Goal: Task Accomplishment & Management: Manage account settings

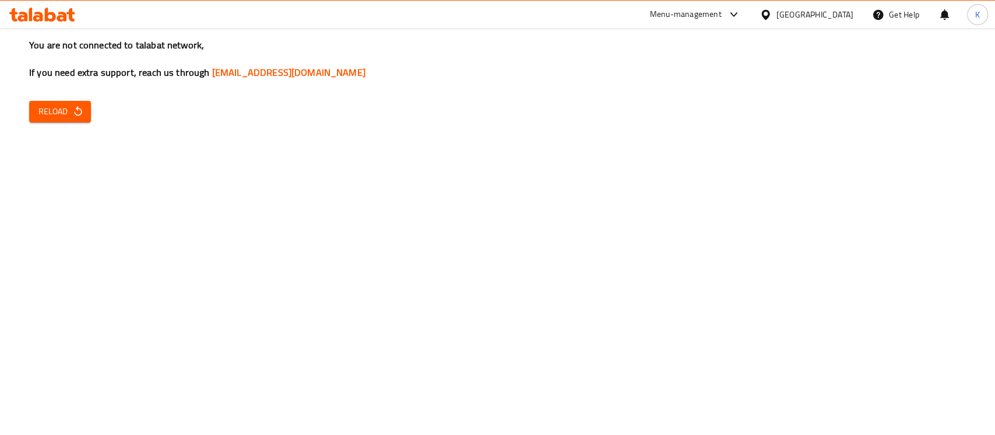
click at [50, 109] on span "Reload" at bounding box center [59, 111] width 43 height 15
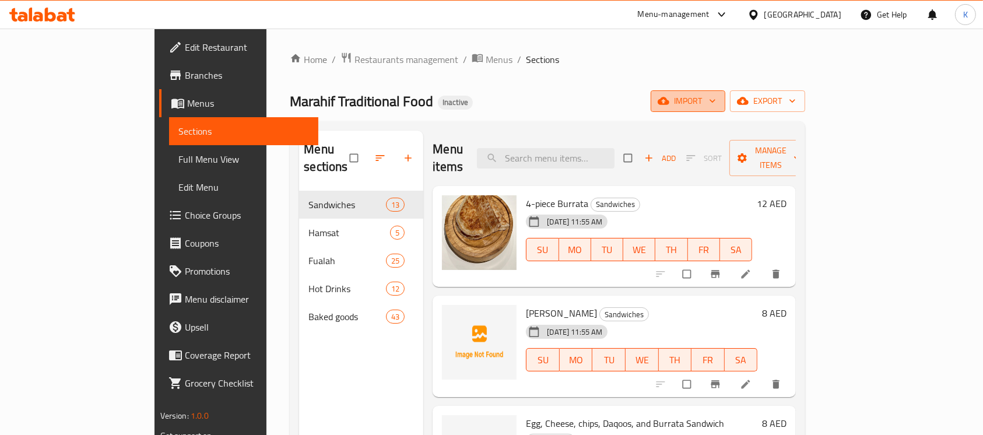
click at [716, 107] on span "import" at bounding box center [688, 101] width 56 height 15
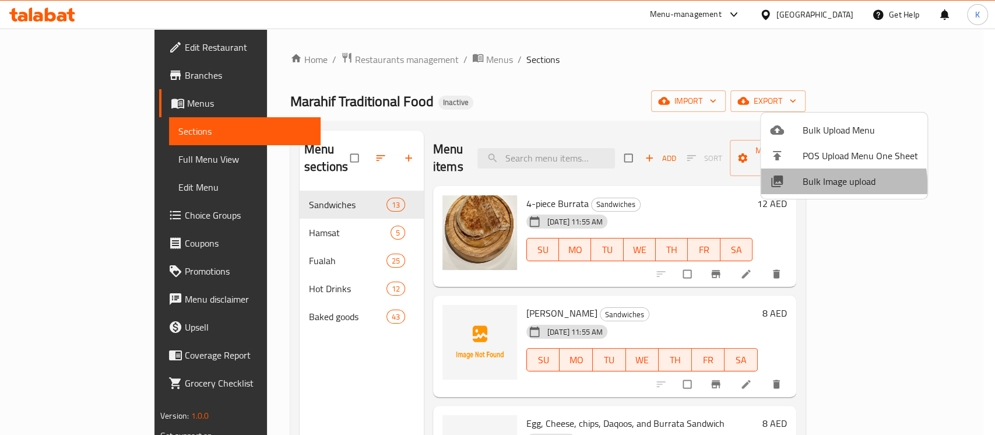
click at [810, 185] on span "Bulk Image upload" at bounding box center [860, 181] width 115 height 14
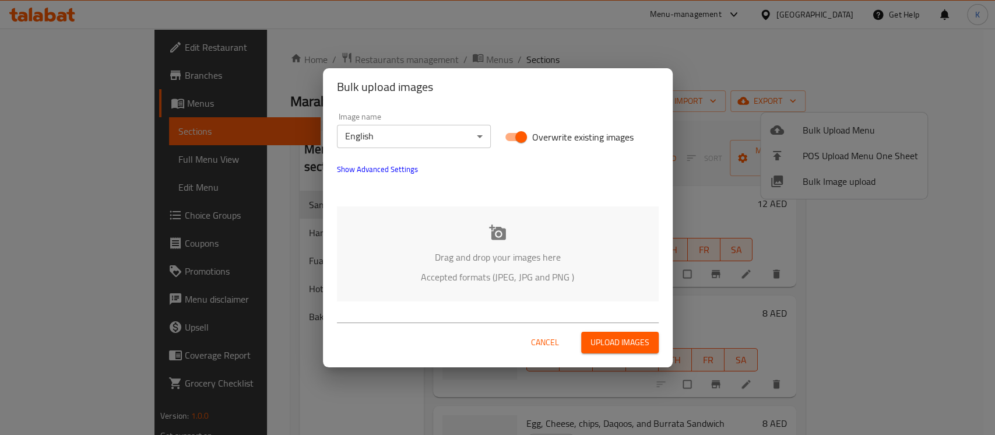
click at [485, 221] on div "Drag and drop your images here Accepted formats (JPEG, JPG and PNG )" at bounding box center [498, 253] width 322 height 95
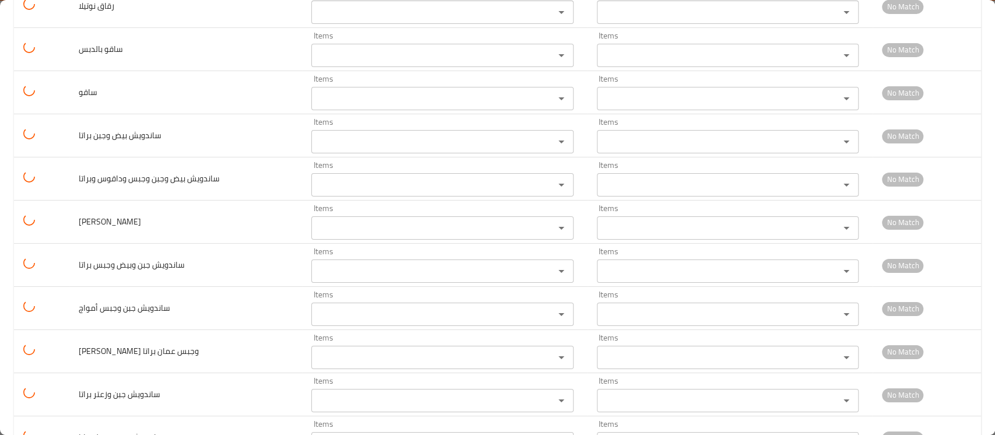
scroll to position [2610, 0]
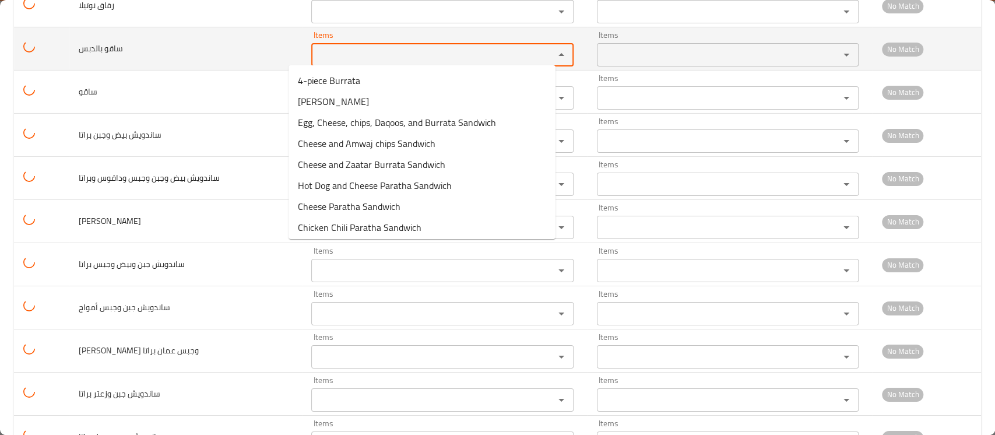
click at [315, 47] on بالدبس "Items" at bounding box center [425, 55] width 220 height 16
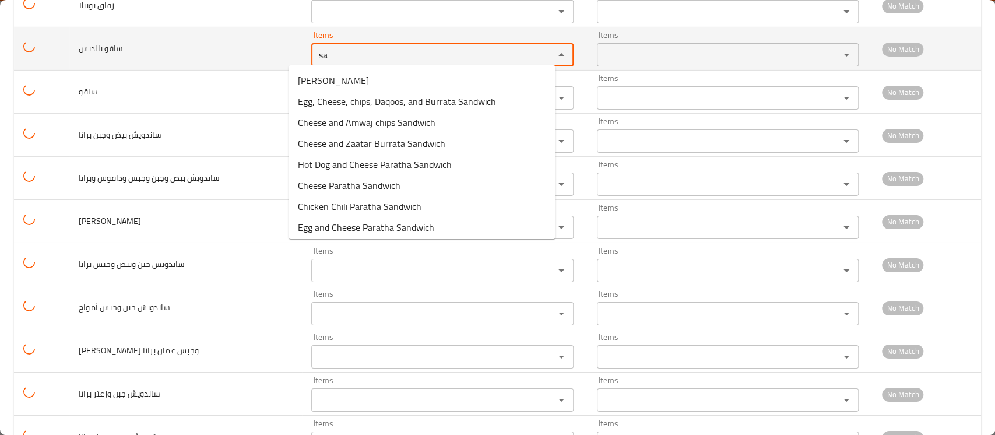
type بالدبس "s"
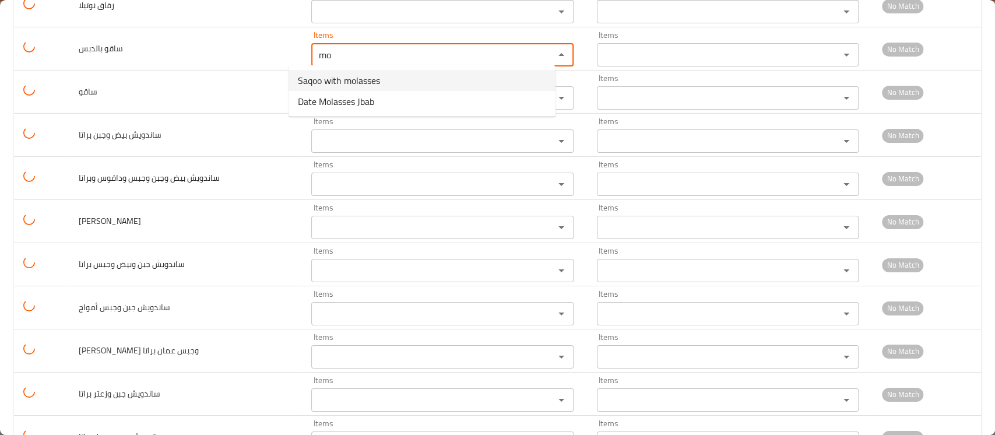
click at [349, 84] on span "Saqoo with molasses" at bounding box center [339, 80] width 82 height 14
type بالدبس "Saqoo with molasses"
type بالدبس-ar "ساقو بالدبس"
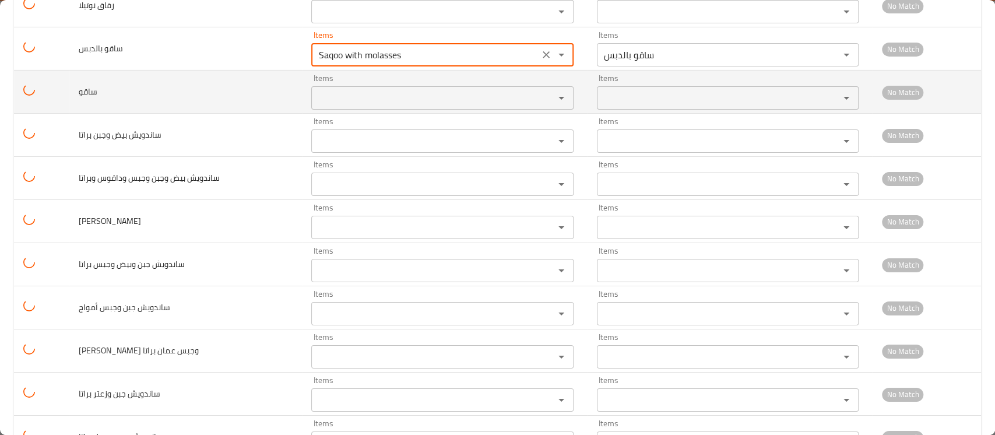
type بالدبس "Saqoo with molasses"
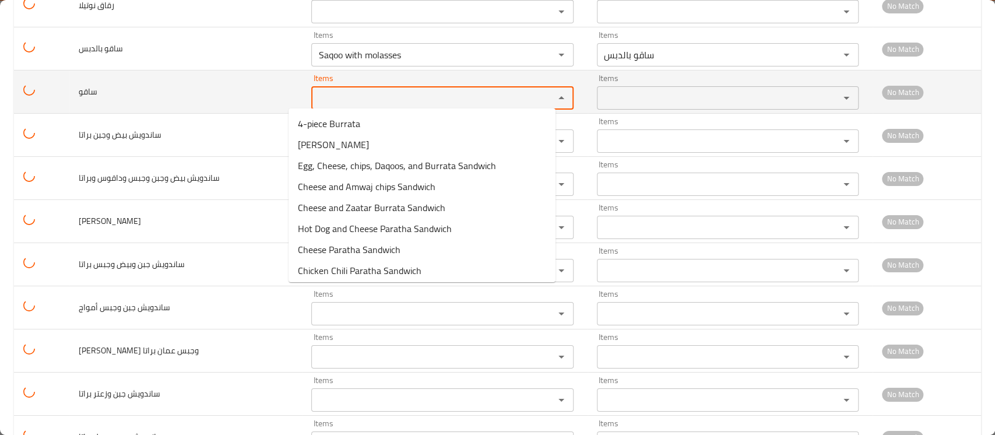
click at [322, 91] on input "Items" at bounding box center [425, 98] width 220 height 16
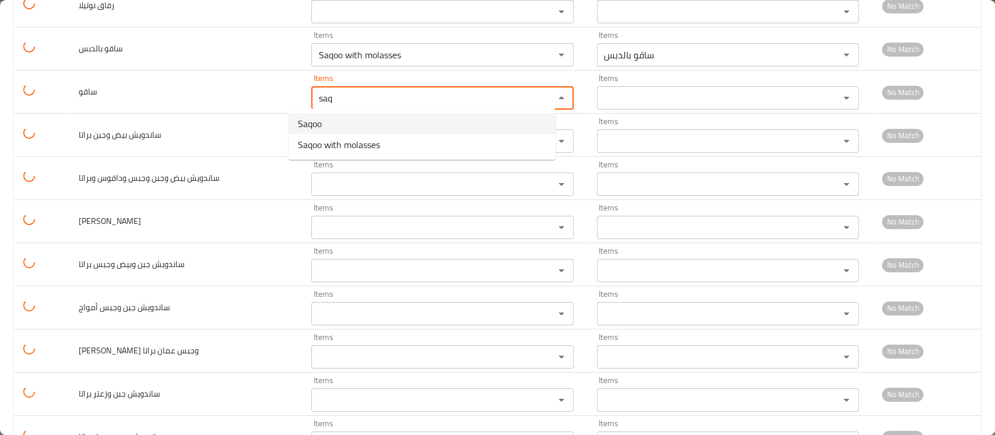
click at [321, 117] on span "Saqoo" at bounding box center [310, 124] width 24 height 14
type input "Saqoo"
type input "ساقو"
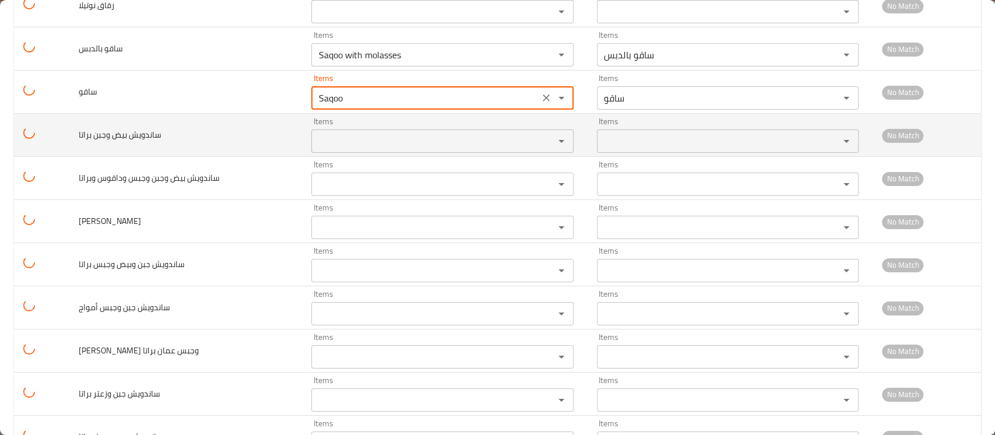
type input "Saqoo"
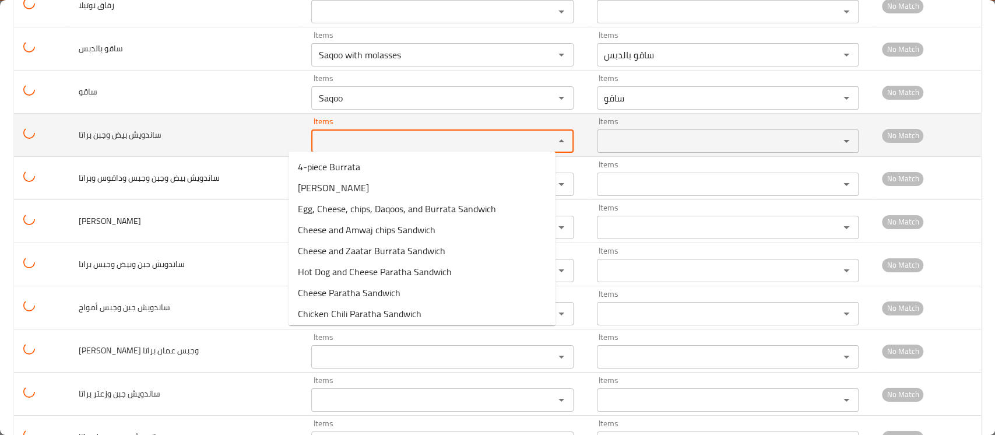
click at [315, 139] on براتا "Items" at bounding box center [425, 141] width 220 height 16
drag, startPoint x: 314, startPoint y: 133, endPoint x: 233, endPoint y: 134, distance: 81.6
click at [233, 134] on tr "ساندويش بيض وجبن براتا Items sand Items Items Items No Match" at bounding box center [497, 135] width 967 height 43
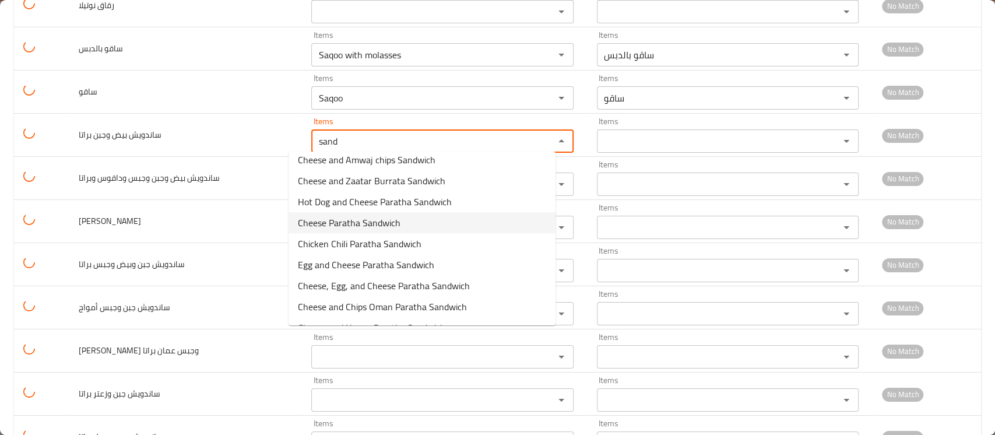
scroll to position [50, 0]
click at [366, 263] on span "Egg and Cheese Paratha Sandwich" at bounding box center [366, 264] width 136 height 14
type براتا "Egg and Cheese Paratha Sandwich"
type براتا-ar "ساندويش بيض وجبن براتا"
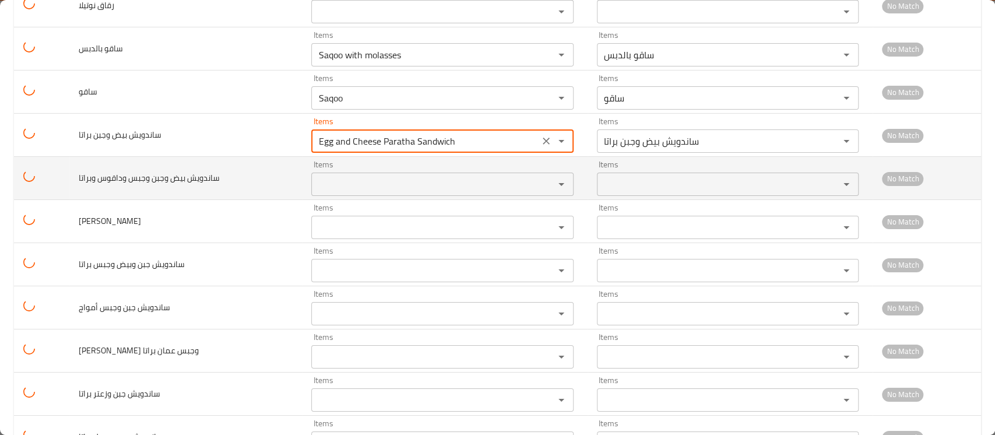
type براتا "Egg and Cheese Paratha Sandwich"
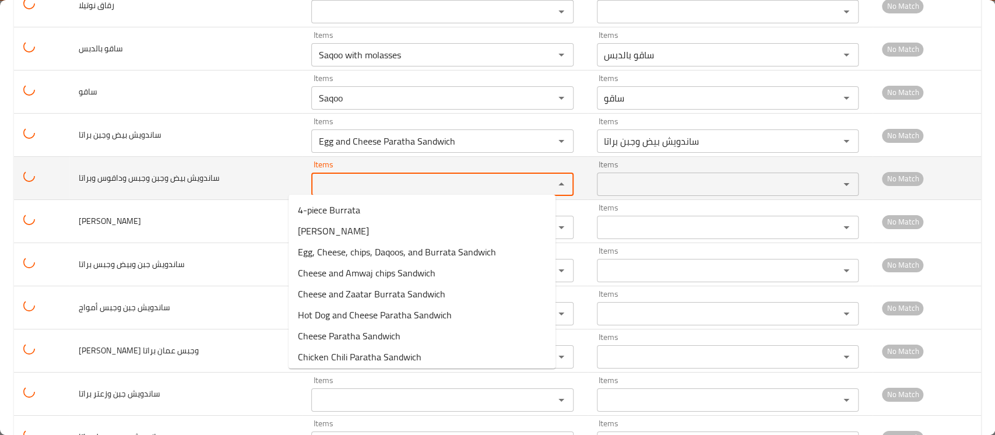
click at [332, 186] on وبراتا "Items" at bounding box center [425, 184] width 220 height 16
paste وبراتا "sand"
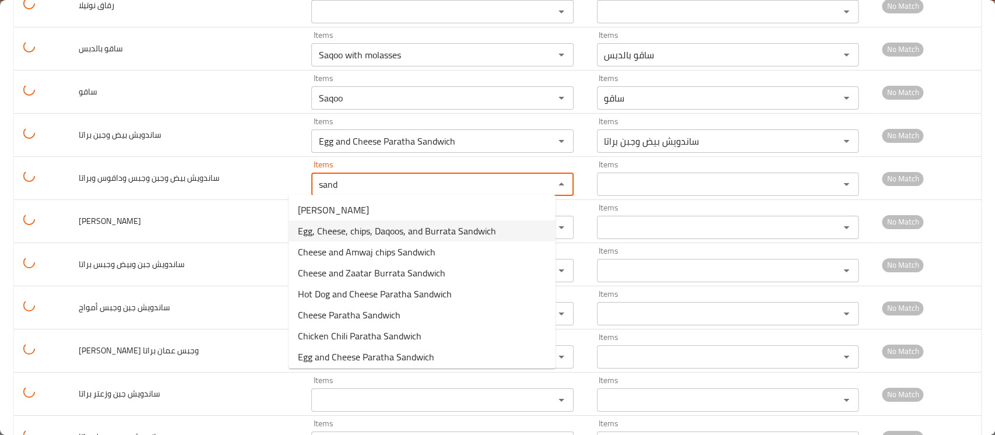
click at [349, 233] on span "Egg, Cheese, chips, Daqoos, and Burrata Sandwich" at bounding box center [397, 231] width 198 height 14
type وبراتا "Egg, Cheese, chips, Daqoos, and Burrata Sandwich"
type وبراتا-ar "ساندويش بيض وجبن وجبس وداقوس وبراتا"
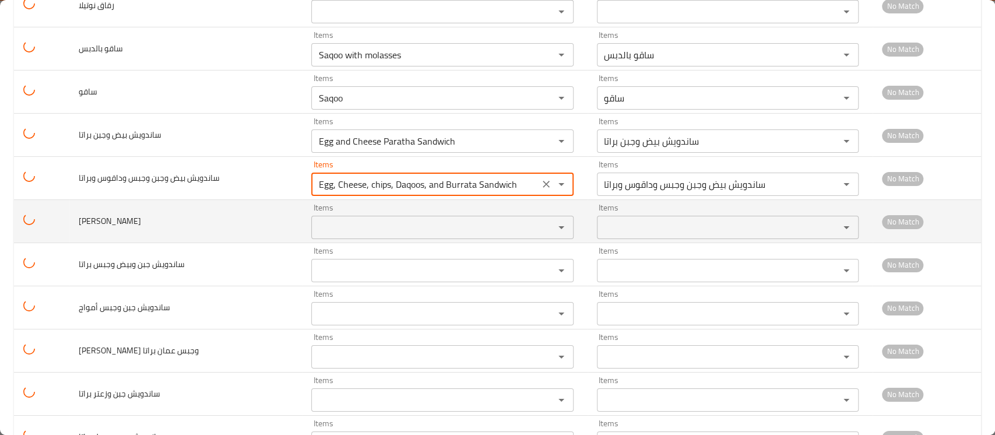
type وبراتا "Egg, Cheese, chips, Daqoos, and Burrata Sandwich"
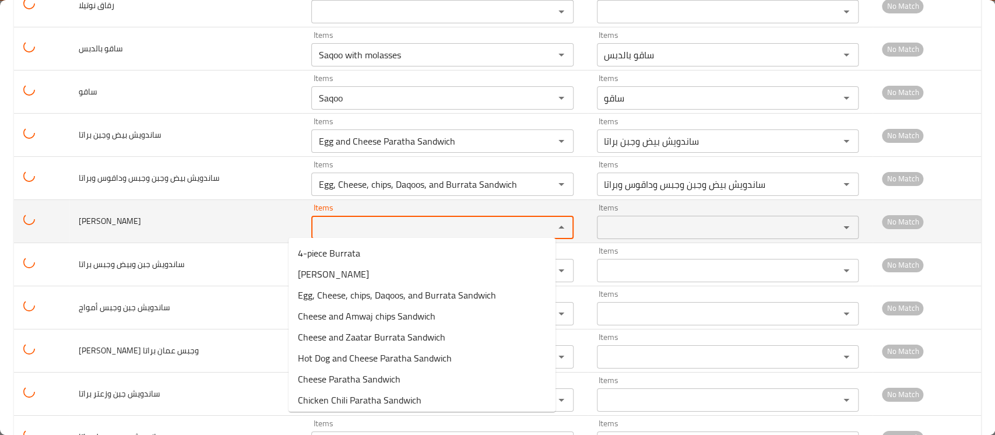
click at [338, 227] on براتا "Items" at bounding box center [425, 227] width 220 height 16
paste براتا "sand"
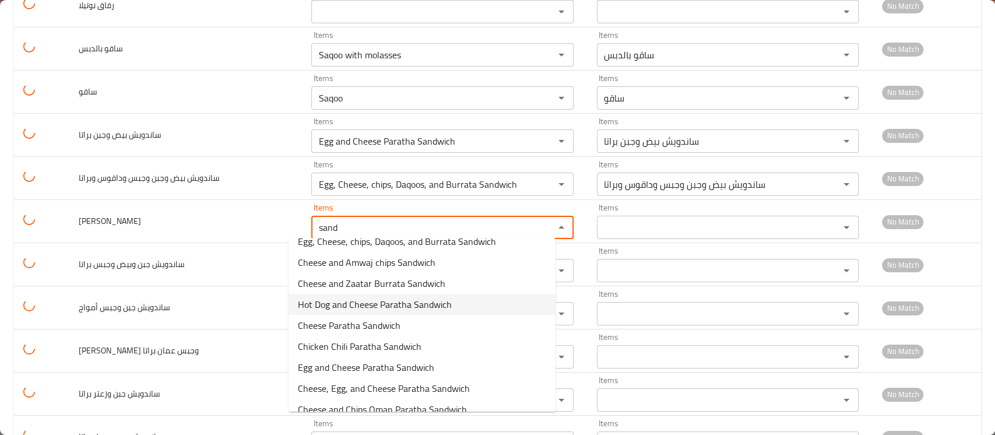
scroll to position [87, 0]
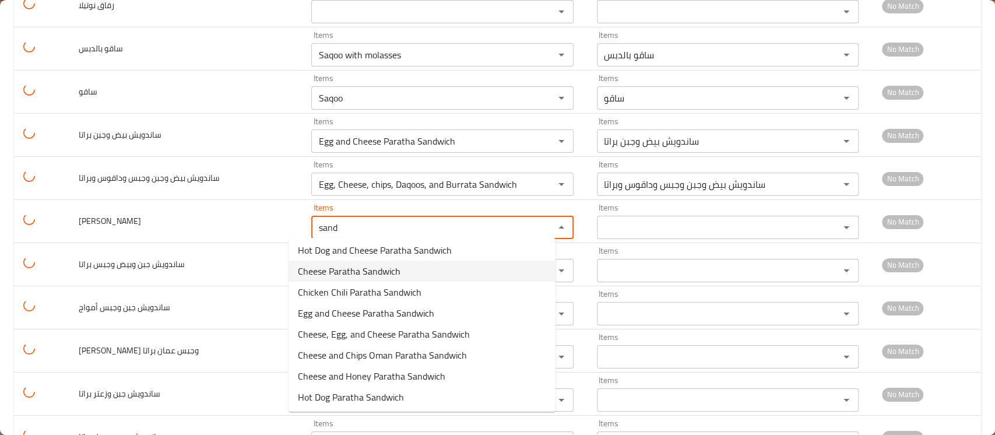
click at [357, 274] on span "Cheese Paratha Sandwich" at bounding box center [349, 271] width 103 height 14
type براتا "Cheese Paratha Sandwich"
type براتا-ar "ساندويش جبن براتا"
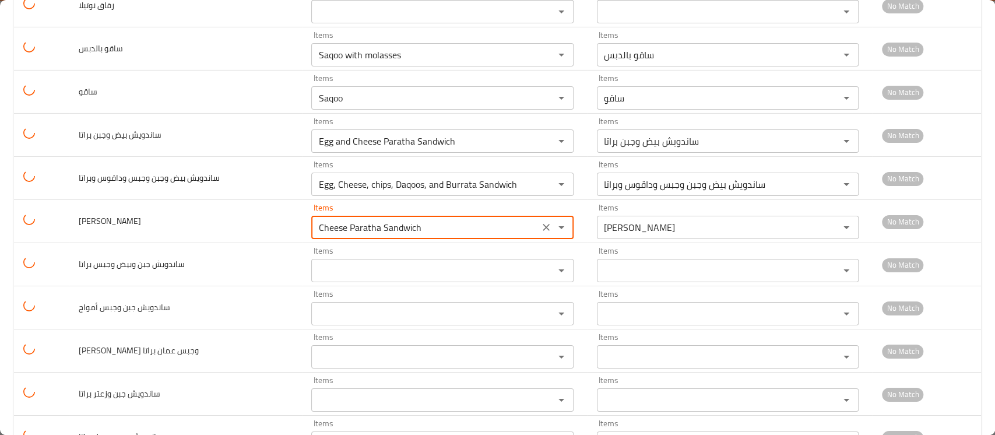
type براتا "Cheese Paratha Sandwich"
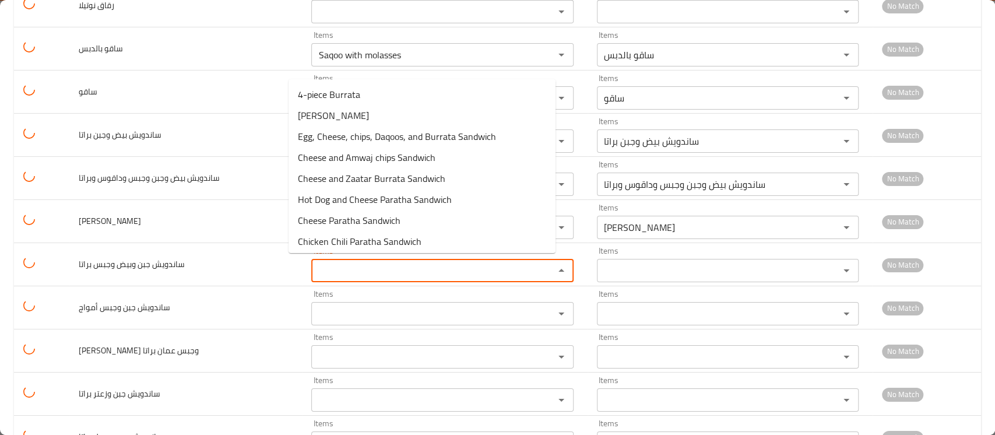
click at [357, 274] on براتا "Items" at bounding box center [425, 270] width 220 height 16
paste براتا "sand"
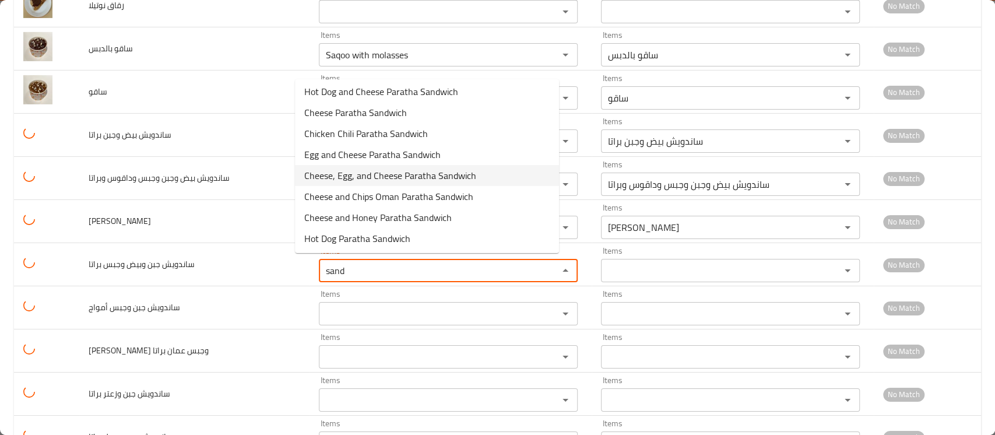
click at [387, 179] on span "Cheese, Egg, and Cheese Paratha Sandwich" at bounding box center [390, 175] width 172 height 14
type براتا "Cheese, Egg, and Cheese Paratha Sandwich"
type براتا-ar "ساندويش جبن وبيض وجبن براتا"
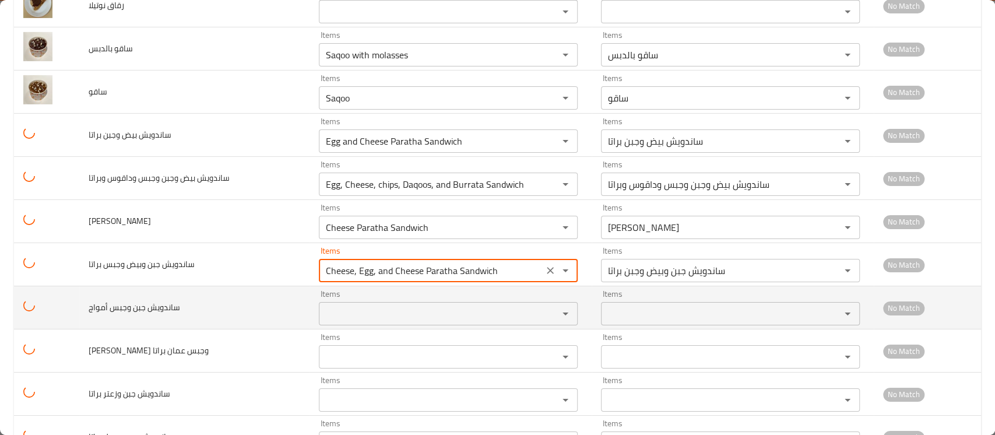
type براتا "Cheese, Egg, and Cheese Paratha Sandwich"
click at [340, 305] on أمواج "Items" at bounding box center [430, 313] width 217 height 16
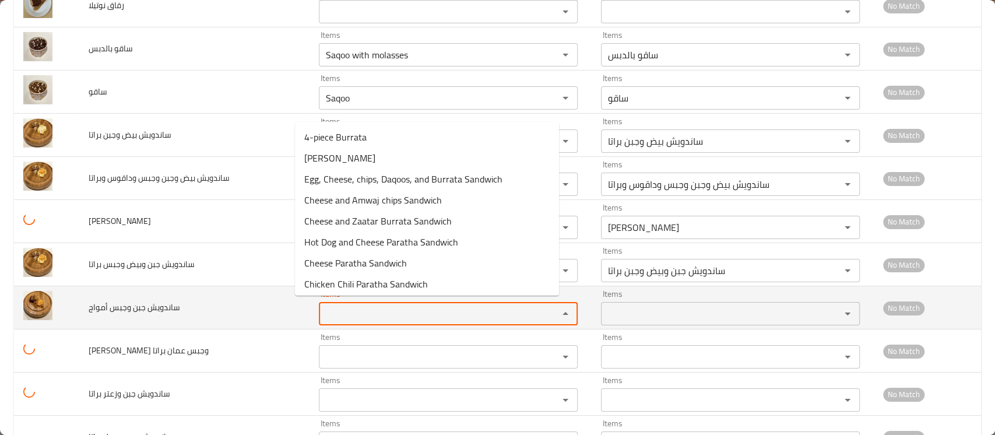
paste أمواج "sand"
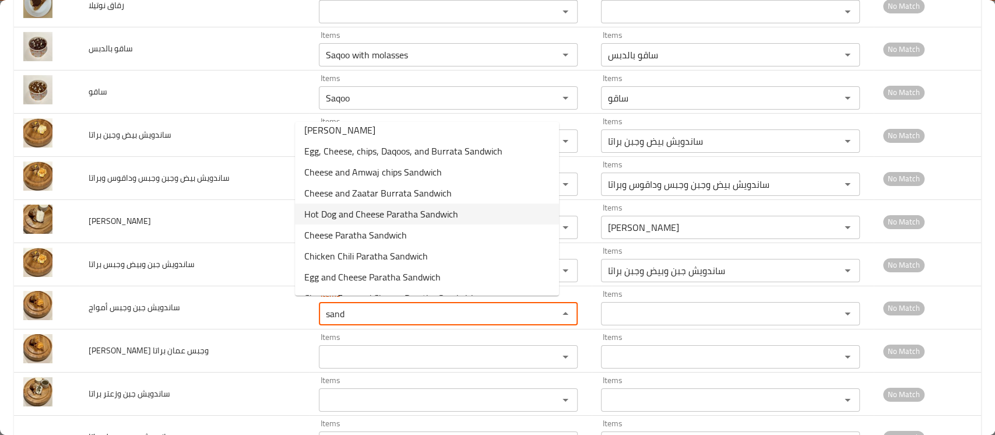
scroll to position [0, 0]
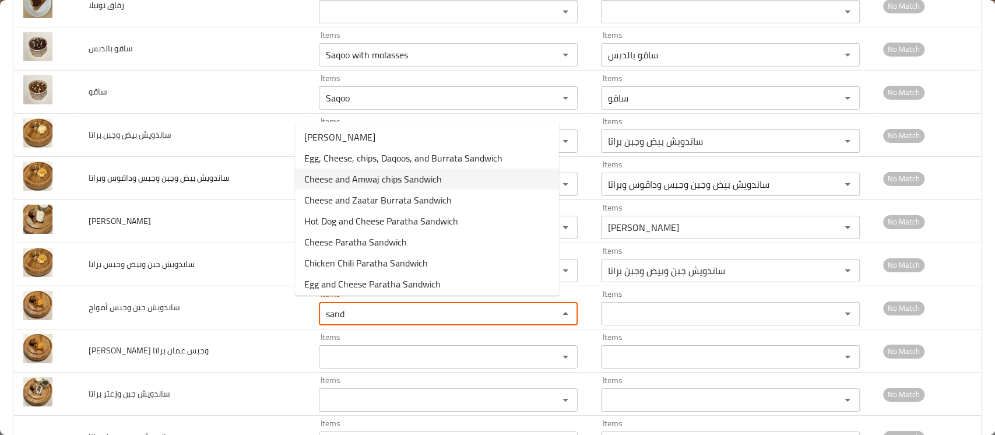
click at [390, 182] on span "Cheese and Amwaj chips Sandwich" at bounding box center [373, 179] width 138 height 14
type أمواج "Cheese and Amwaj chips Sandwich"
type أمواج-ar "ساندويش جبن وجبس أمواج"
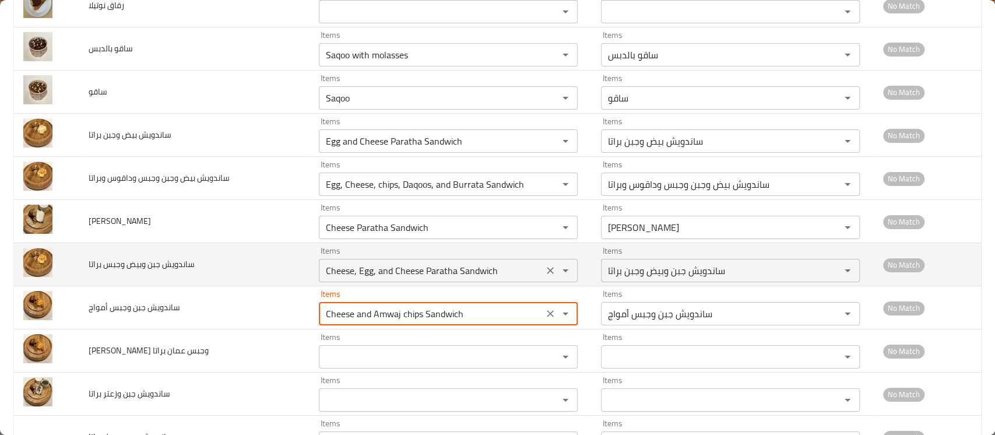
type أمواج "Cheese and Amwaj chips Sandwich"
click at [356, 268] on براتا "Cheese, Egg, and Cheese Paratha Sandwich" at bounding box center [430, 270] width 217 height 16
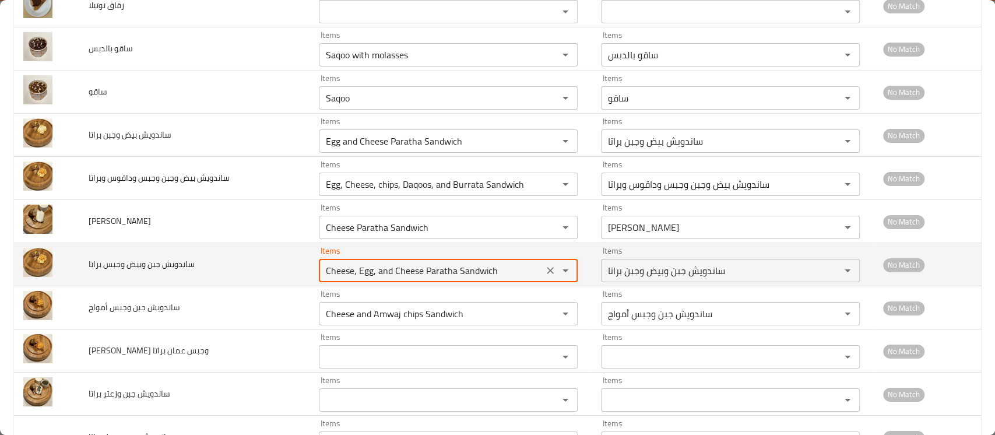
click at [356, 268] on براتا "Cheese, Egg, and Cheese Paratha Sandwich" at bounding box center [430, 270] width 217 height 16
paste براتا "sand"
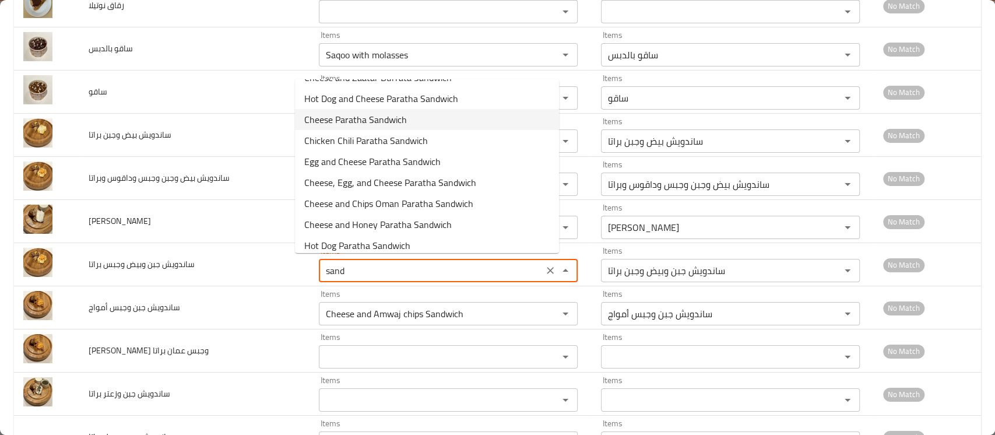
scroll to position [82, 0]
click at [372, 181] on span "Cheese, Egg, and Cheese Paratha Sandwich" at bounding box center [390, 181] width 172 height 14
type براتا "Cheese, Egg, and Cheese Paratha Sandwich"
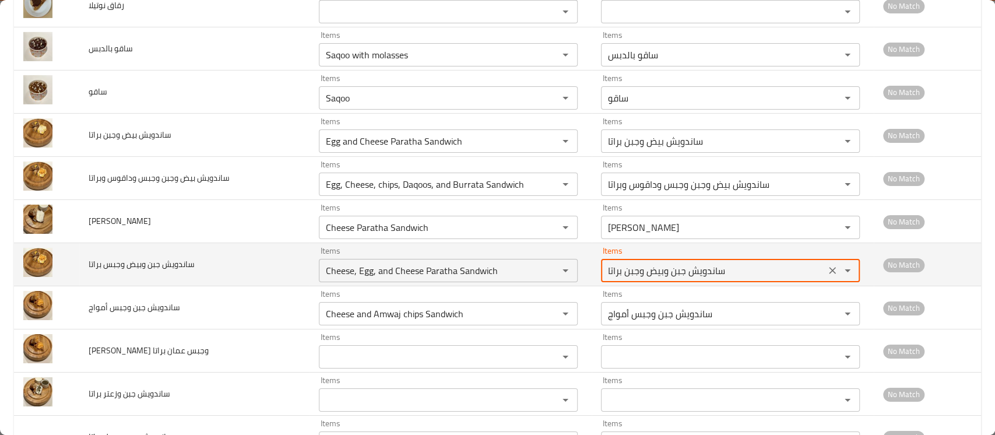
click at [641, 269] on براتا-ar "ساندويش جبن وبيض وجبن براتا" at bounding box center [712, 270] width 217 height 16
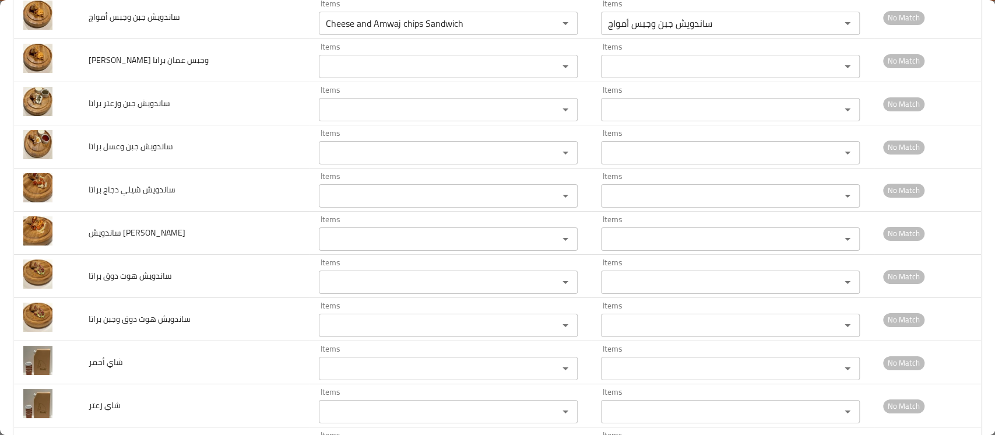
scroll to position [2901, 0]
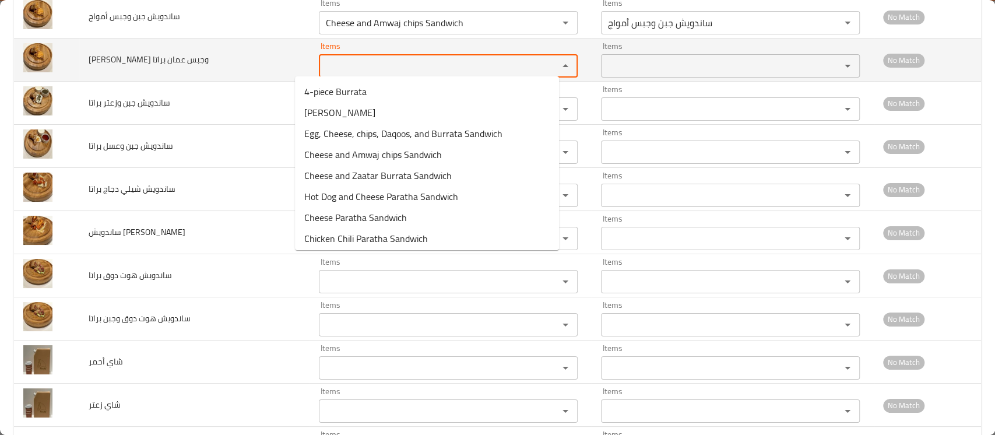
click at [463, 61] on براتا "Items" at bounding box center [430, 66] width 217 height 16
paste براتا "sand"
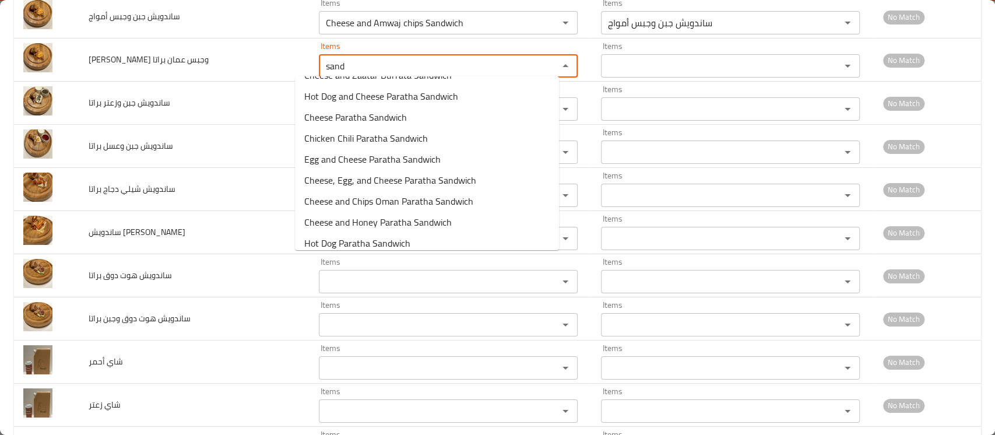
scroll to position [87, 0]
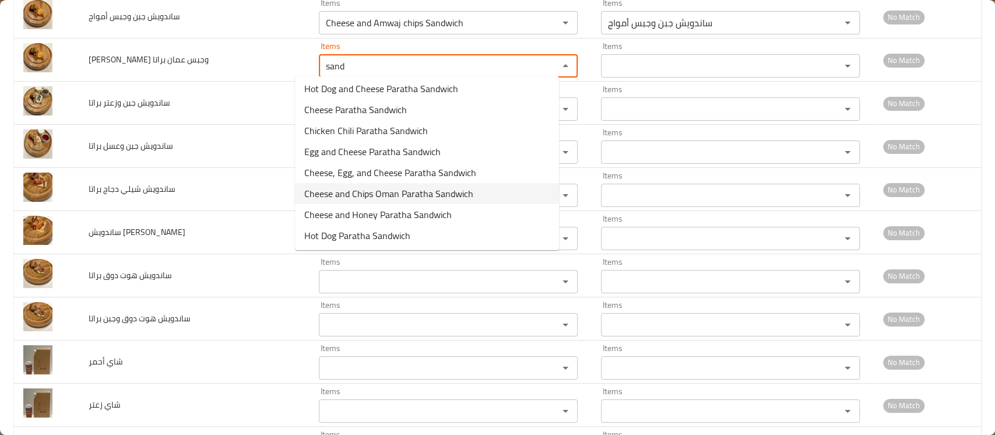
click at [405, 189] on span "Cheese and Chips Oman Paratha Sandwich" at bounding box center [388, 194] width 169 height 14
type براتا "Cheese and Chips Oman Paratha Sandwich"
type براتا-ar "ساندويش جبن وشيبس عمان براتا"
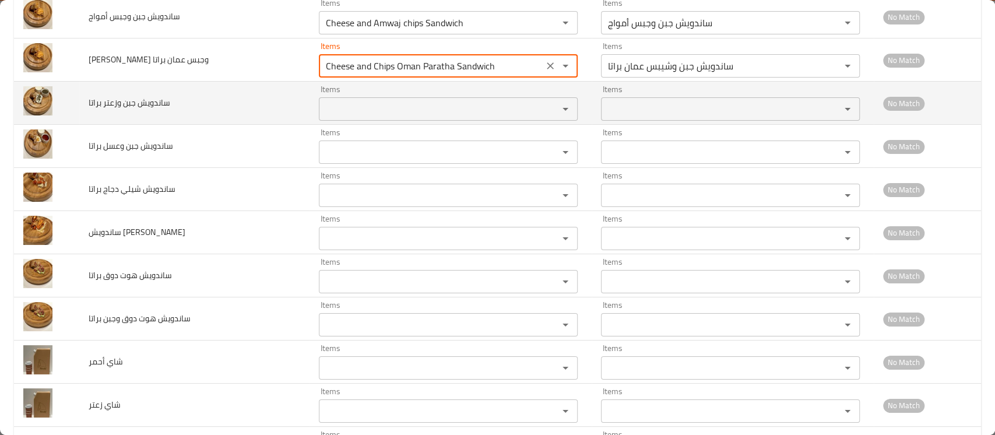
type براتا "Cheese and Chips Oman Paratha Sandwich"
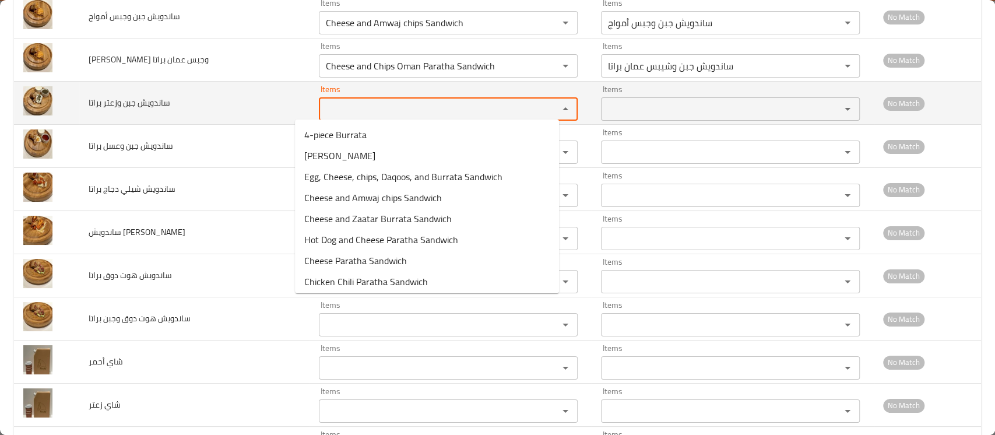
click at [353, 106] on براتا "Items" at bounding box center [430, 109] width 217 height 16
paste براتا "sand"
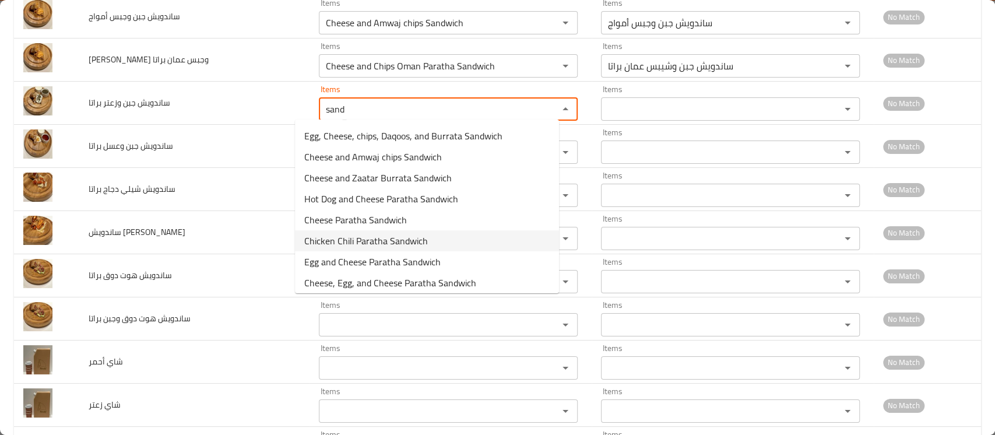
scroll to position [15, 0]
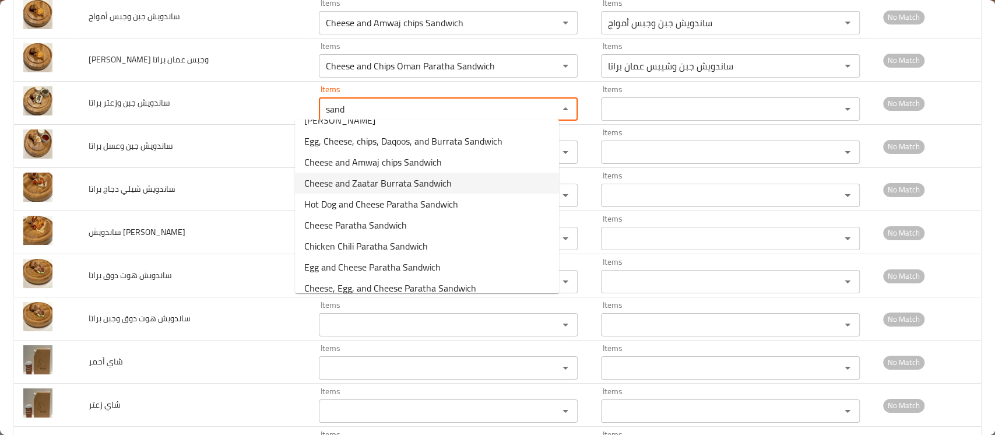
click at [368, 180] on span "Cheese and Zaatar Burrata Sandwich" at bounding box center [377, 183] width 147 height 14
type براتا "Cheese and Zaatar Burrata Sandwich"
type براتا-ar "ساندويش جبن وزعتر براتا"
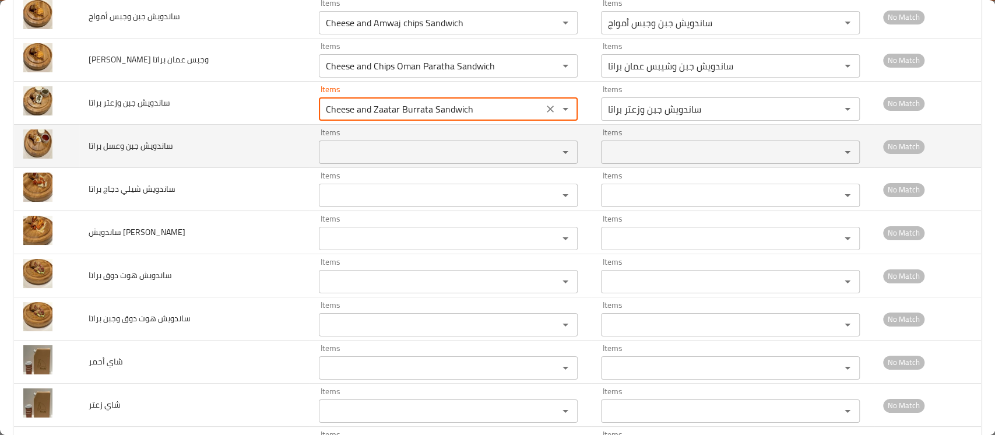
type براتا "Cheese and Zaatar Burrata Sandwich"
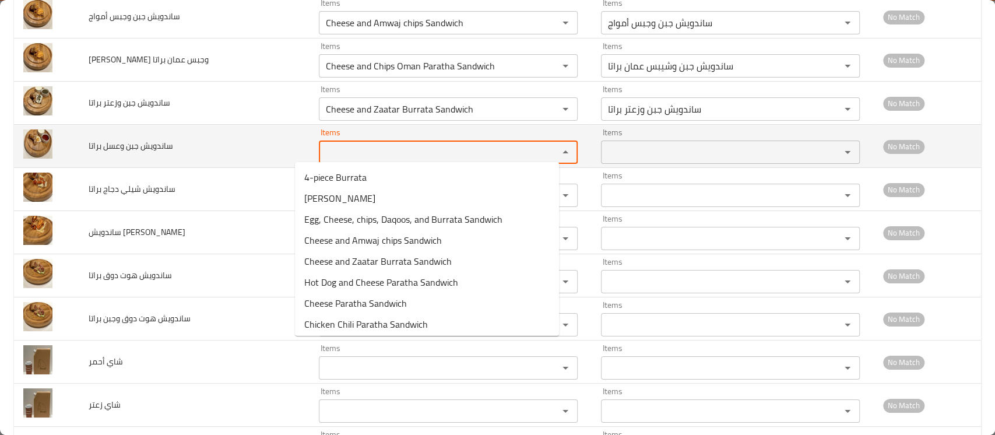
click at [346, 146] on براتا "Items" at bounding box center [430, 152] width 217 height 16
paste براتا "sand"
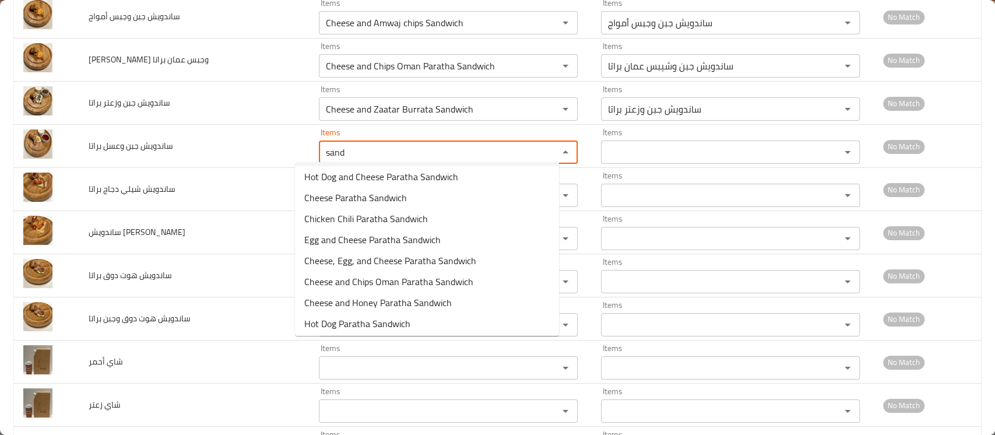
scroll to position [87, 0]
click at [365, 306] on span "Cheese and Honey Paratha Sandwich" at bounding box center [377, 300] width 147 height 14
type براتا "Cheese and Honey Paratha Sandwich"
type براتا-ar "ساندويش جبن وعسل براتا"
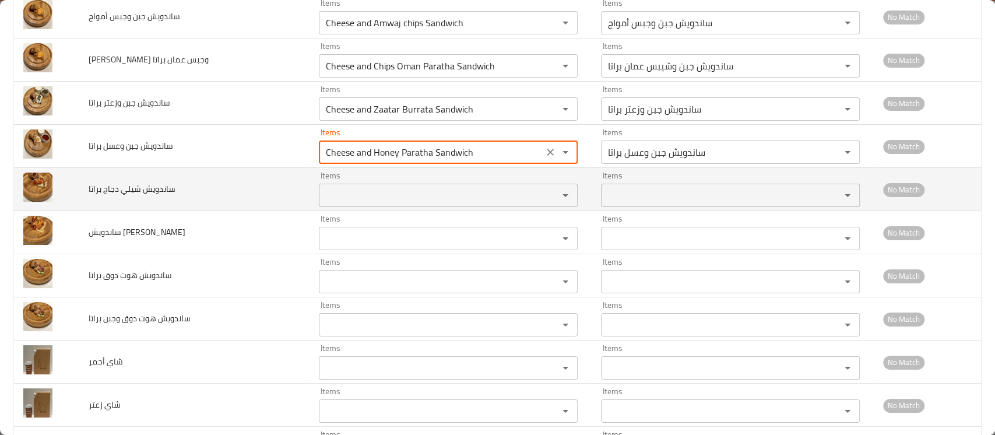
type براتا "Cheese and Honey Paratha Sandwich"
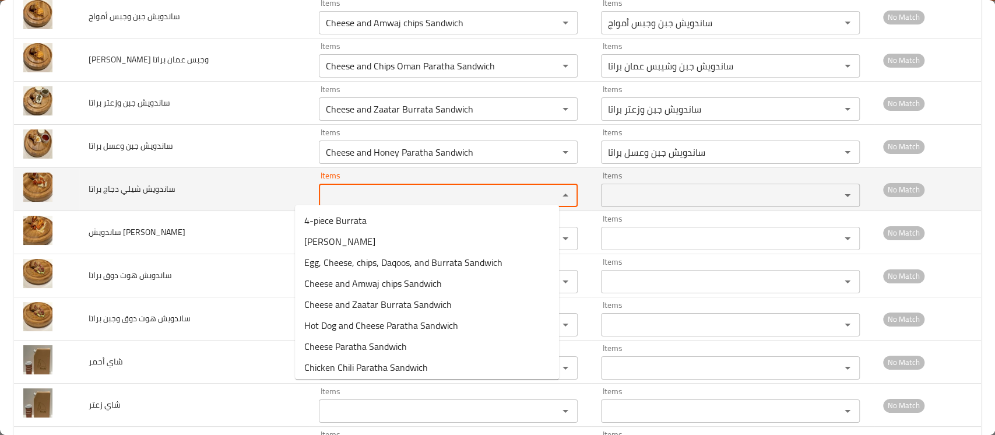
click at [359, 189] on براتا "Items" at bounding box center [430, 195] width 217 height 16
paste براتا "sand"
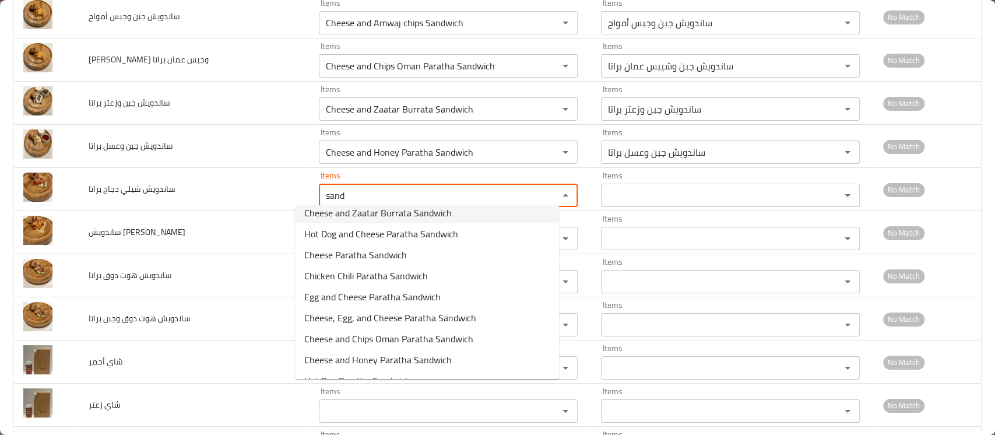
scroll to position [75, 0]
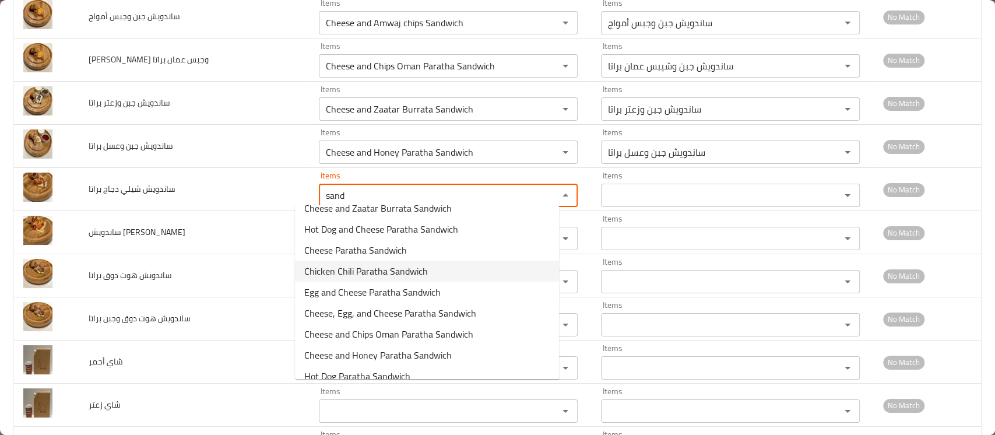
click at [365, 273] on span "Chicken Chili Paratha Sandwich" at bounding box center [366, 271] width 124 height 14
type براتا "Chicken Chili Paratha Sandwich"
type براتا-ar "ساندويش شيلي دجاج براتا"
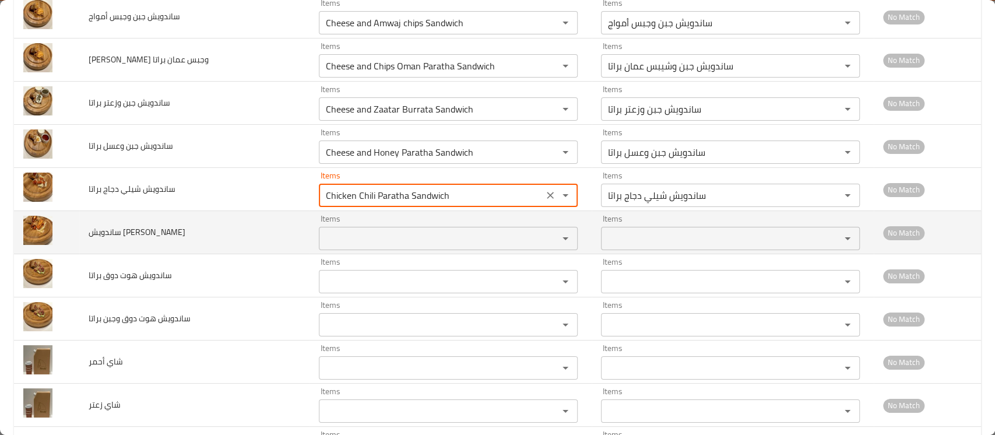
type براتا "Chicken Chili Paratha Sandwich"
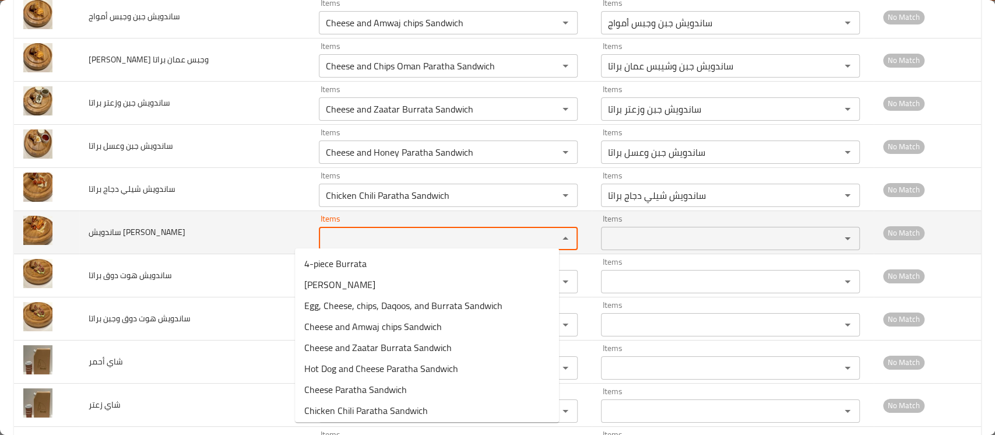
click at [336, 237] on براتا "Items" at bounding box center [430, 238] width 217 height 16
paste براتا "sand"
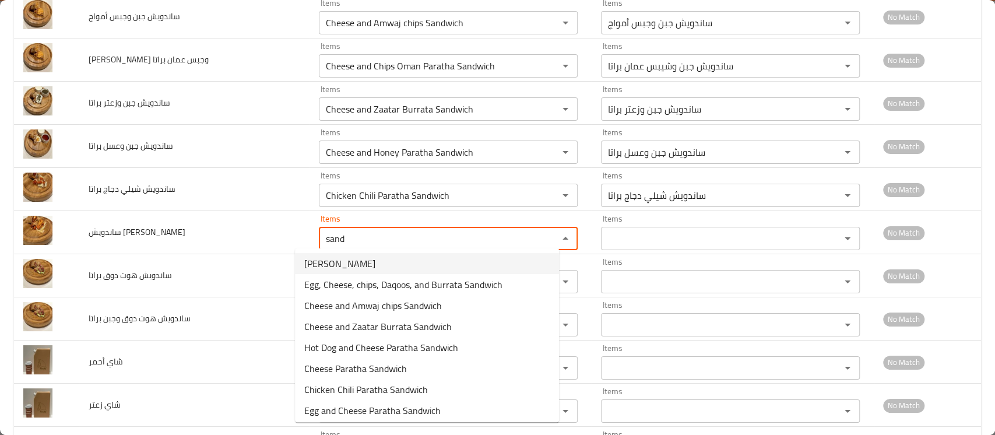
click at [337, 261] on span "Francisco Burrata Sandwich" at bounding box center [339, 263] width 71 height 14
type براتا "Francisco Burrata Sandwich"
type براتا-ar "ساندویش فرانسيسكو براتا"
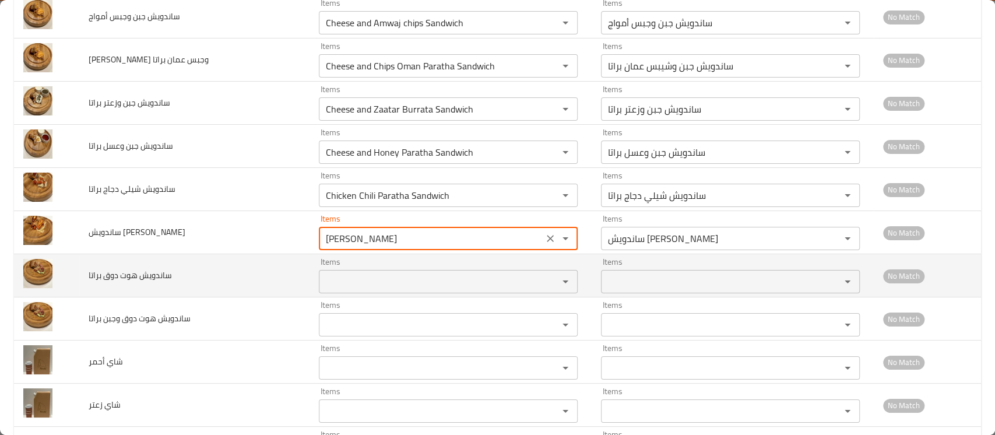
type براتا "Francisco Burrata Sandwich"
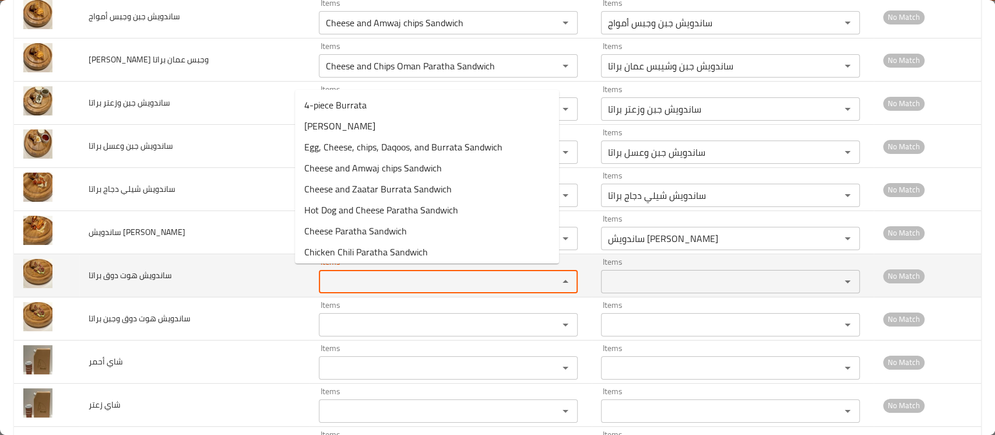
click at [330, 284] on براتا "Items" at bounding box center [430, 281] width 217 height 16
paste براتا "sand"
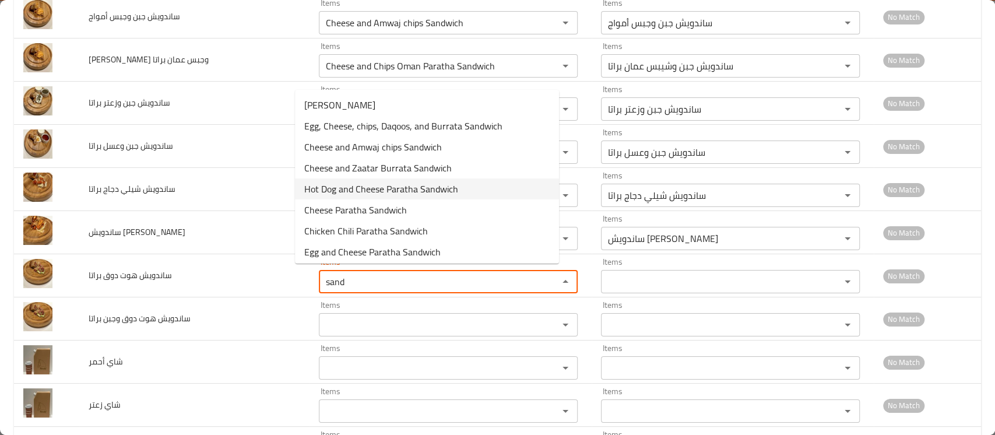
click at [354, 194] on span "Hot Dog and Cheese Paratha Sandwich" at bounding box center [381, 189] width 154 height 14
type براتا "Hot Dog and Cheese Paratha Sandwich"
type براتا-ar "ساندویش هوت دوق وجبن براتا"
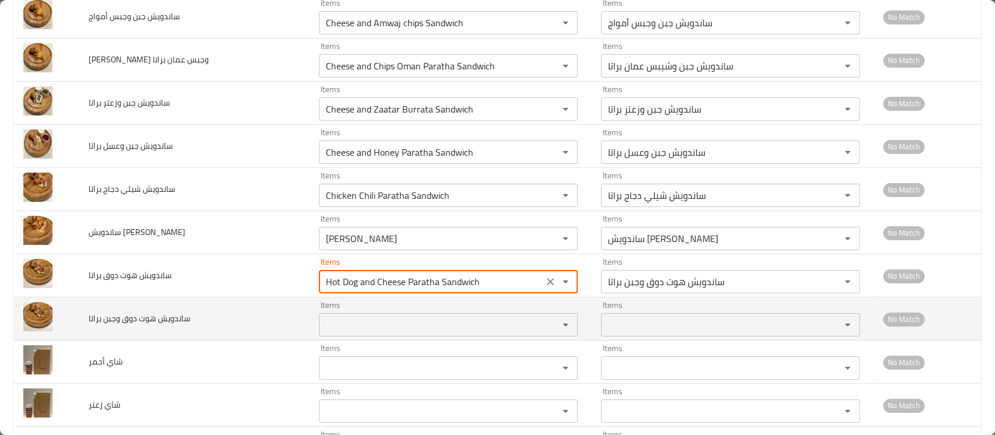
drag, startPoint x: 356, startPoint y: 281, endPoint x: 543, endPoint y: 313, distance: 189.8
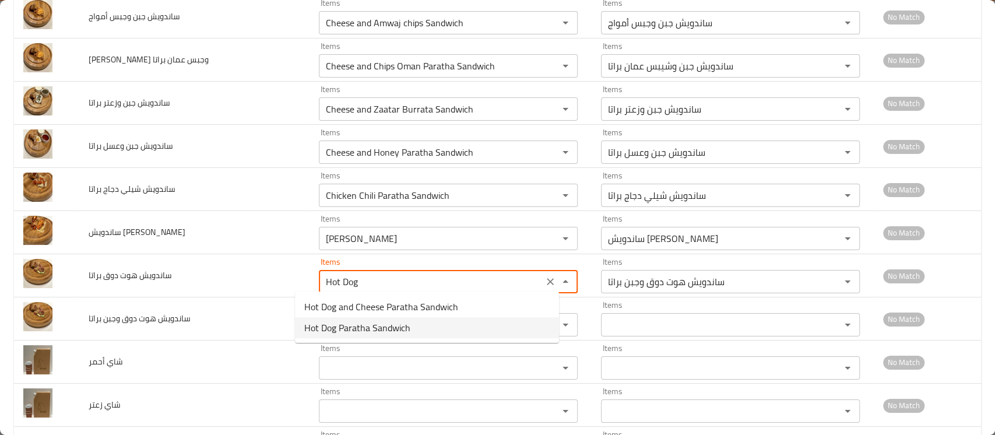
click at [485, 329] on براتا-option-1 "Hot Dog Paratha Sandwich" at bounding box center [427, 327] width 264 height 21
type براتا "Hot Dog Paratha Sandwich"
type براتا-ar "ساندويش هوت دوق براتا"
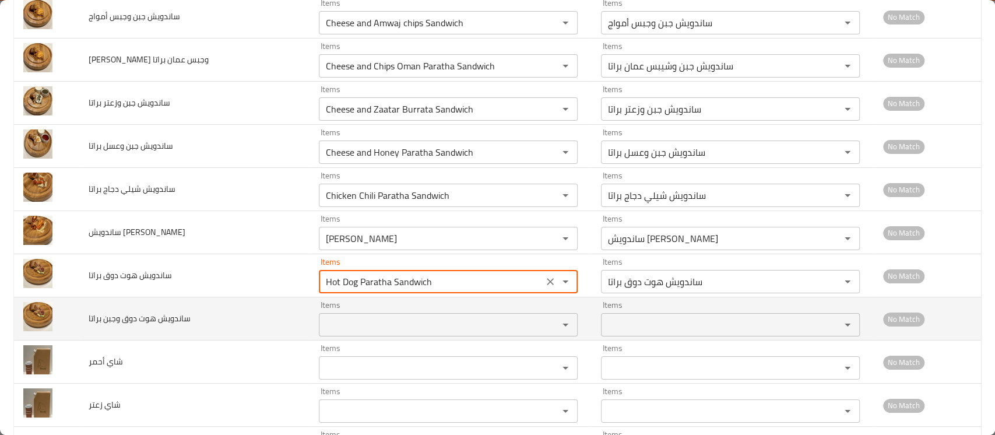
type براتا "Hot Dog Paratha Sandwich"
click at [416, 317] on براتا "Items" at bounding box center [430, 325] width 217 height 16
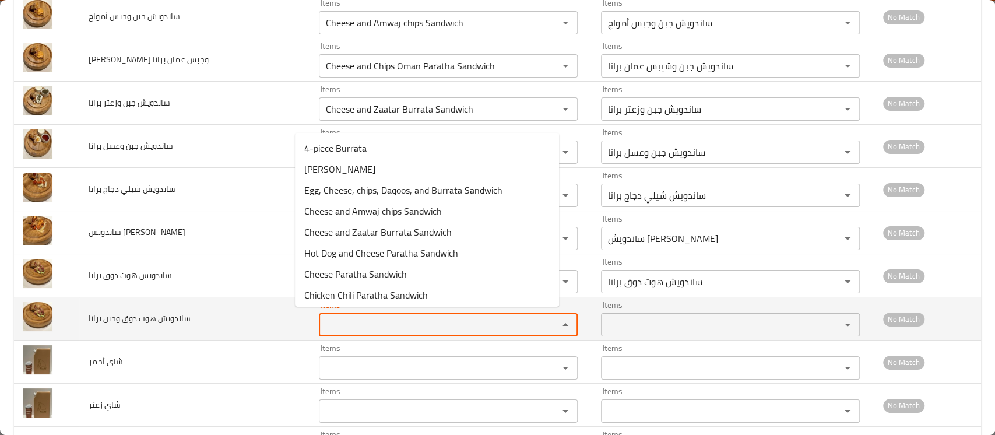
paste براتا "sand"
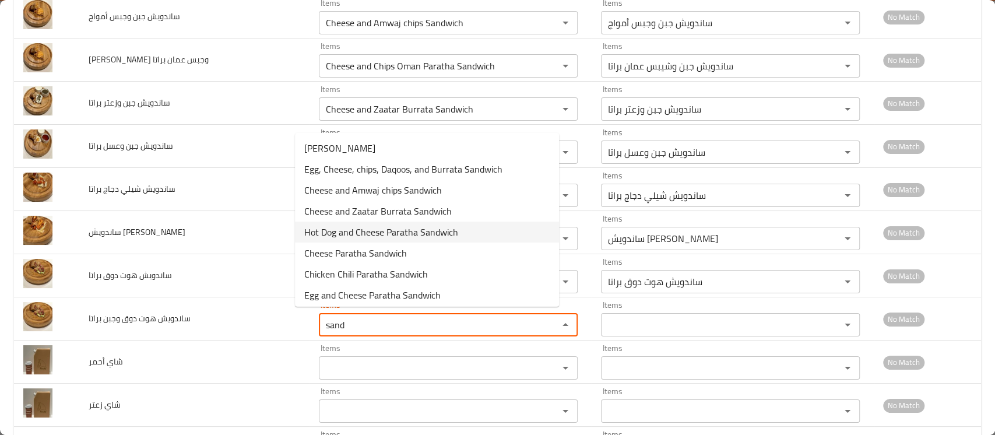
click at [383, 236] on span "Hot Dog and Cheese Paratha Sandwich" at bounding box center [381, 232] width 154 height 14
type براتا "Hot Dog and Cheese Paratha Sandwich"
type براتا-ar "ساندویش هوت دوق وجبن براتا"
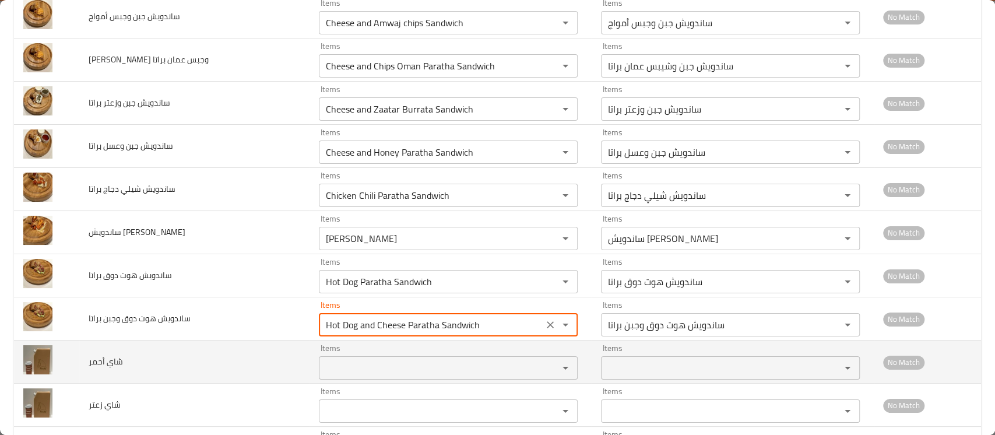
type براتا "Hot Dog and Cheese Paratha Sandwich"
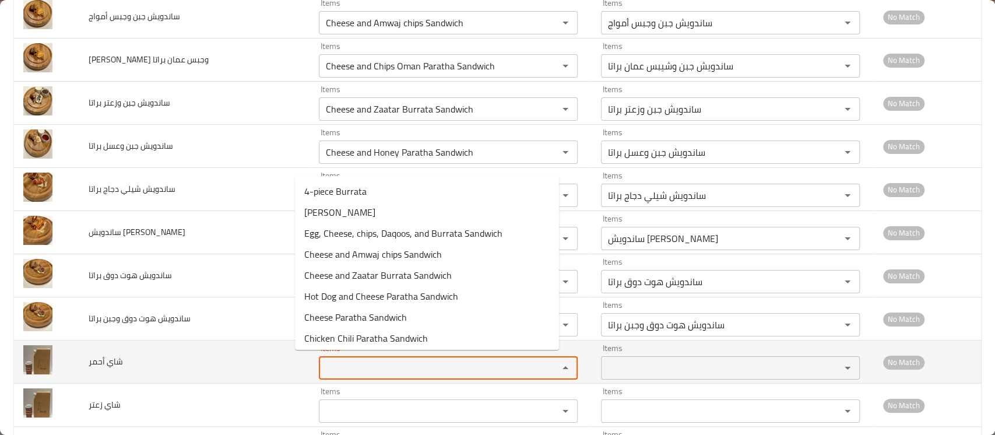
click at [322, 363] on أحمر "Items" at bounding box center [430, 368] width 217 height 16
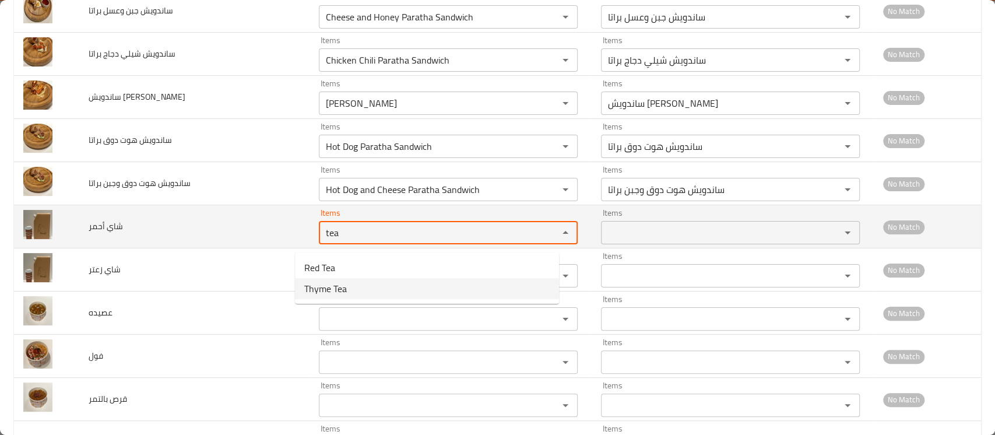
scroll to position [3042, 0]
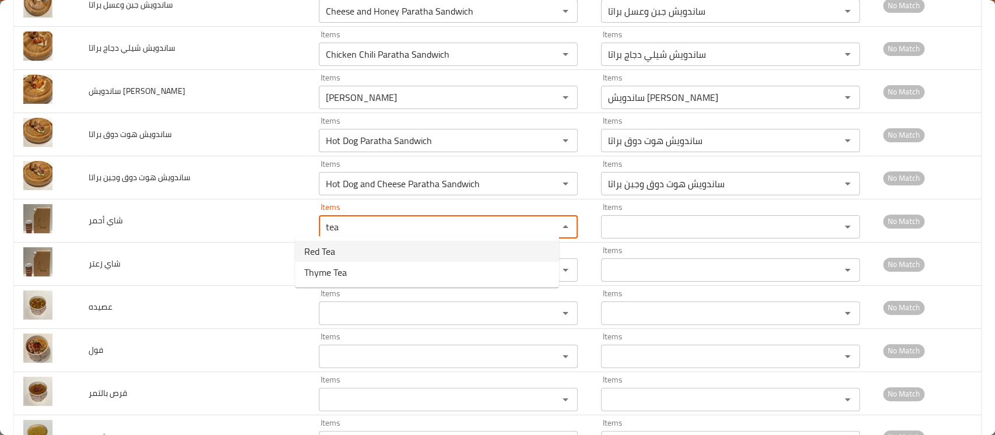
click at [319, 249] on span "Red Tea" at bounding box center [319, 251] width 31 height 14
type أحمر "Red Tea"
type أحمر-ar "شاي أحمر"
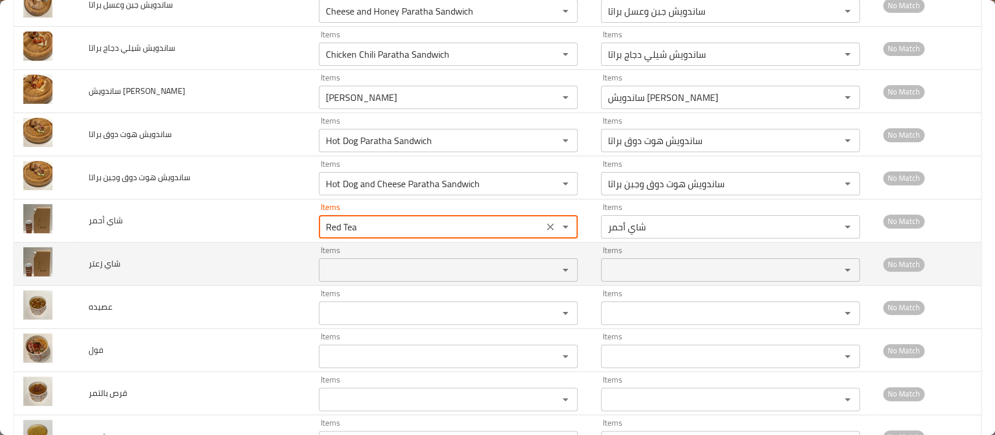
type أحمر "Red Tea"
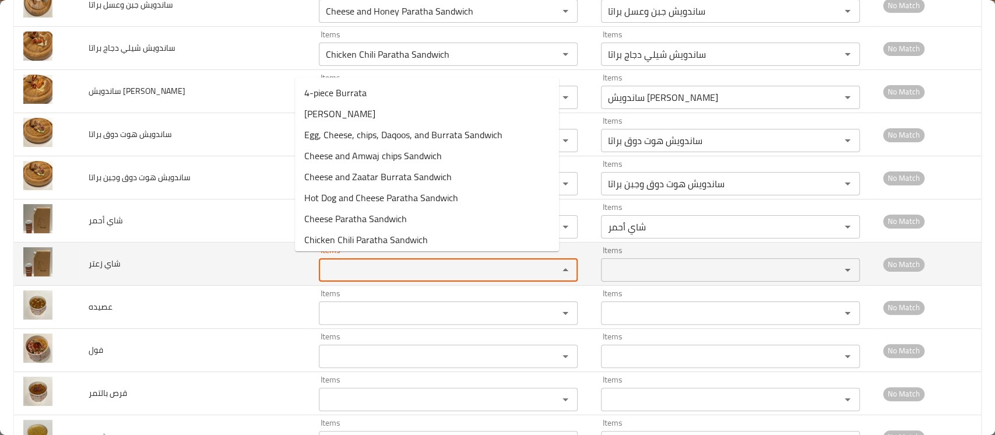
click at [322, 262] on زعتر "Items" at bounding box center [430, 270] width 217 height 16
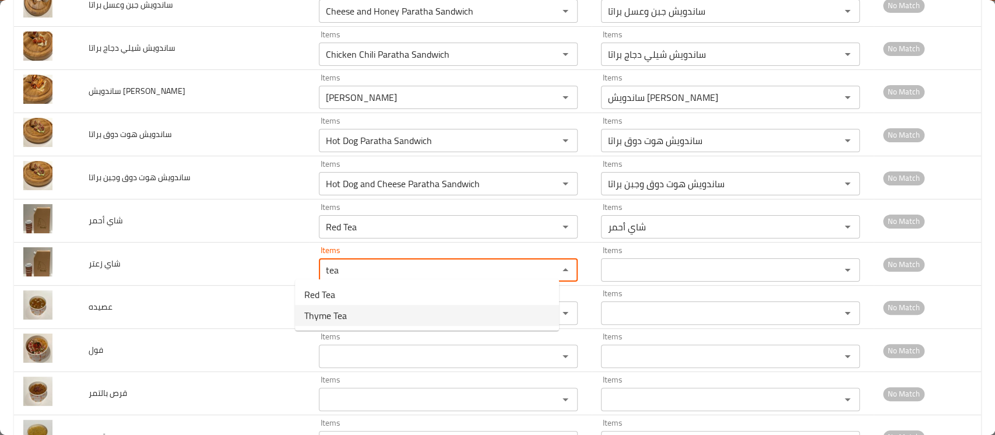
click at [325, 314] on span "Thyme Tea" at bounding box center [325, 315] width 43 height 14
type زعتر "Thyme Tea"
type زعتر-ar "شاي زعتر"
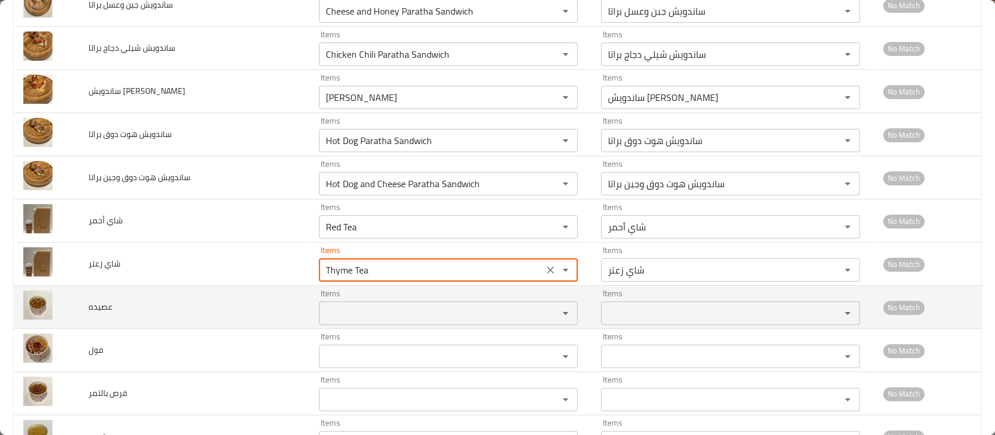
type زعتر "Thyme Tea"
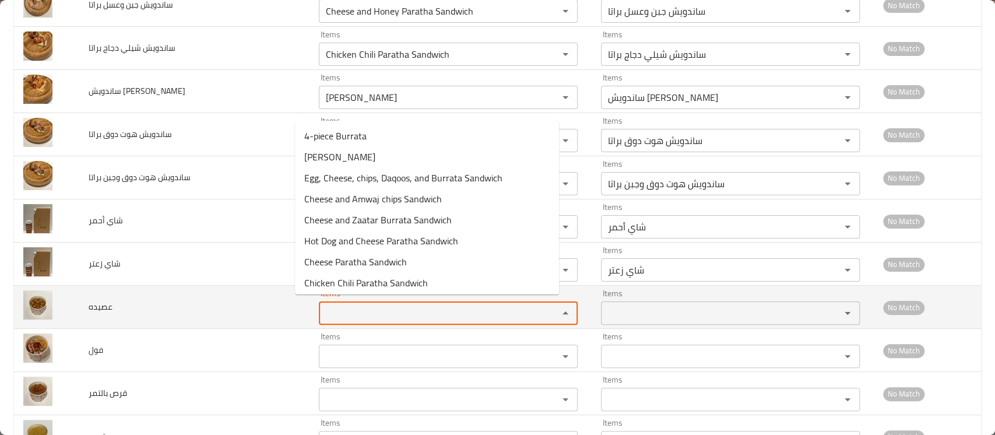
click at [322, 305] on input "Items" at bounding box center [430, 313] width 217 height 16
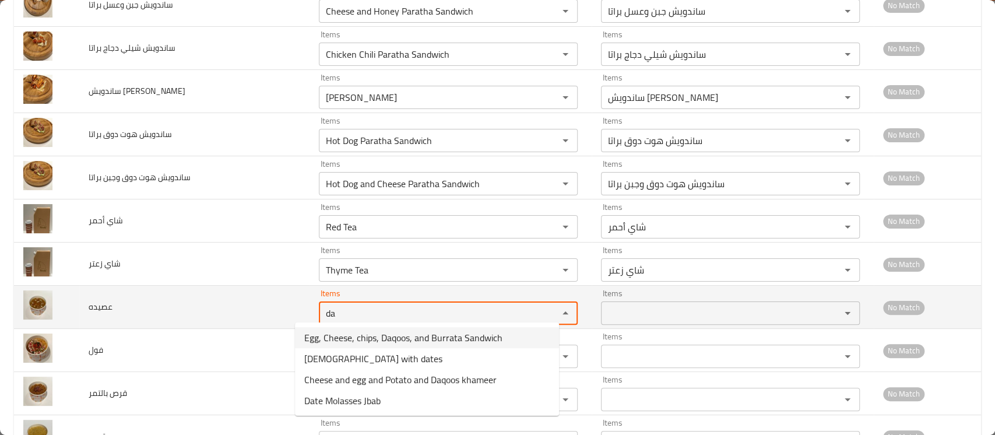
drag, startPoint x: 328, startPoint y: 312, endPoint x: 262, endPoint y: 301, distance: 67.5
click at [262, 301] on tr "عصيده Items da Items Items Items No Match" at bounding box center [497, 307] width 967 height 43
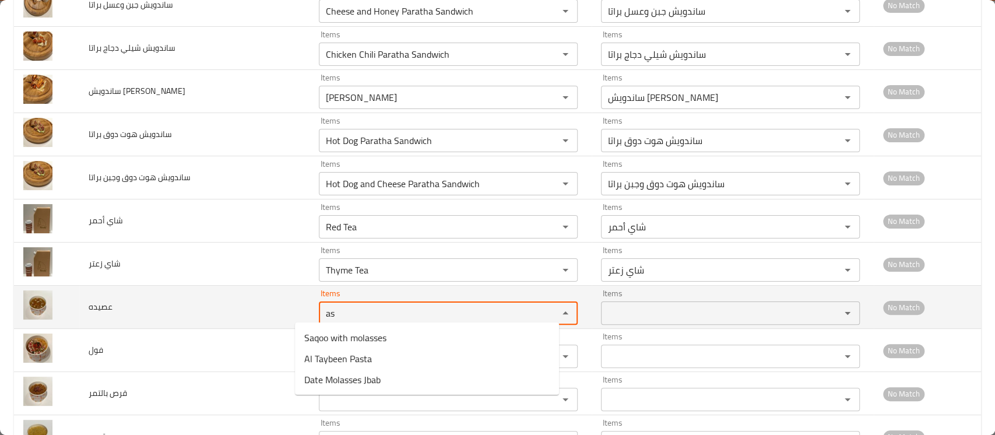
type input "a"
type input "d"
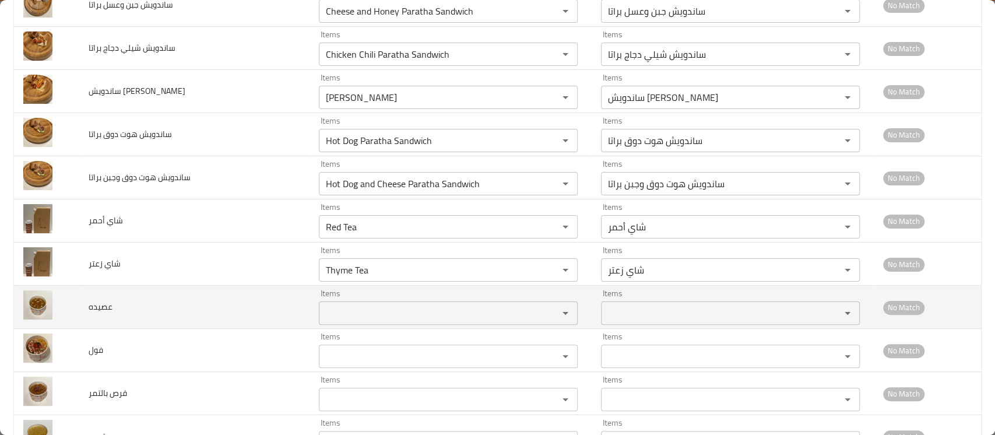
click at [262, 301] on td "عصيده" at bounding box center [194, 307] width 230 height 43
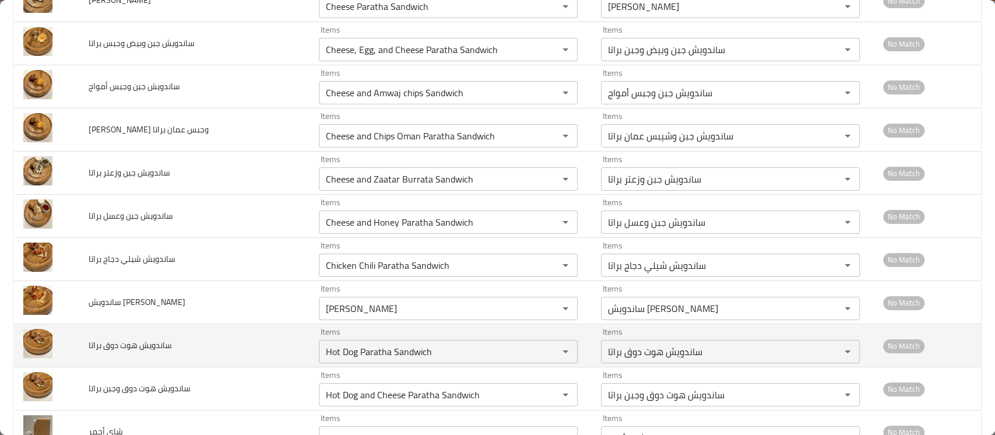
scroll to position [2829, 0]
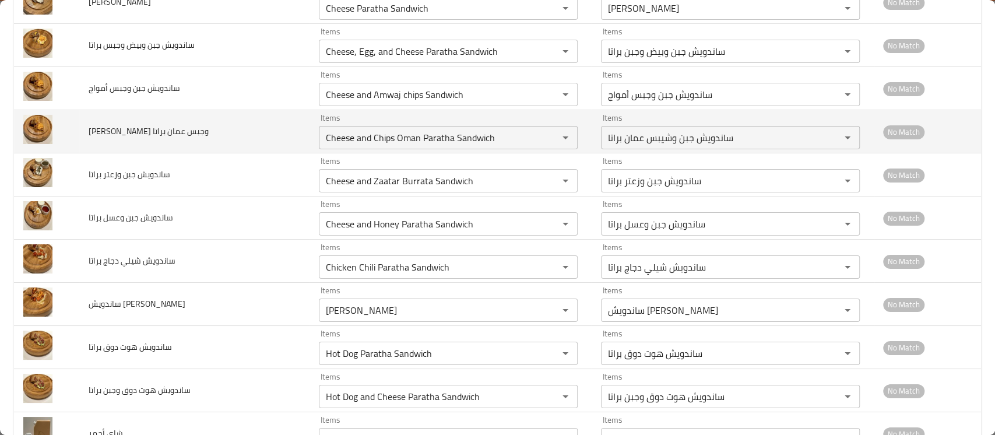
click at [135, 127] on span "ساندويش جبن وجبس عمان براتا" at bounding box center [149, 131] width 120 height 15
copy span "وجبس"
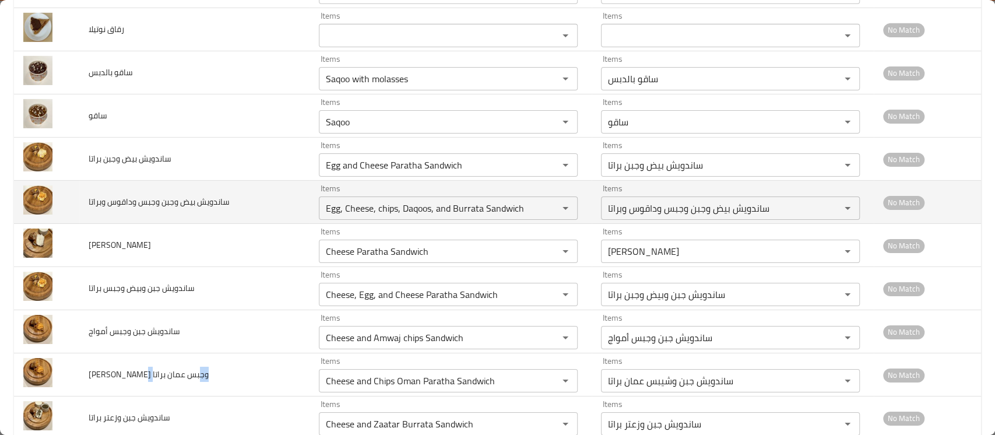
scroll to position [2585, 0]
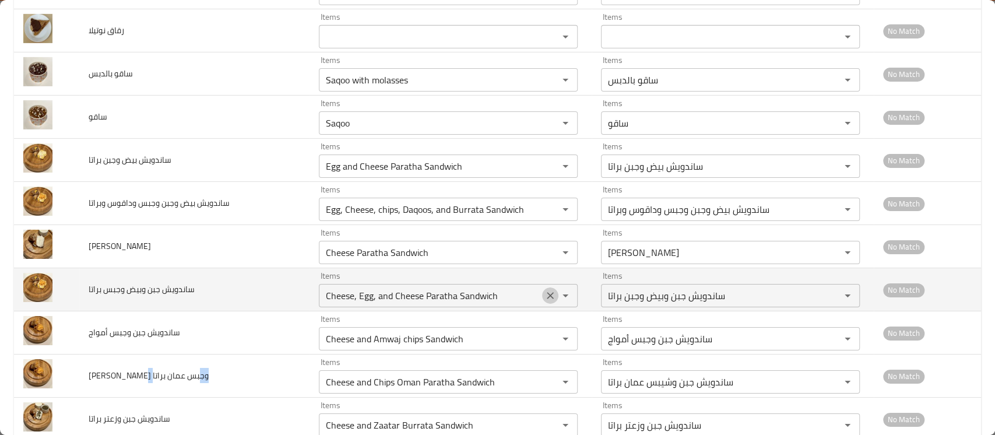
click at [544, 295] on icon "Clear" at bounding box center [550, 296] width 12 height 12
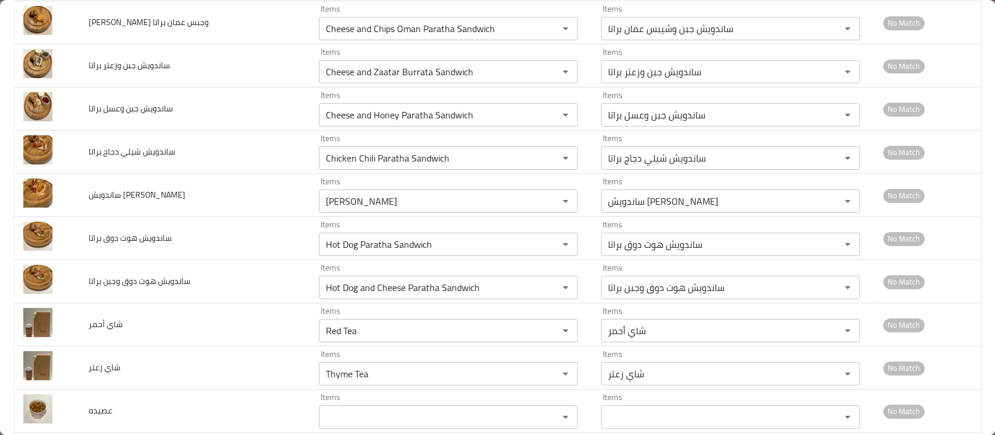
scroll to position [3090, 0]
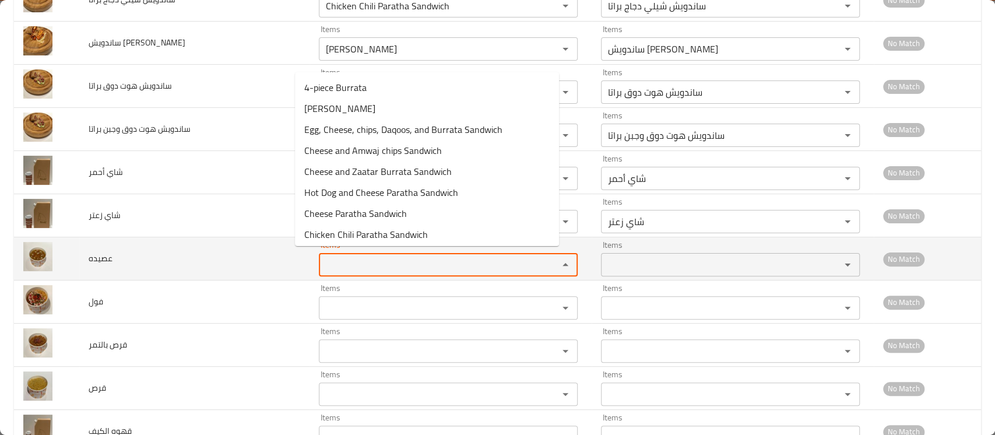
click at [329, 262] on input "Items" at bounding box center [430, 264] width 217 height 16
paste input "Porridge"
type input "Porridge"
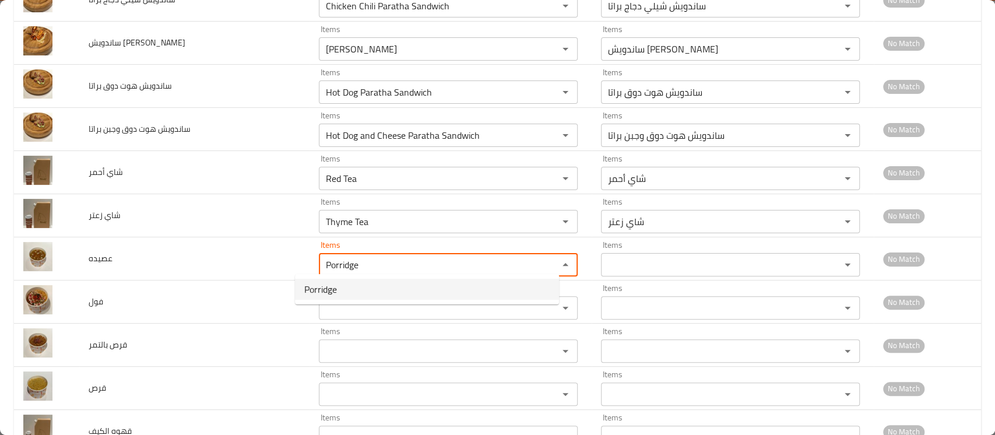
click at [325, 293] on span "Porridge" at bounding box center [320, 289] width 33 height 14
type input "عصيده"
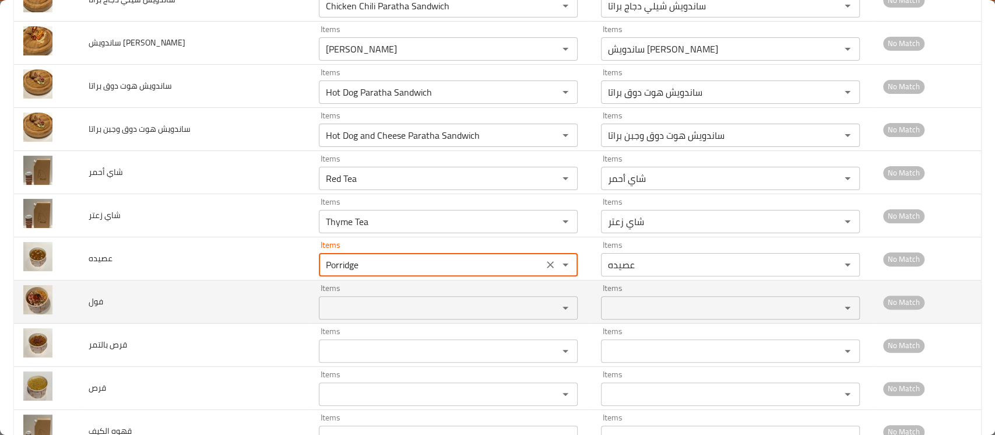
type input "Porridge"
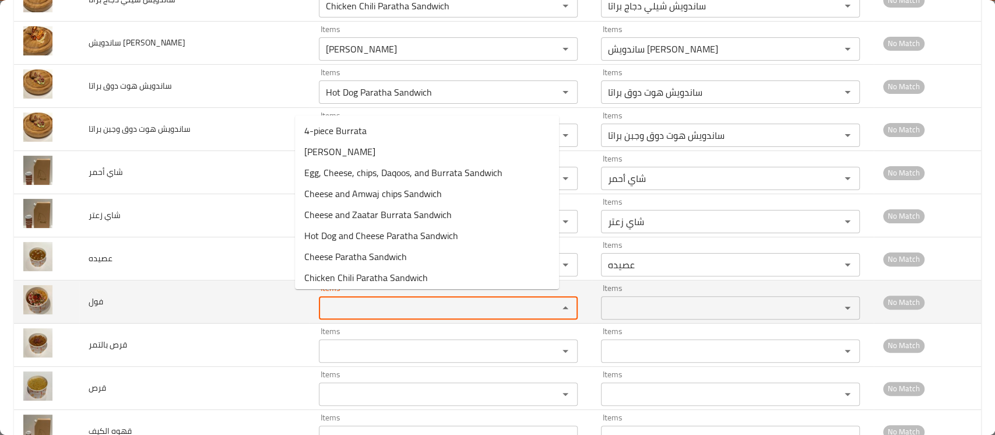
click at [324, 305] on input "Items" at bounding box center [430, 308] width 217 height 16
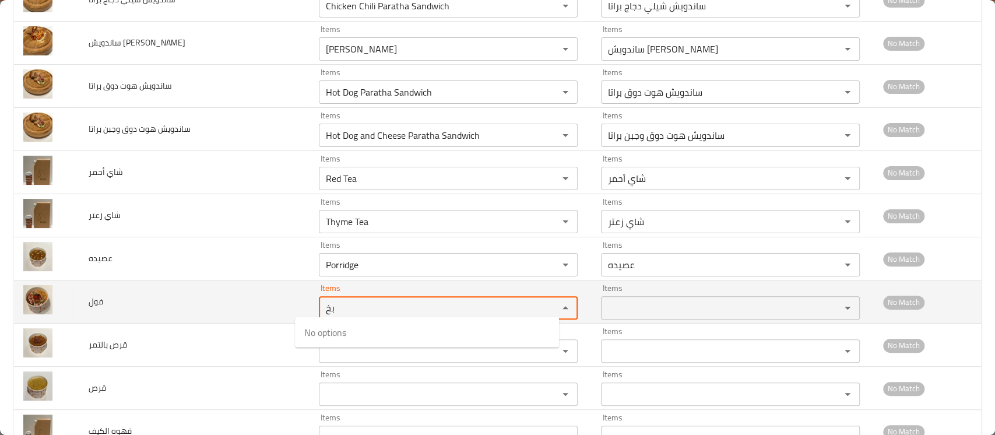
type input "ب"
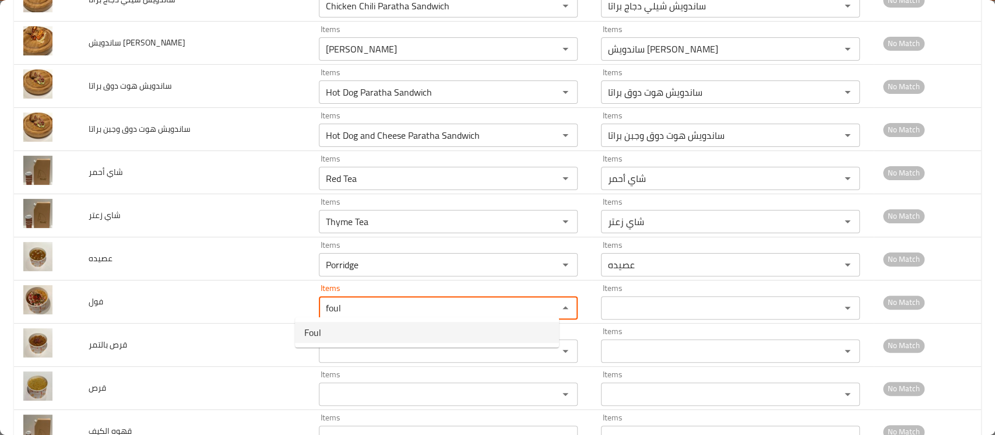
click at [321, 326] on span "Foul" at bounding box center [312, 332] width 17 height 14
type input "Foul"
type input "فول"
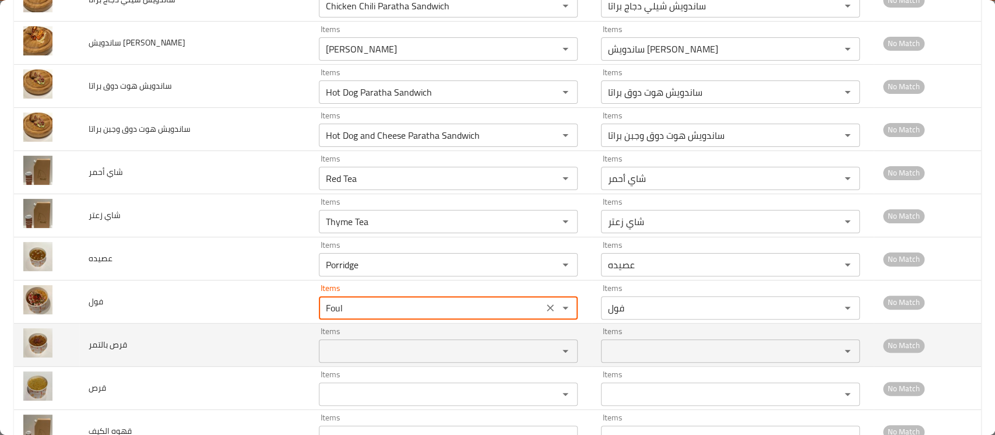
type input "Foul"
click at [322, 346] on بالتمر "Items" at bounding box center [430, 351] width 217 height 16
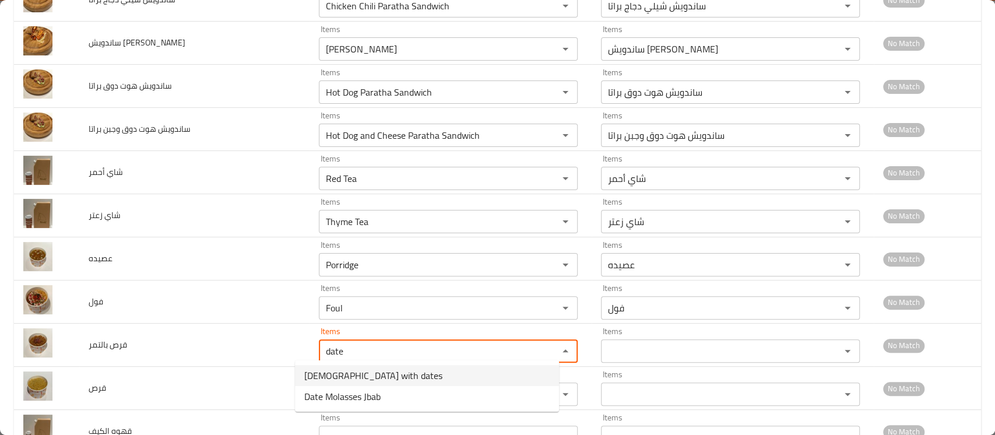
click at [336, 379] on span "qurs with dates" at bounding box center [373, 375] width 138 height 14
type بالتمر "qurs with dates"
type بالتمر-ar "قرص بالتمر"
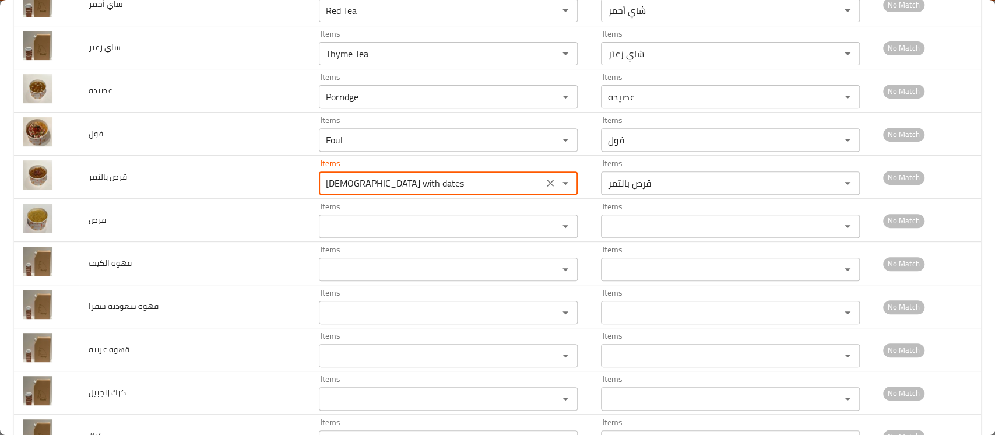
scroll to position [3260, 0]
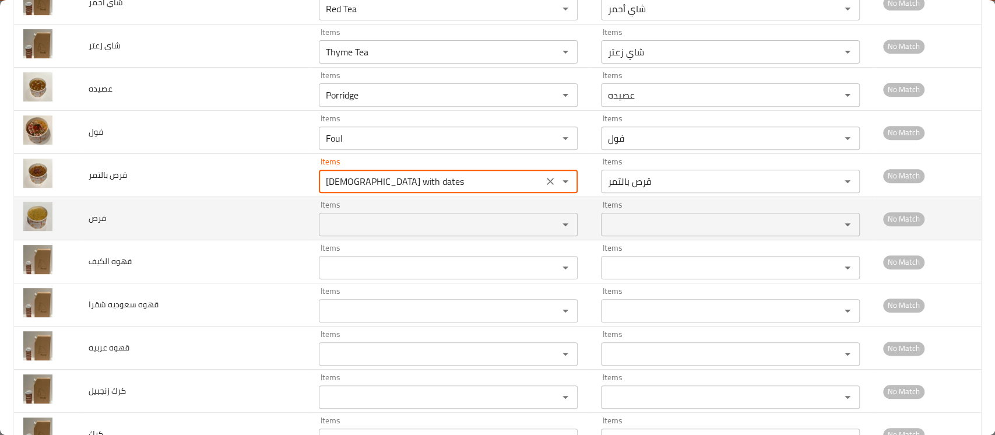
type بالتمر "qurs with dates"
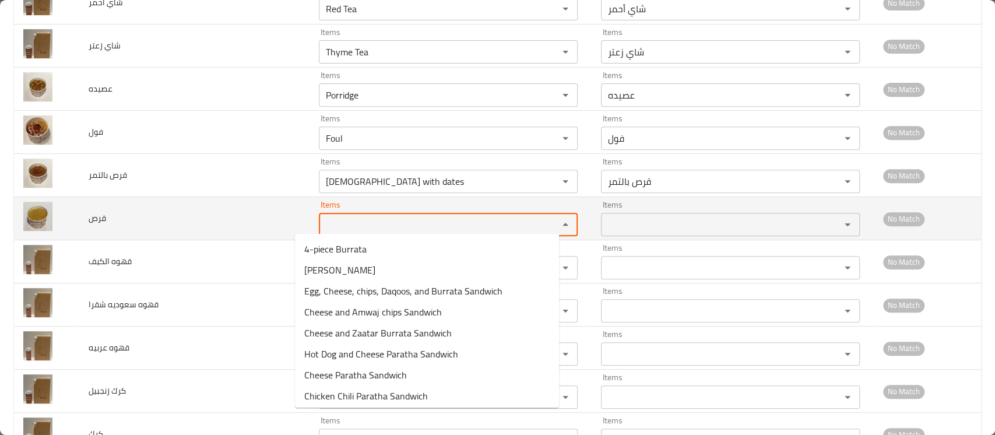
click at [325, 221] on input "Items" at bounding box center [430, 224] width 217 height 16
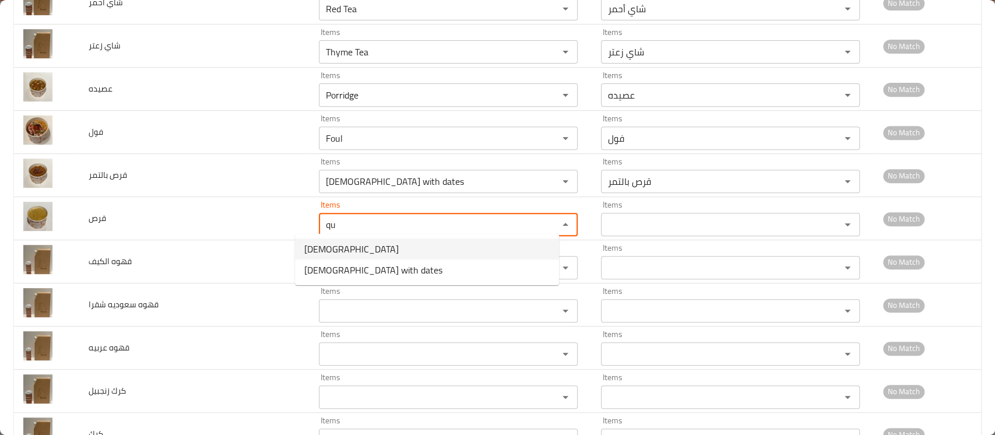
click at [319, 240] on li "qurs" at bounding box center [427, 248] width 264 height 21
type input "qurs"
type input "قرص"
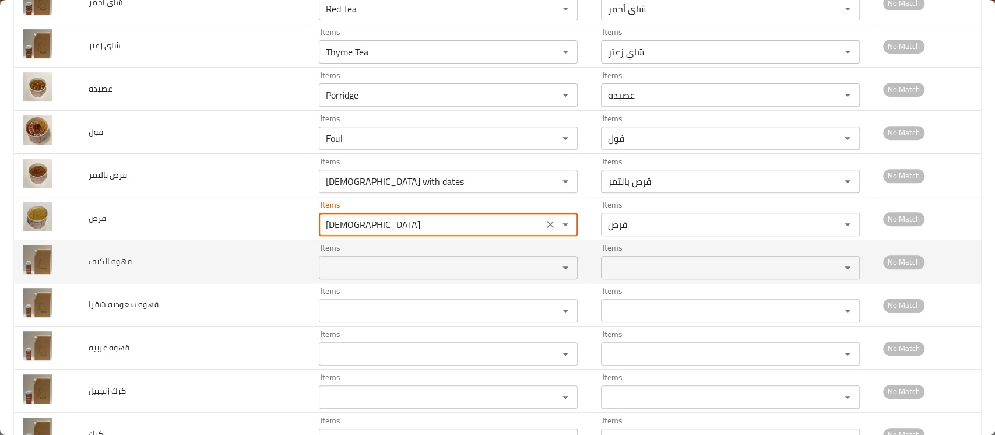
type input "qurs"
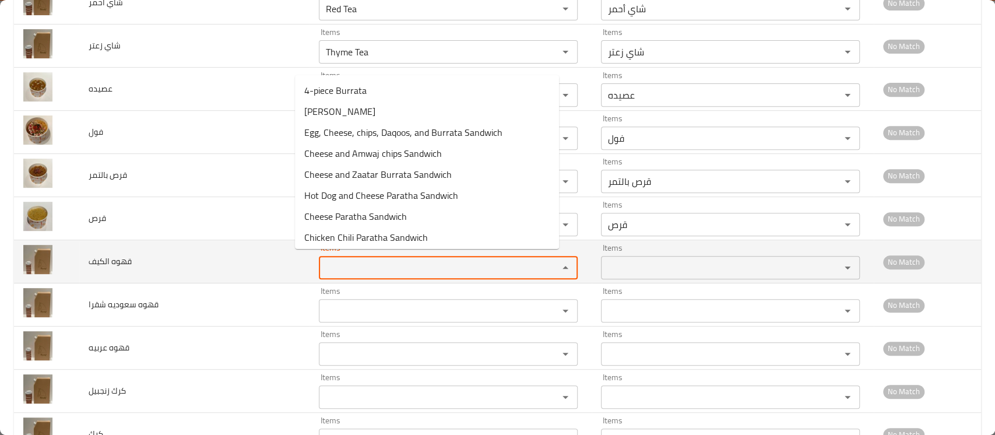
click at [322, 261] on الكيف "Items" at bounding box center [430, 267] width 217 height 16
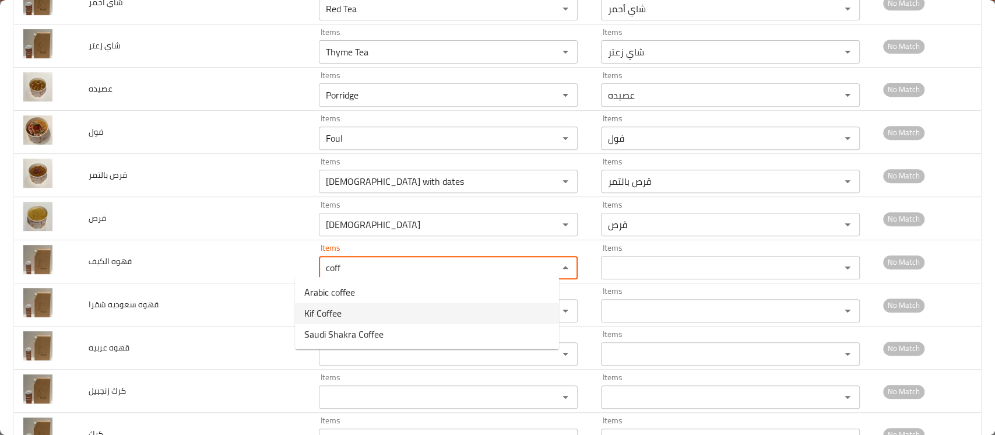
click at [339, 318] on span "Kif Coffee" at bounding box center [322, 313] width 37 height 14
type الكيف "Kif Coffee"
type الكيف-ar "قهوه الكيف"
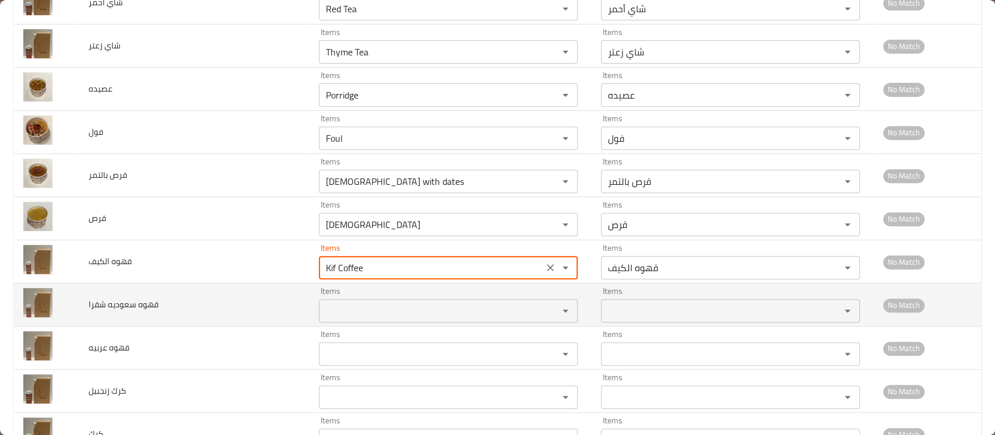
type الكيف "Kif Coffee"
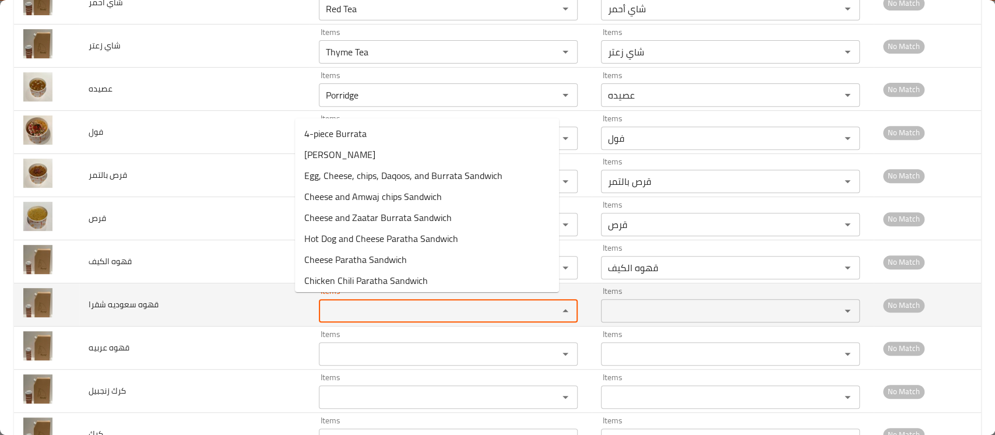
click at [331, 306] on شقرا "Items" at bounding box center [430, 311] width 217 height 16
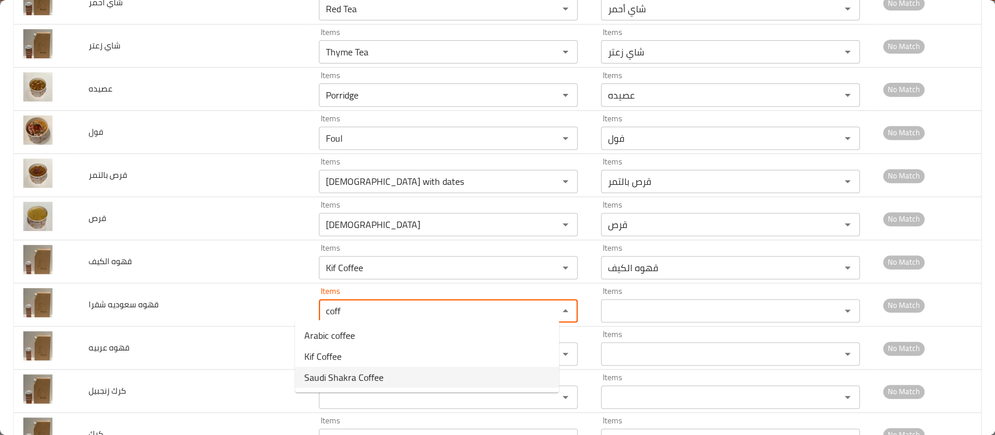
click at [345, 375] on span "Saudi Shakra Coffee" at bounding box center [343, 377] width 79 height 14
type شقرا "Saudi Shakra Coffee"
type شقرا-ar "قهوه سعوديه شقرا"
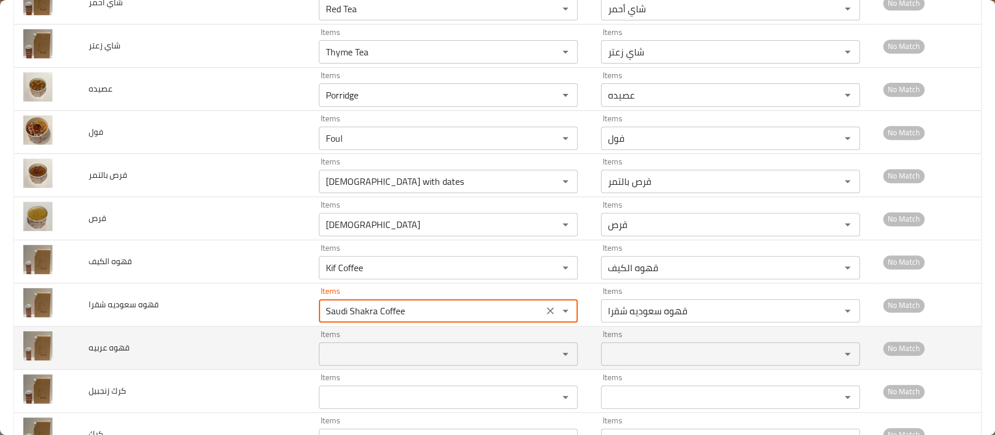
type شقرا "Saudi Shakra Coffee"
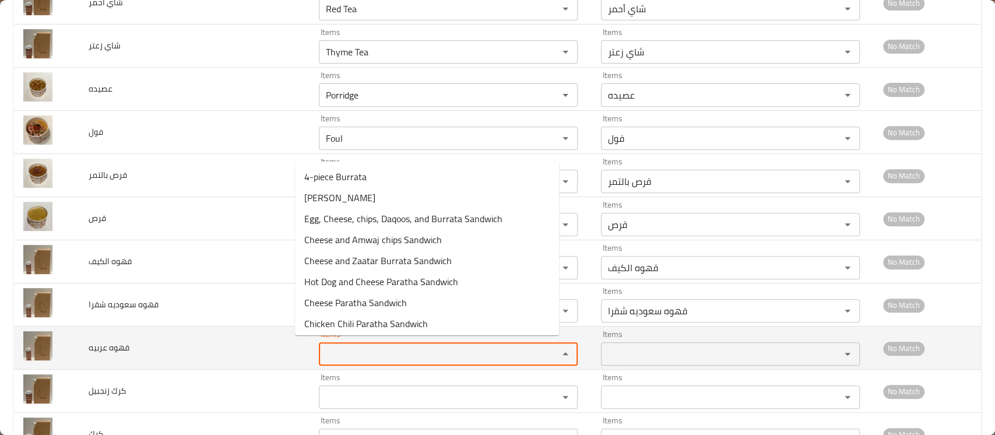
click at [339, 350] on عربيه "Items" at bounding box center [430, 354] width 217 height 16
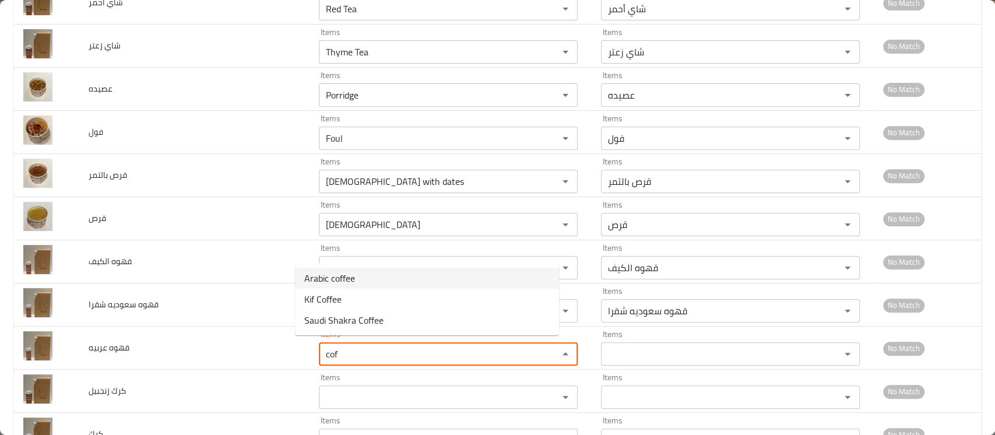
click at [340, 276] on span "Arabic coffee" at bounding box center [329, 278] width 51 height 14
type عربيه "Arabic coffee"
type عربيه-ar "قهوه عربيه"
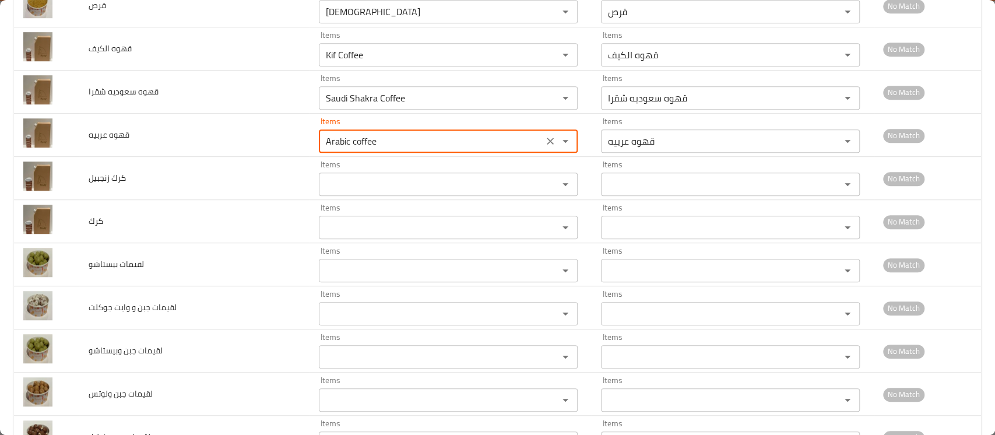
scroll to position [3475, 0]
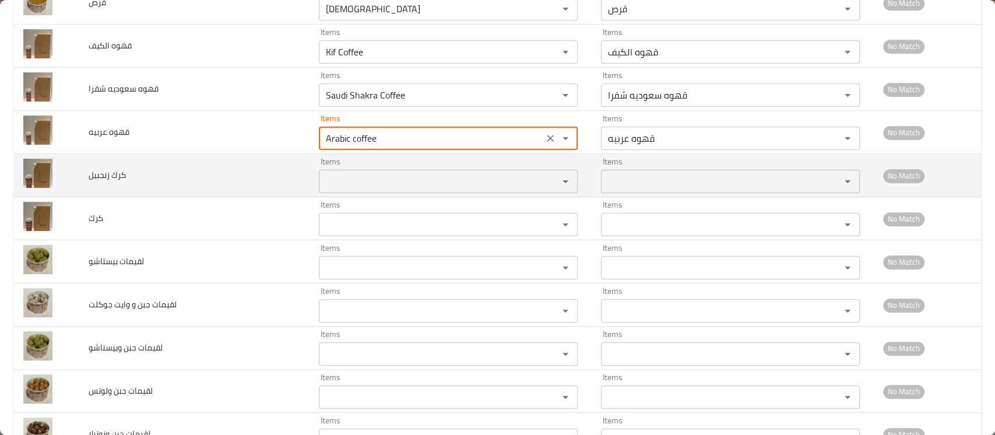
type عربيه "Arabic coffee"
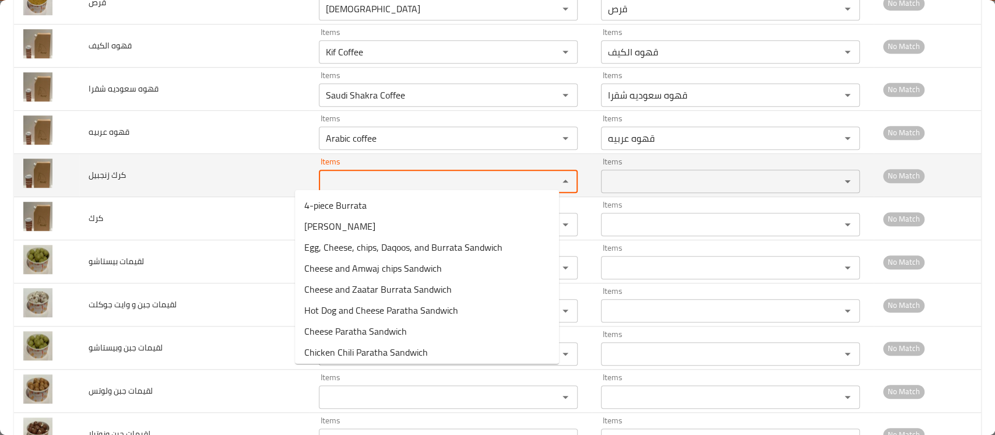
click at [332, 175] on زنجبيل "Items" at bounding box center [430, 181] width 217 height 16
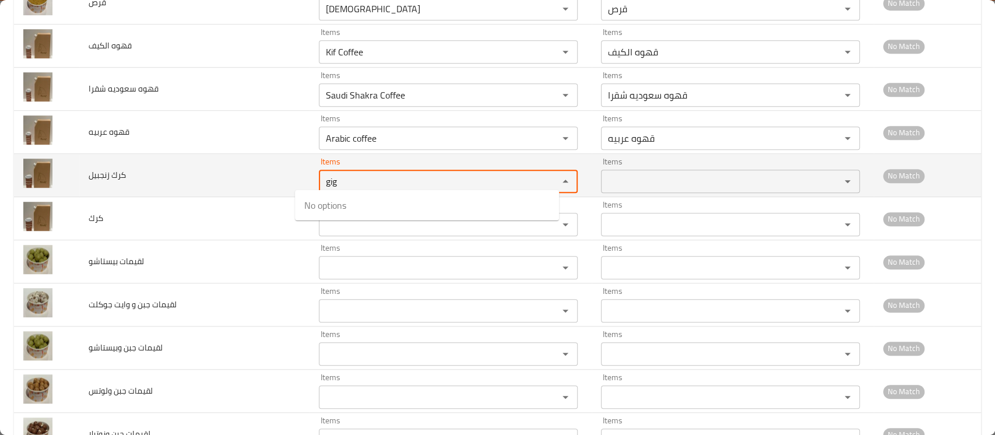
click at [328, 178] on زنجبيل "gig" at bounding box center [430, 181] width 217 height 16
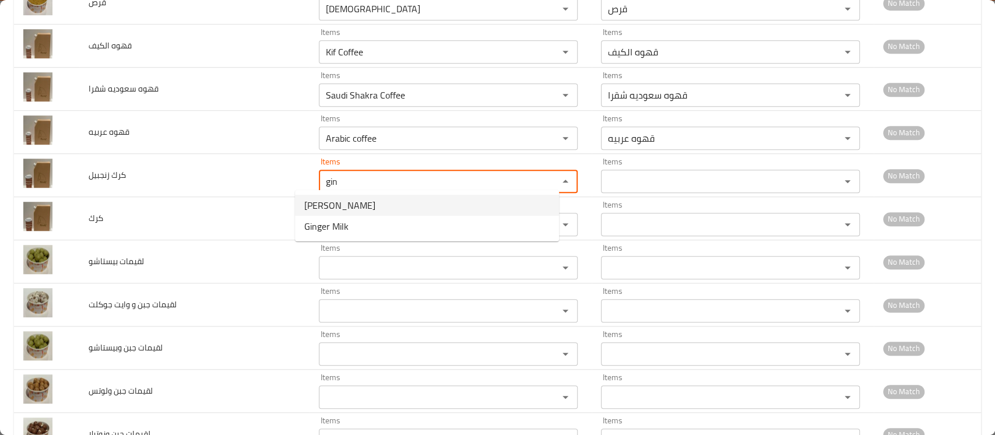
click at [328, 205] on span "Ginger Karak" at bounding box center [339, 205] width 71 height 14
type زنجبيل "Ginger Karak"
type زنجبيل-ar "كرك زنجبيل"
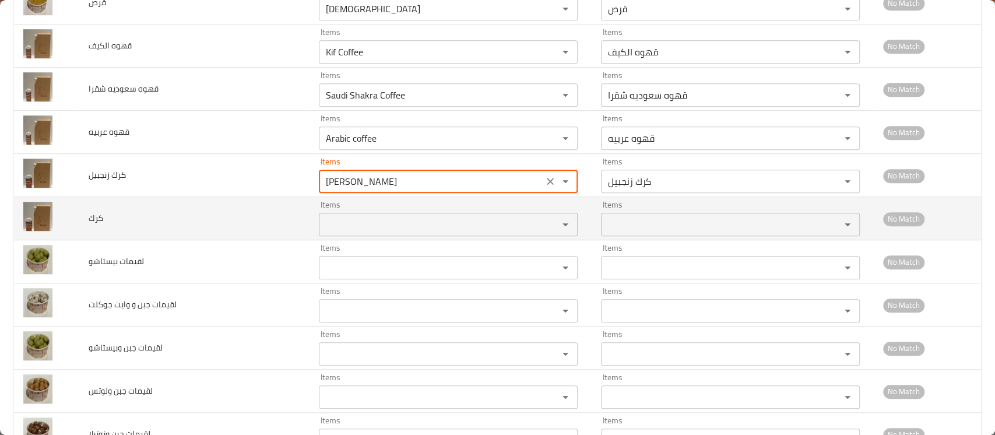
type زنجبيل "Ginger Karak"
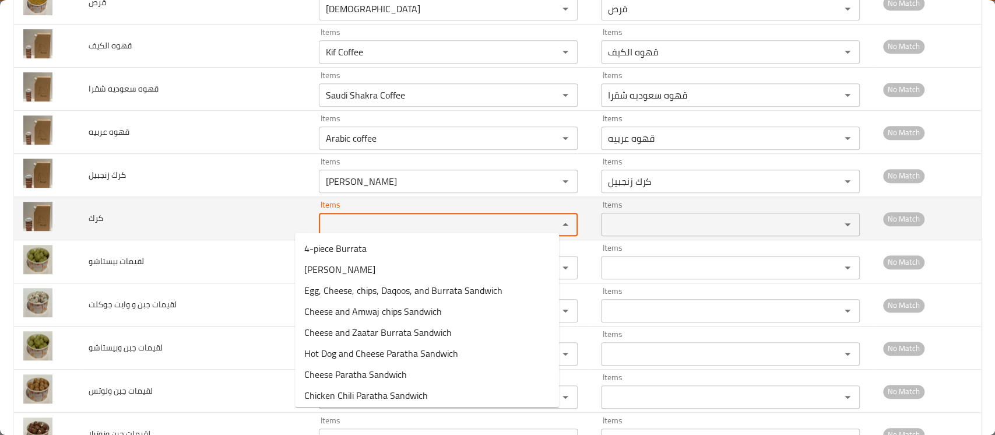
click at [322, 217] on input "Items" at bounding box center [430, 224] width 217 height 16
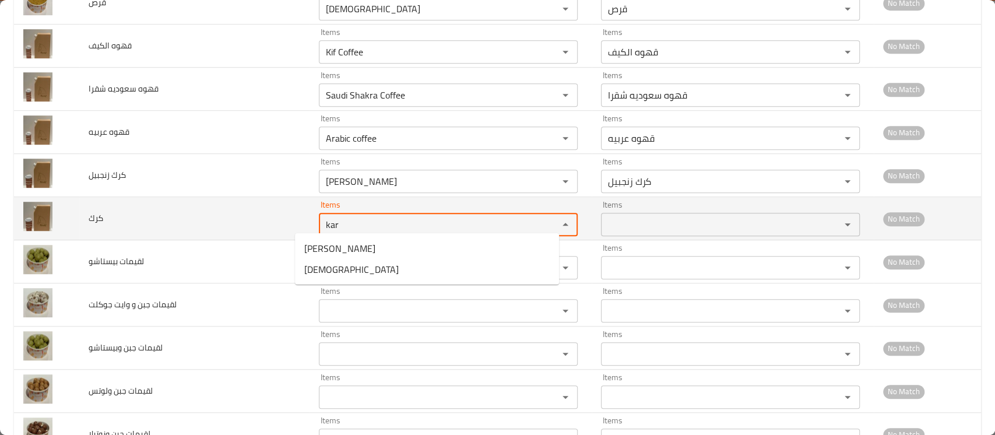
type input "kara"
drag, startPoint x: 327, startPoint y: 219, endPoint x: 177, endPoint y: 215, distance: 149.9
click at [177, 215] on tr "كرك Items kara Items Items Items No Match" at bounding box center [497, 218] width 967 height 43
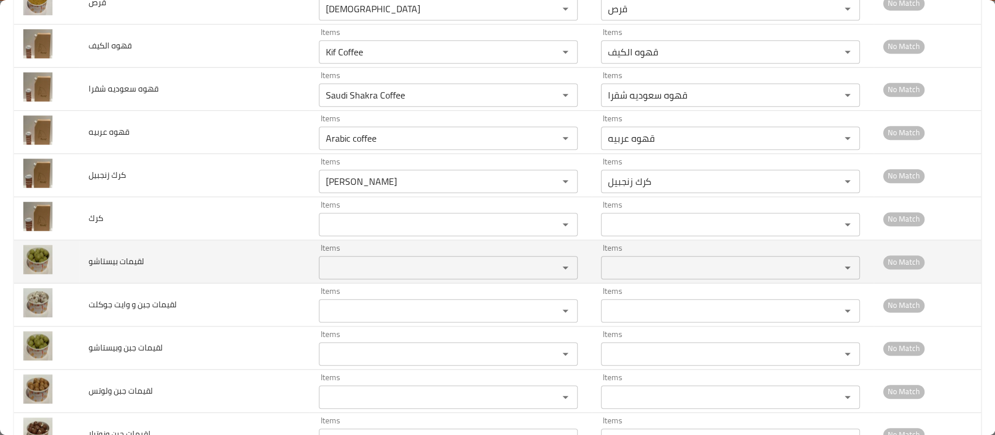
click at [163, 254] on td "لقيمات بيستاشو" at bounding box center [194, 261] width 230 height 43
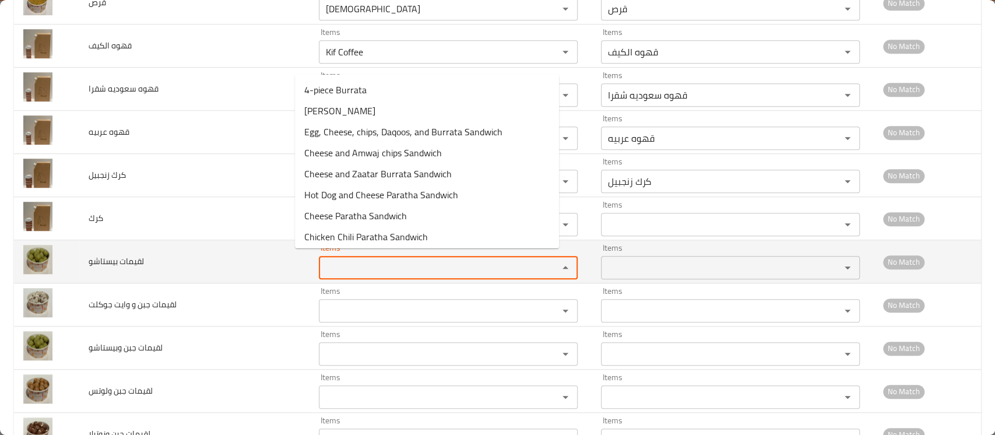
click at [324, 268] on بيستاشو "Items" at bounding box center [430, 267] width 217 height 16
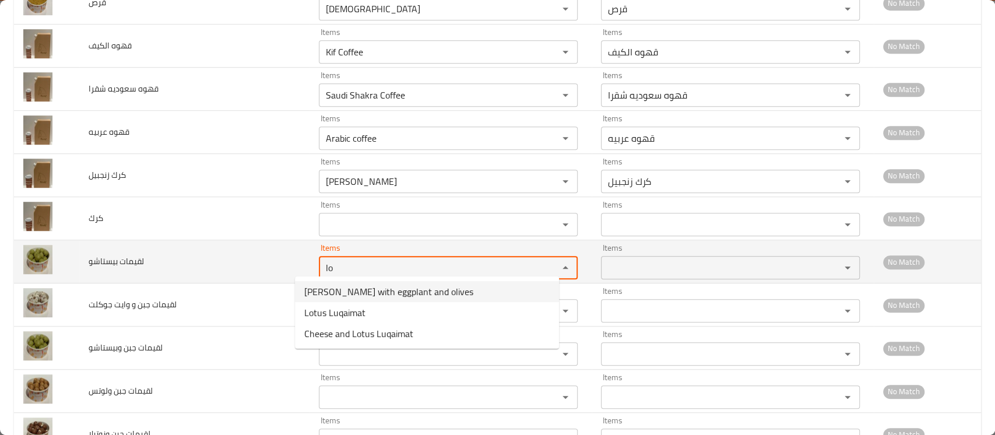
drag, startPoint x: 332, startPoint y: 263, endPoint x: 227, endPoint y: 256, distance: 105.2
click at [227, 256] on tr "لقيمات بيستاشو Items lo Items Items Items No Match" at bounding box center [497, 261] width 967 height 43
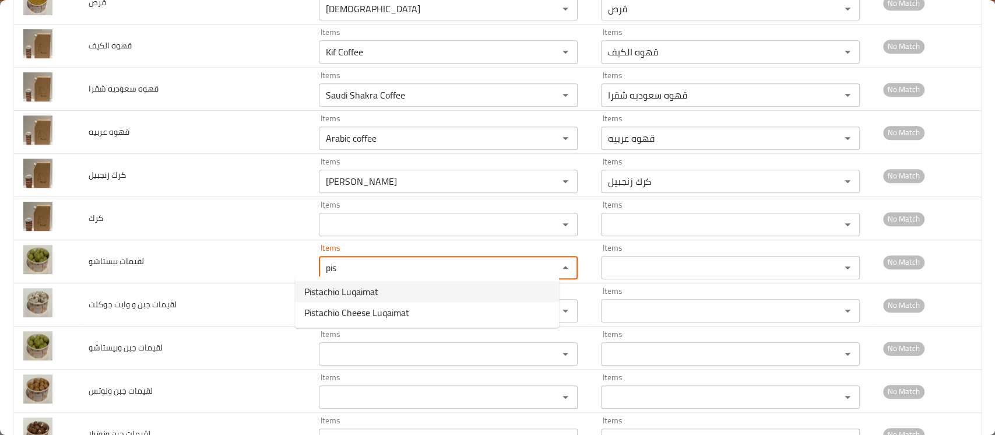
click at [365, 295] on span "Pistachio Luqaimat" at bounding box center [341, 291] width 74 height 14
type بيستاشو "Pistachio Luqaimat"
type بيستاشو-ar "لقيمات بيستاشو"
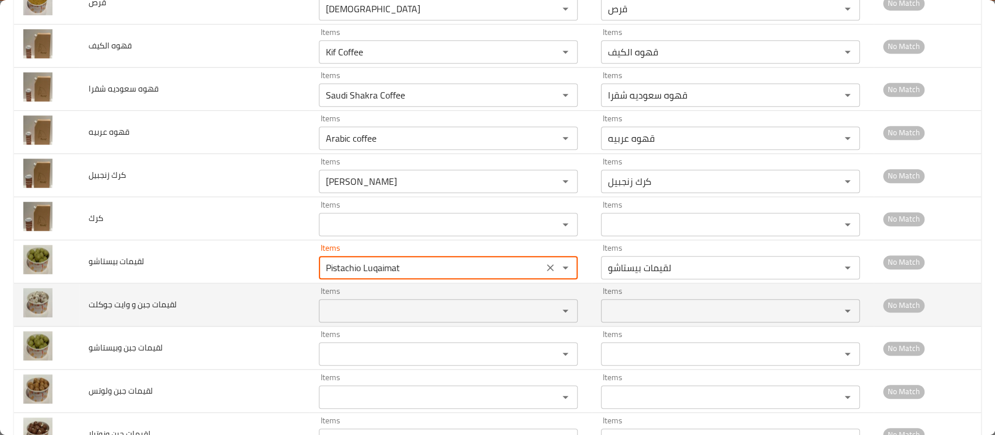
type بيستاشو "Pistachio Luqaimat"
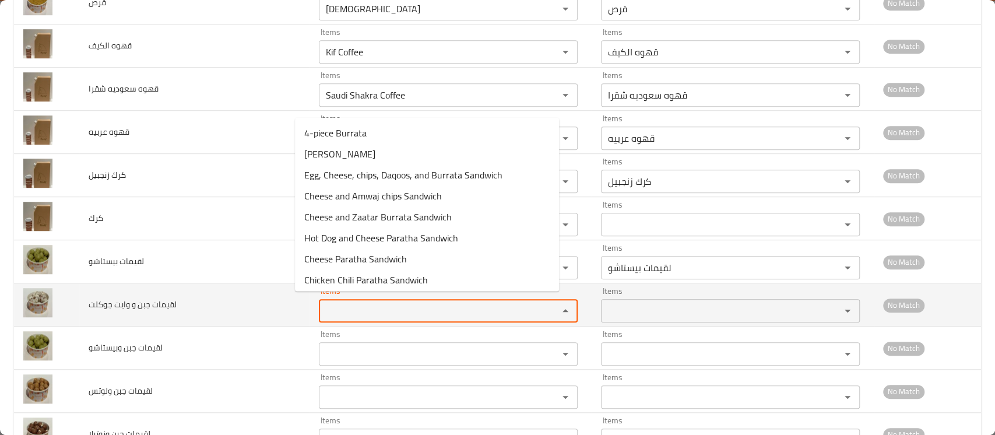
click at [338, 306] on جوكلت "Items" at bounding box center [430, 311] width 217 height 16
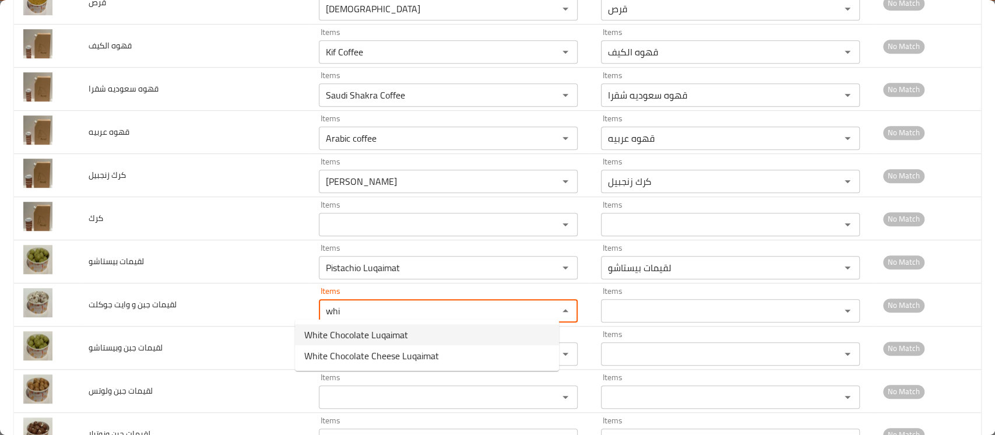
click at [354, 336] on span "White Chocolate Luqaimat" at bounding box center [356, 335] width 104 height 14
type جوكلت "White Chocolate Luqaimat"
type جوكلت-ar "لقيمات وايت جوكلت"
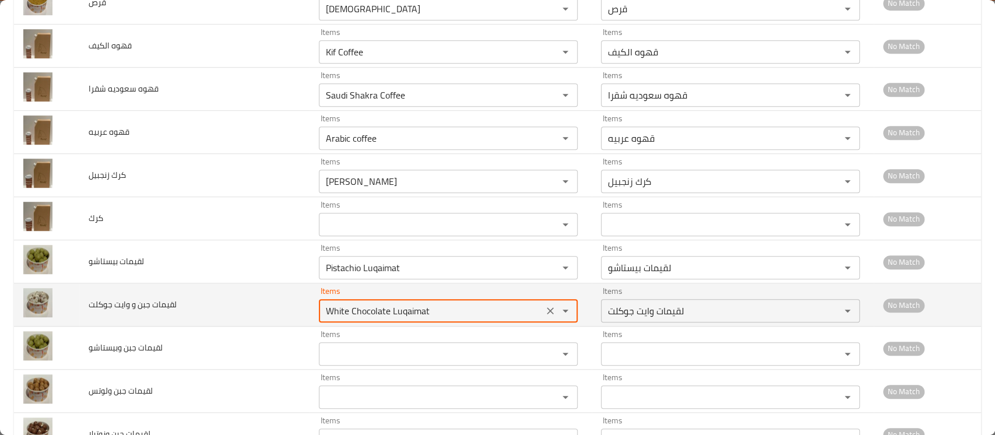
click at [399, 307] on جوكلت "White Chocolate Luqaimat" at bounding box center [430, 311] width 217 height 16
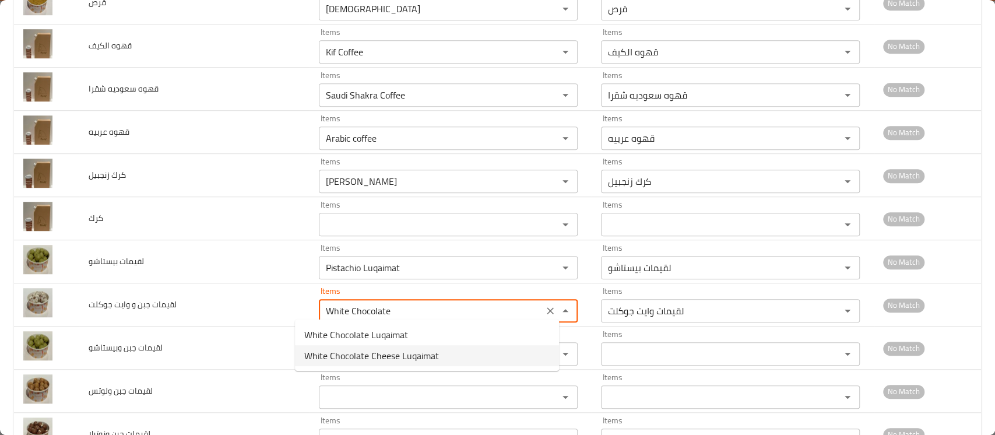
click at [400, 349] on span "White Chocolate Cheese Luqaimat" at bounding box center [371, 356] width 135 height 14
type جوكلت "White Chocolate Cheese Luqaimat"
type جوكلت-ar "لقيمات جبن وايت جوكلت"
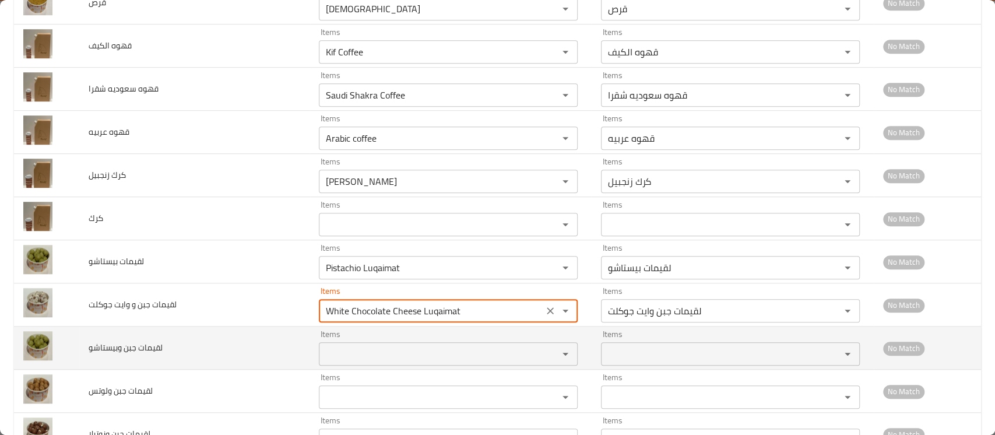
type جوكلت "White Chocolate Cheese Luqaimat"
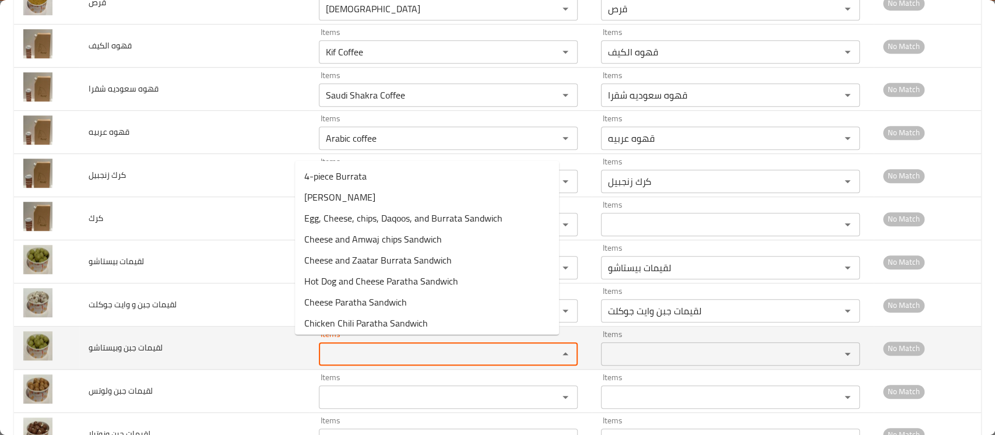
click at [378, 348] on وبيستاشو "Items" at bounding box center [430, 354] width 217 height 16
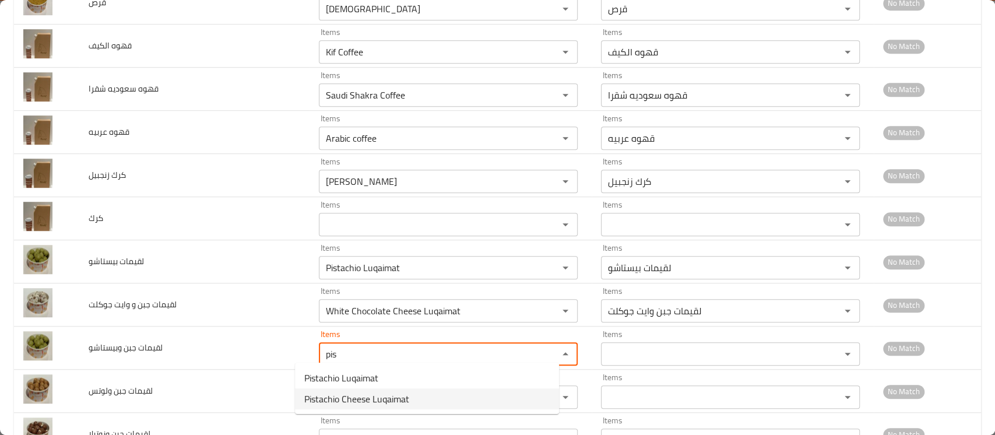
click at [370, 395] on span "Pistachio Cheese Luqaimat" at bounding box center [356, 399] width 105 height 14
type وبيستاشو "Pistachio Cheese Luqaimat"
type وبيستاشو-ar "لقيمات جبن بيستاشو"
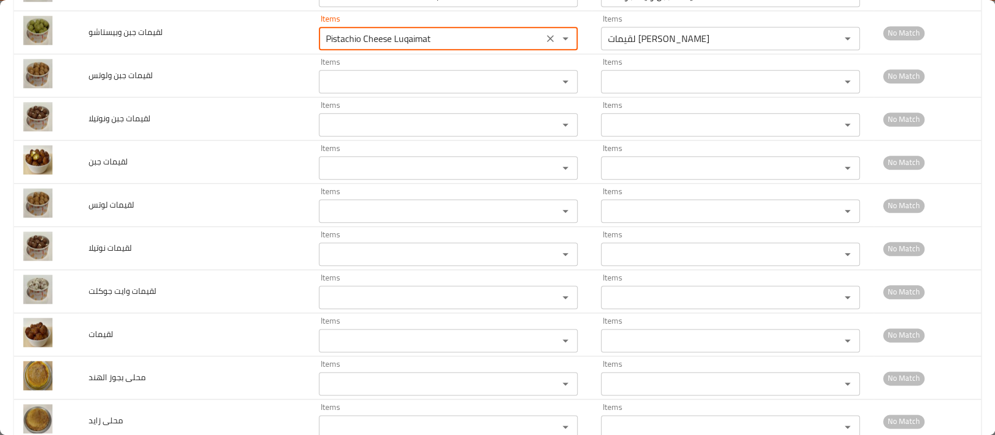
scroll to position [3823, 0]
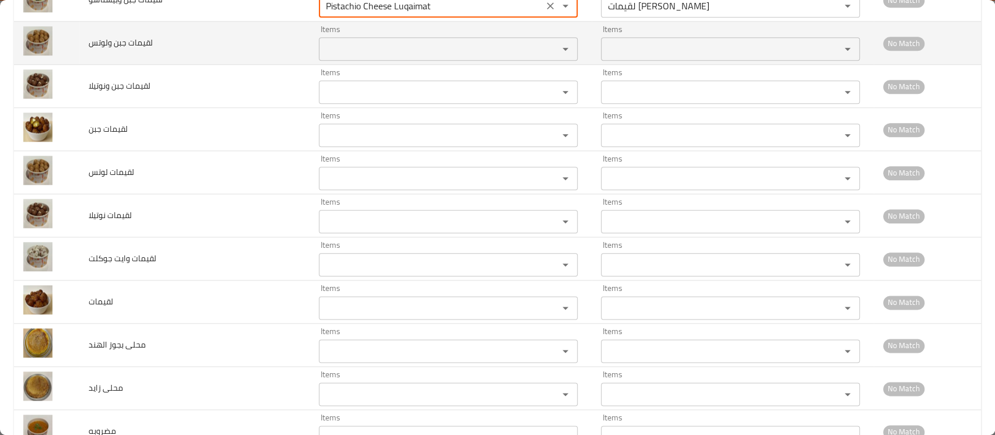
type وبيستاشو "Pistachio Cheese Luqaimat"
click at [324, 45] on ولوتس "Items" at bounding box center [430, 49] width 217 height 16
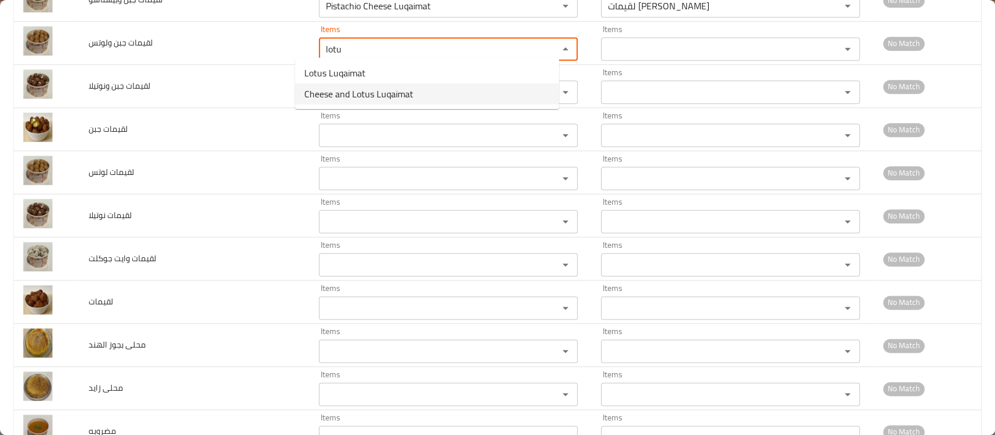
click at [332, 87] on span "Cheese and Lotus Luqaimat" at bounding box center [358, 94] width 109 height 14
type ولوتس "Cheese and Lotus Luqaimat"
type ولوتس-ar "لقيمات جبن ولوتس"
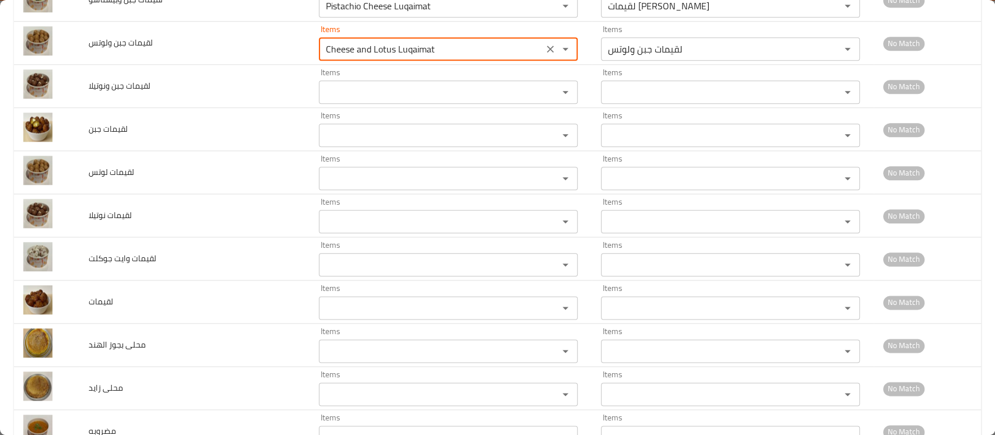
type ولوتس "Cheese and Lotus Luqaimat"
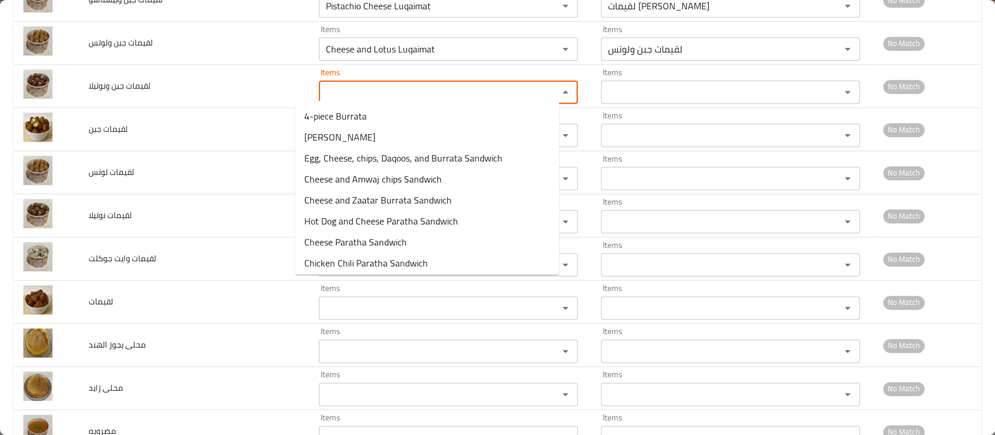
click at [332, 87] on ونوتيلا "Items" at bounding box center [430, 92] width 217 height 16
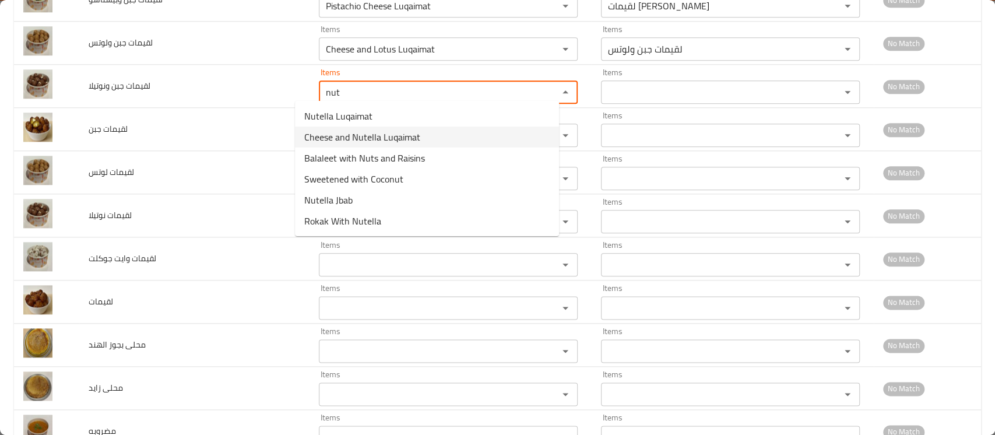
click at [364, 136] on span "Cheese and Nutella Luqaimat" at bounding box center [362, 137] width 116 height 14
type ونوتيلا "Cheese and Nutella Luqaimat"
type ونوتيلا-ar "لقيمات جبن ونوتيلا"
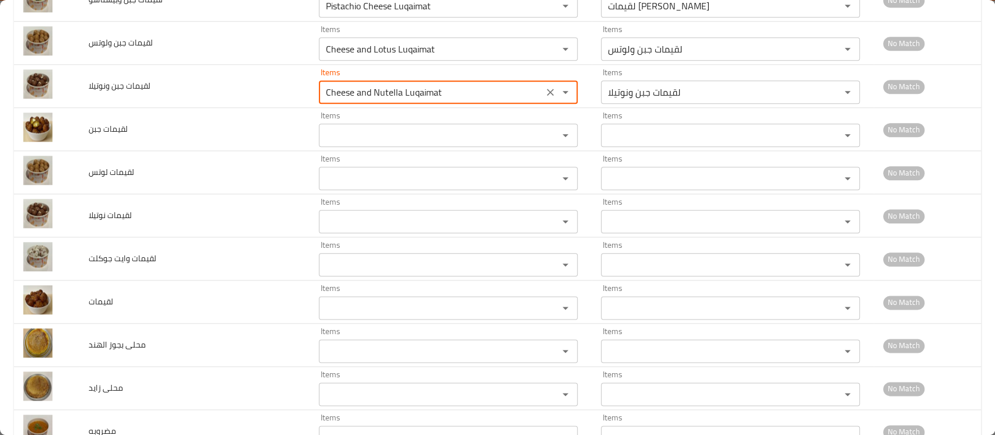
type ونوتيلا "Cheese and Nutella Luqaimat"
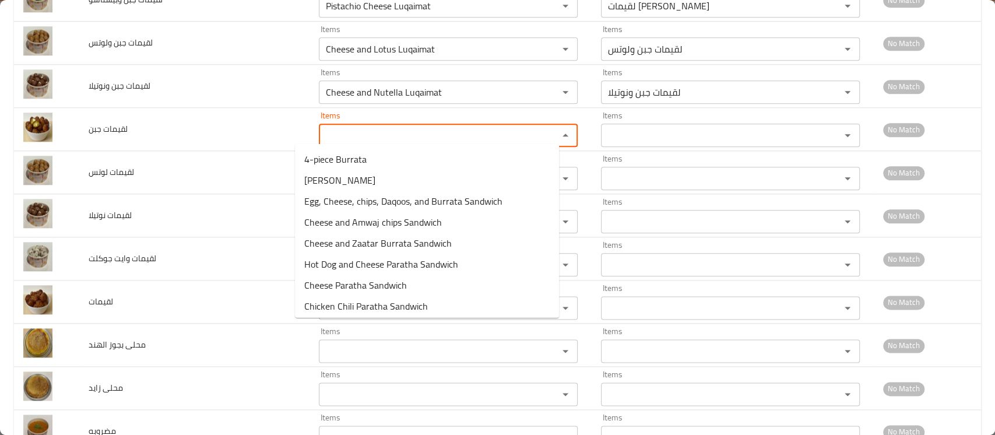
click at [364, 136] on جبن "Items" at bounding box center [430, 135] width 217 height 16
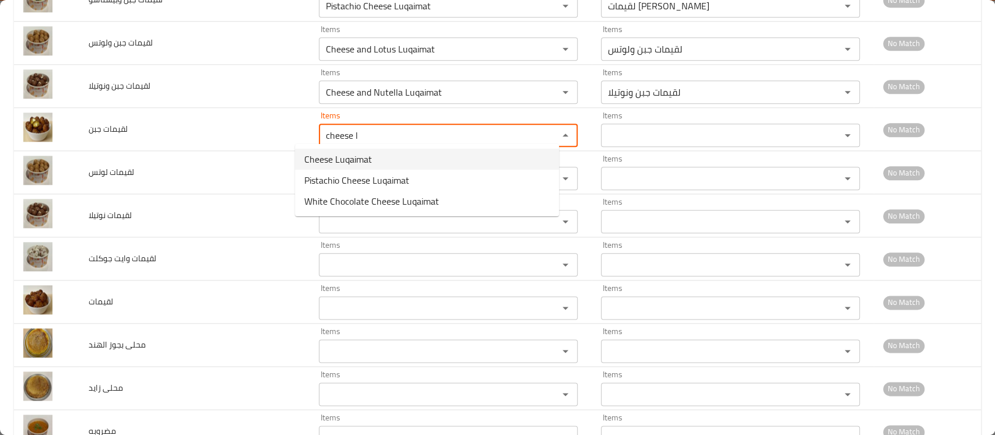
click at [355, 156] on span "Cheese Luqaimat" at bounding box center [338, 159] width 68 height 14
type جبن "Cheese Luqaimat"
type جبن-ar "لقيمات جبن"
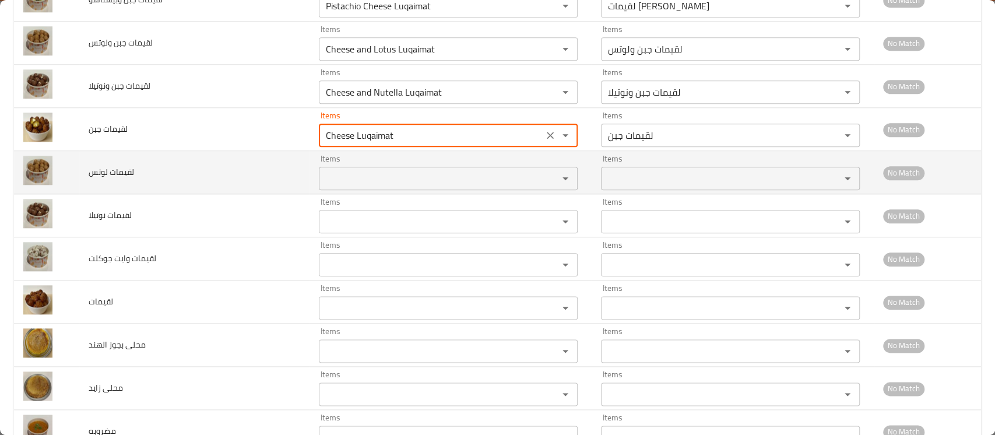
type جبن "Cheese Luqaimat"
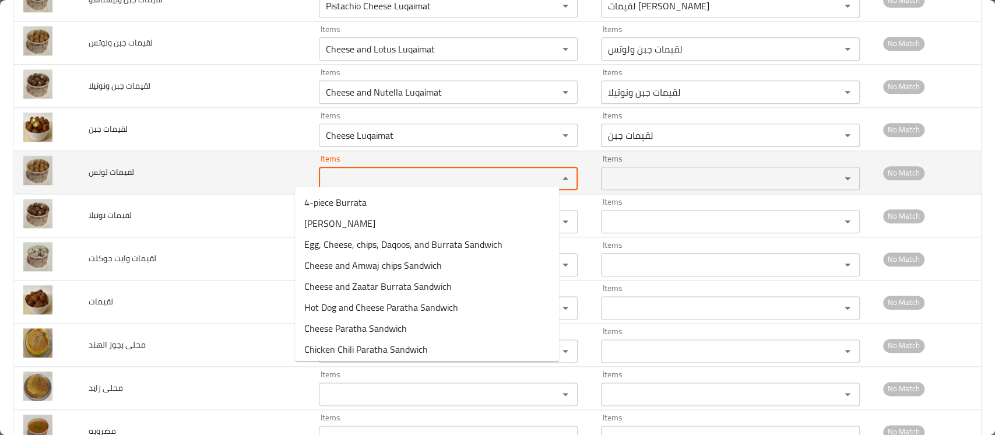
click at [341, 173] on لوتس "Items" at bounding box center [430, 178] width 217 height 16
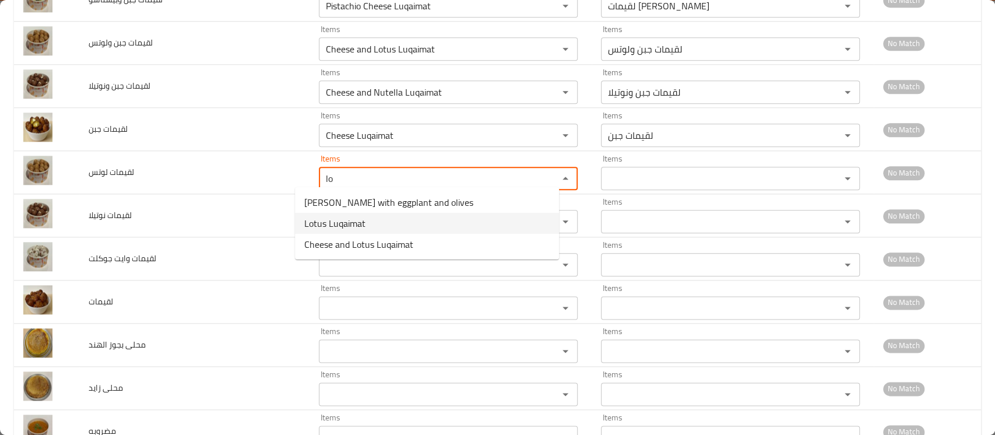
click at [333, 219] on span "Lotus Luqaimat" at bounding box center [334, 223] width 61 height 14
type لوتس "Lotus Luqaimat"
type لوتس-ar "لقيمات لوتس"
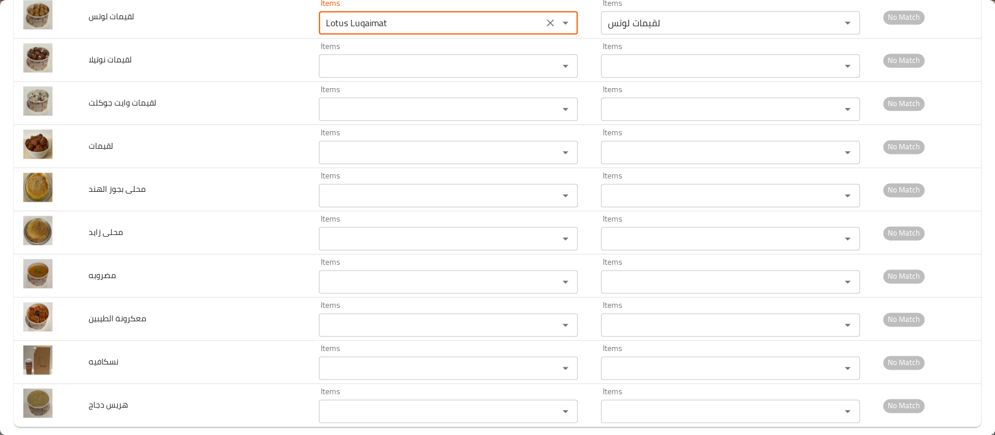
scroll to position [3983, 0]
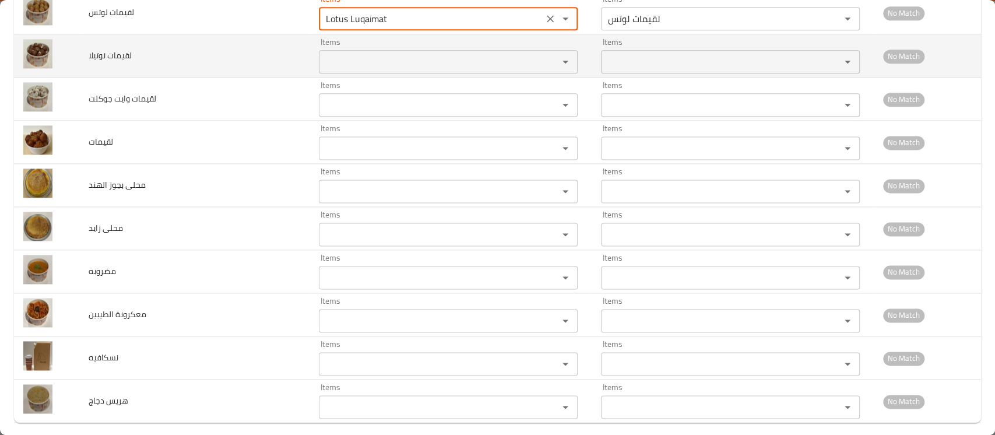
type لوتس "Lotus Luqaimat"
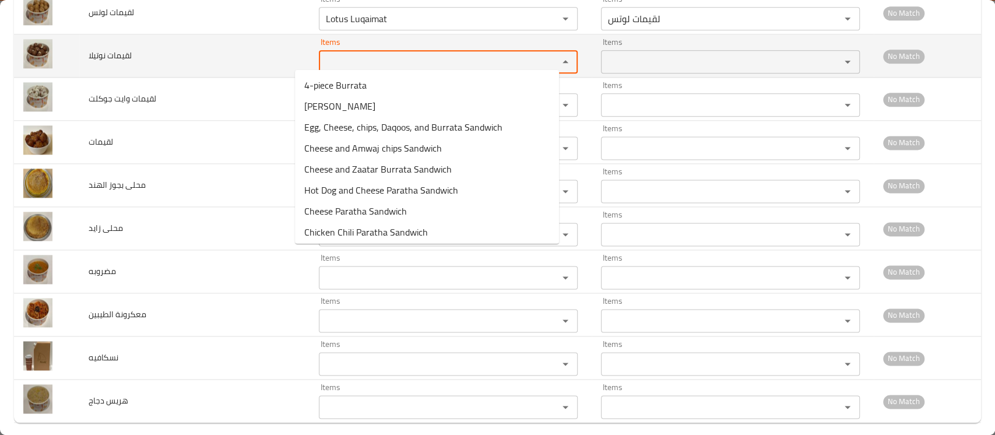
click at [322, 54] on نوتيلا "Items" at bounding box center [430, 62] width 217 height 16
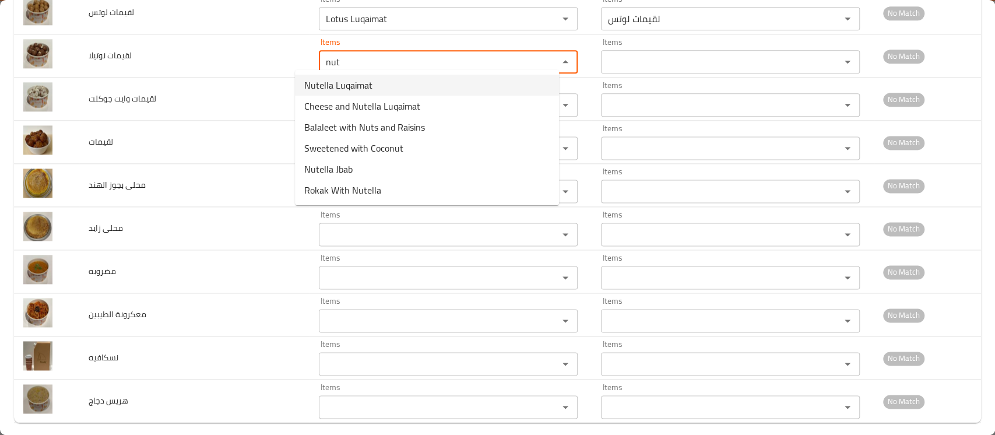
click at [354, 82] on span "Nutella Luqaimat" at bounding box center [338, 85] width 68 height 14
type نوتيلا "Nutella Luqaimat"
type نوتيلا-ar "لقيمات نوتيلا"
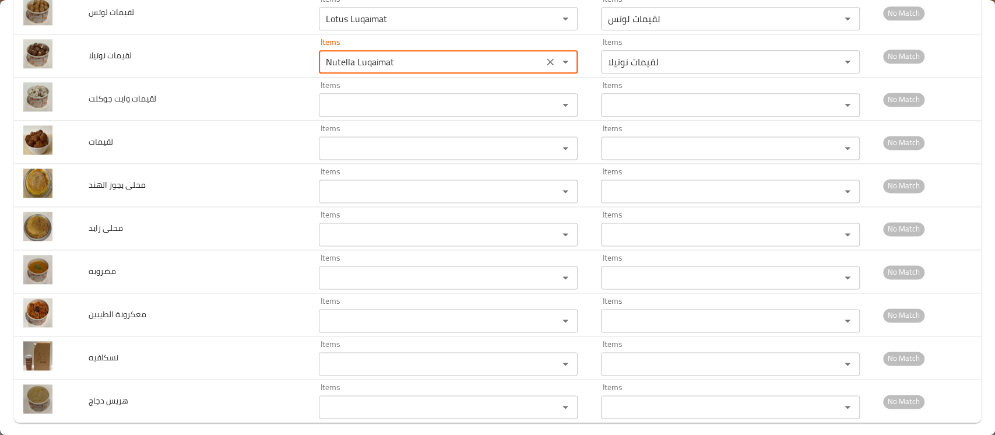
scroll to position [3988, 0]
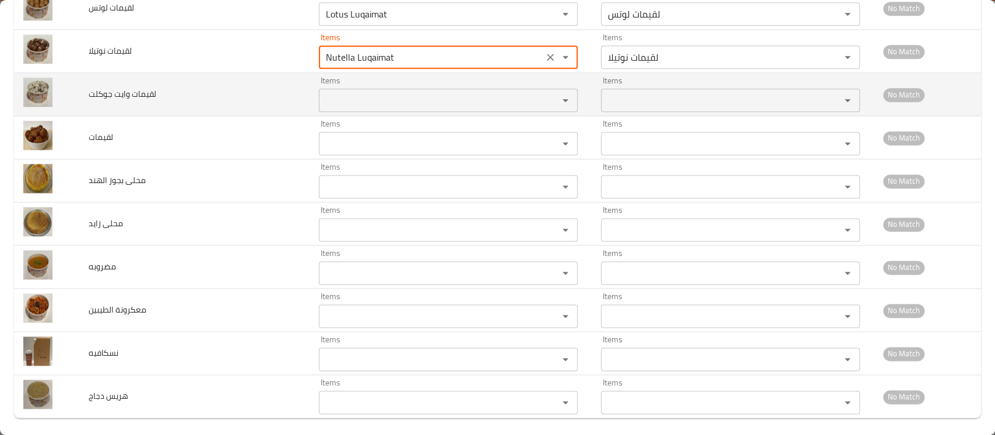
type نوتيلا "Nutella Luqaimat"
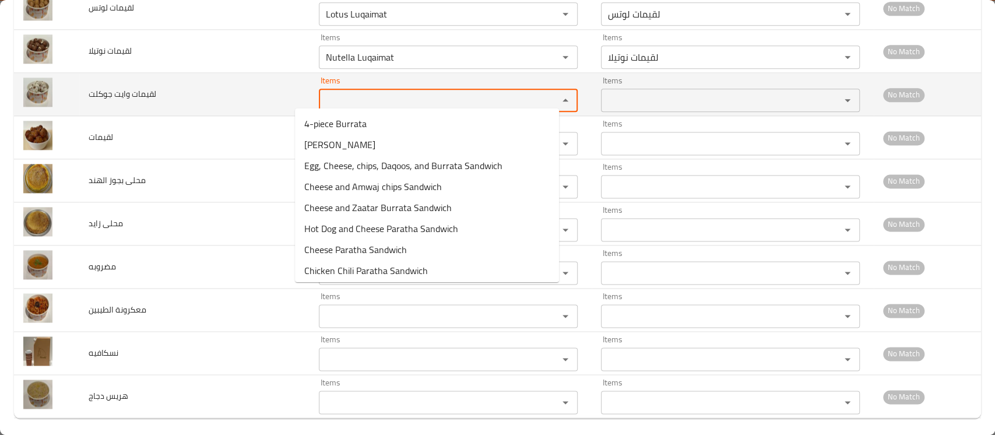
click at [325, 92] on جوكلت "Items" at bounding box center [430, 100] width 217 height 16
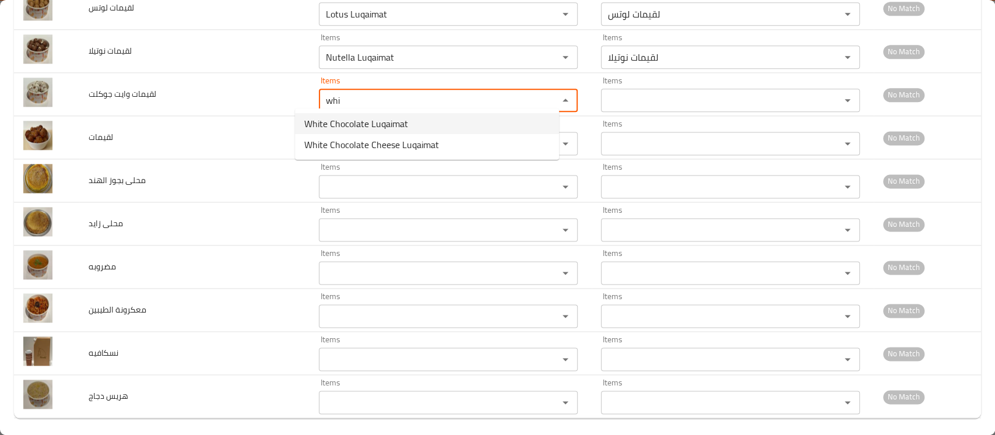
click at [369, 127] on span "White Chocolate Luqaimat" at bounding box center [356, 124] width 104 height 14
type جوكلت "White Chocolate Luqaimat"
type جوكلت-ar "لقيمات وايت جوكلت"
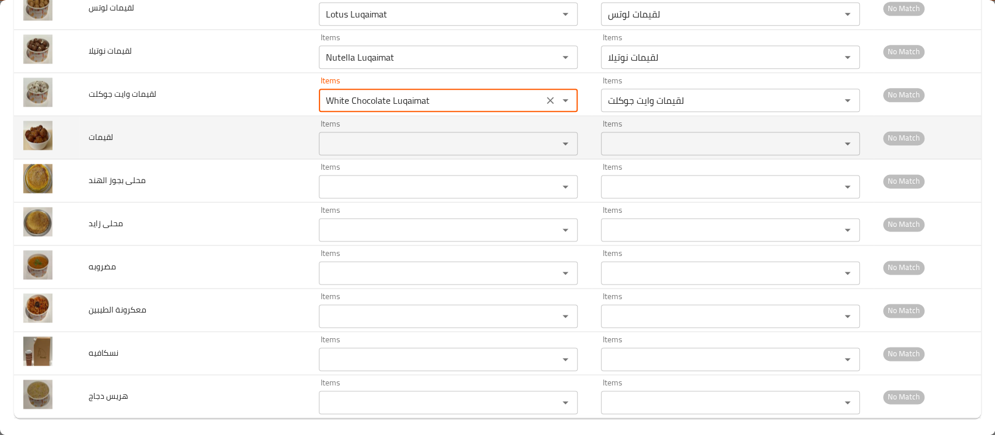
type جوكلت "White Chocolate Luqaimat"
click at [347, 135] on input "Items" at bounding box center [430, 143] width 217 height 16
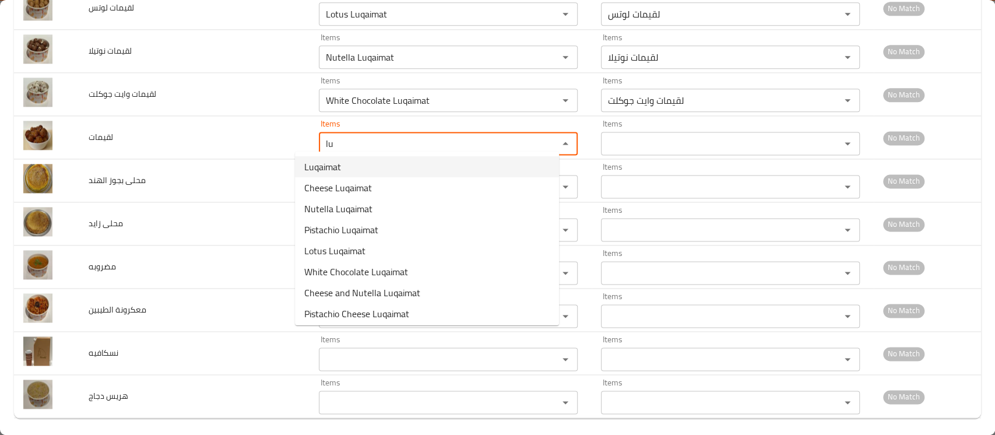
click at [340, 172] on span "Luqaimat" at bounding box center [322, 167] width 37 height 14
type input "Luqaimat"
type input "لقيمات"
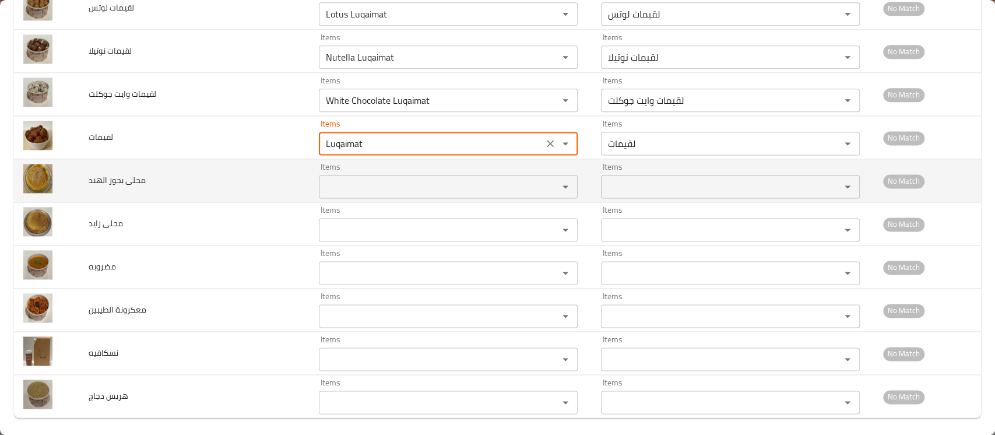
type input "Luqaimat"
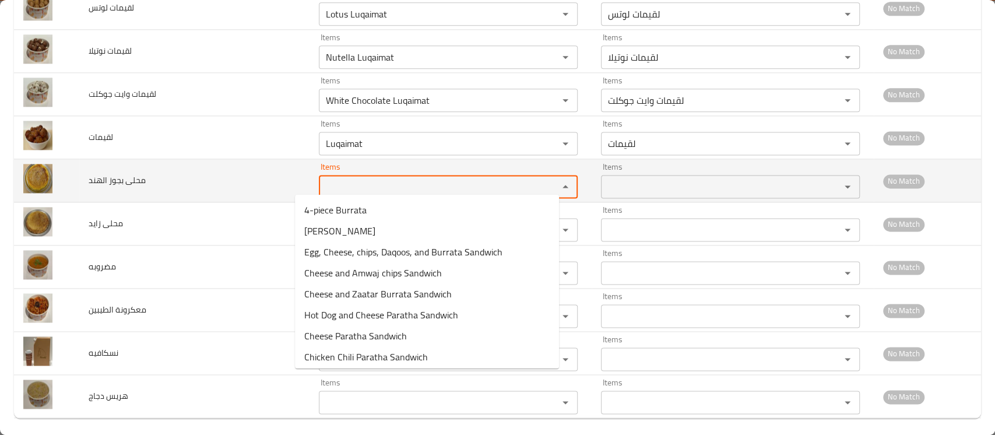
click at [335, 184] on الهند "Items" at bounding box center [430, 186] width 217 height 16
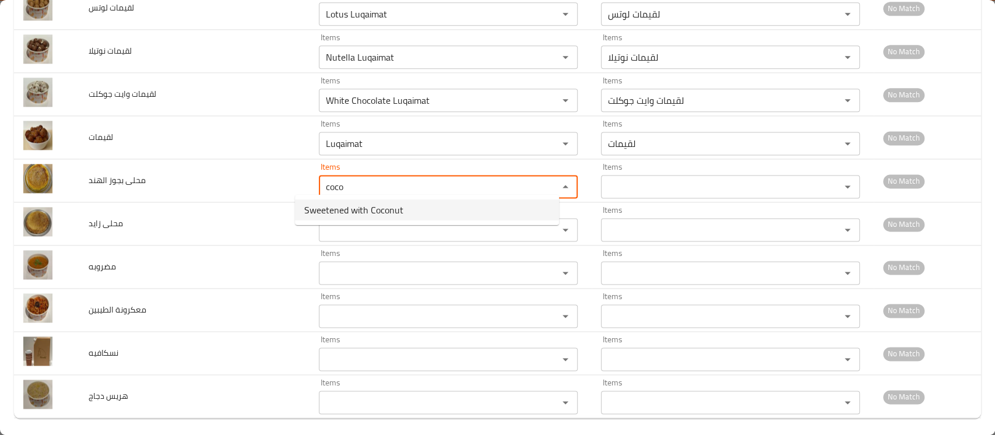
click at [355, 209] on span "Sweetened with Coconut" at bounding box center [353, 210] width 99 height 14
type الهند "Sweetened with Coconut"
type الهند-ar "محلى بجوز الهند"
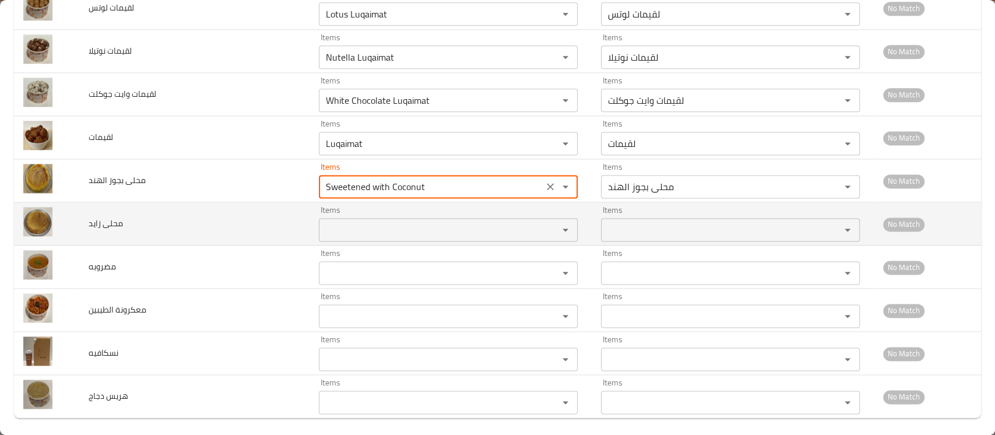
type الهند "Sweetened with Coconut"
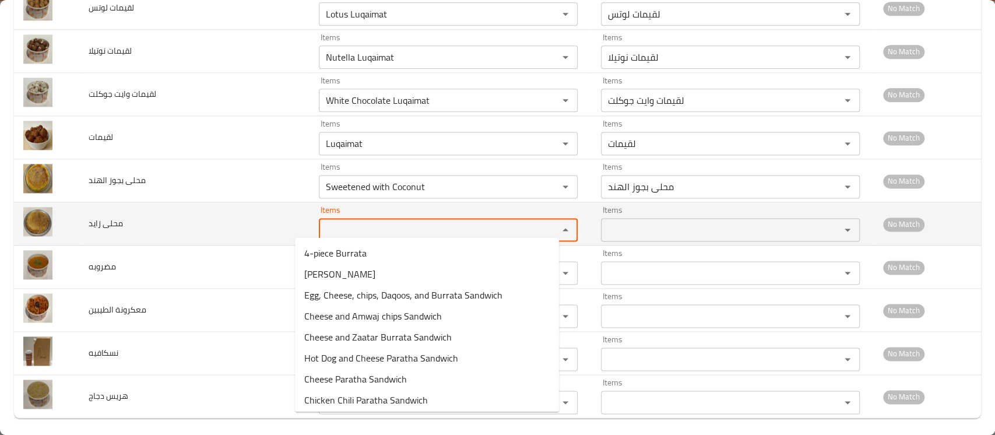
click at [344, 222] on زايد "Items" at bounding box center [430, 230] width 217 height 16
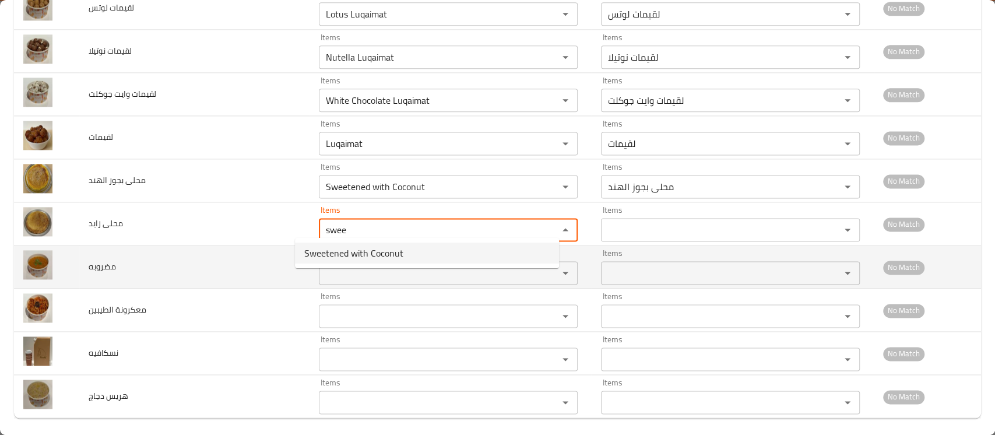
type زايد "swee"
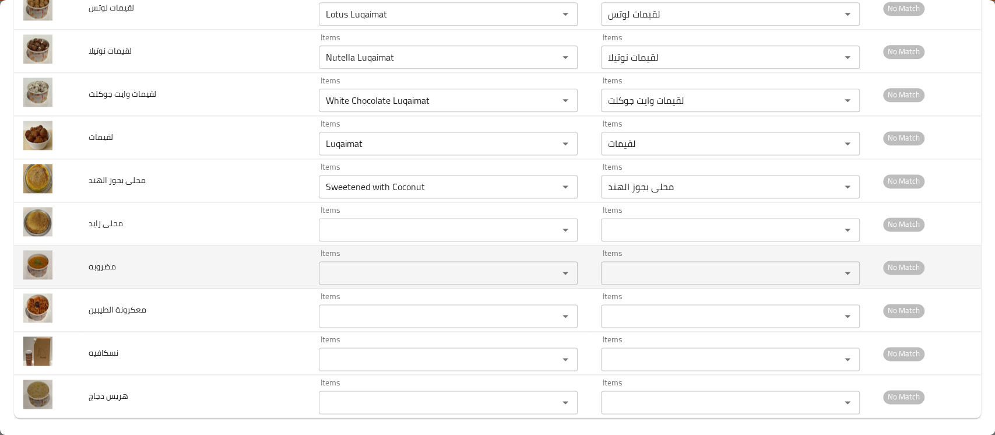
click at [262, 256] on td "مضروبه" at bounding box center [194, 266] width 230 height 43
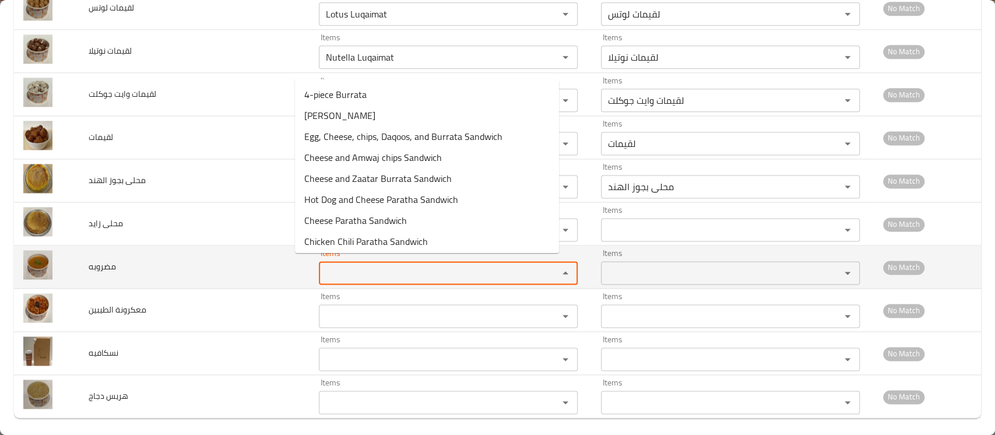
click at [336, 268] on input "Items" at bounding box center [430, 273] width 217 height 16
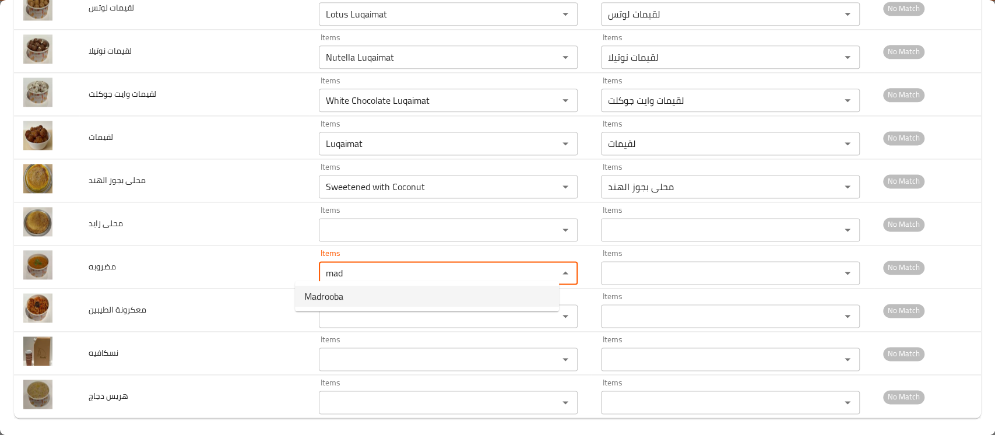
click at [324, 293] on span "Madrooba" at bounding box center [323, 296] width 39 height 14
type input "Madrooba"
type input "مضروبه"
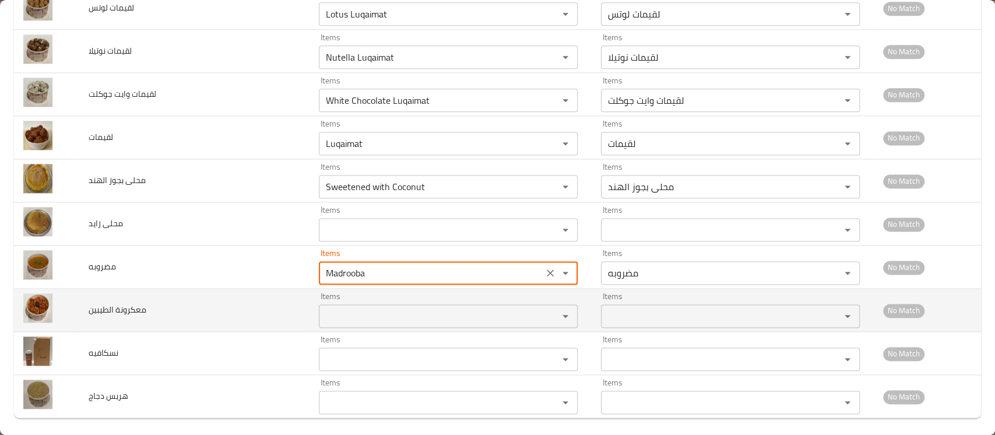
type input "Madrooba"
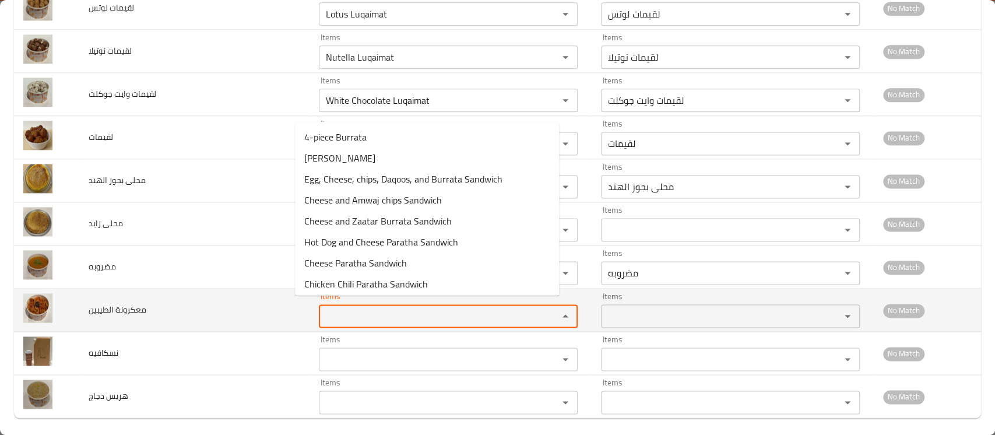
click at [322, 308] on الطيبين "Items" at bounding box center [430, 316] width 217 height 16
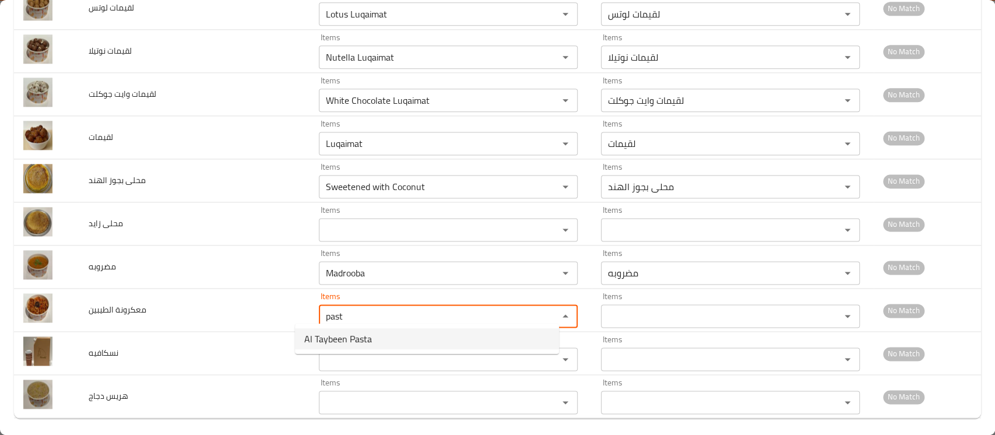
click at [324, 333] on span "Al Taybeen Pasta" at bounding box center [338, 339] width 68 height 14
type الطيبين "Al Taybeen Pasta"
type الطيبين-ar "معكرونه الطيبين"
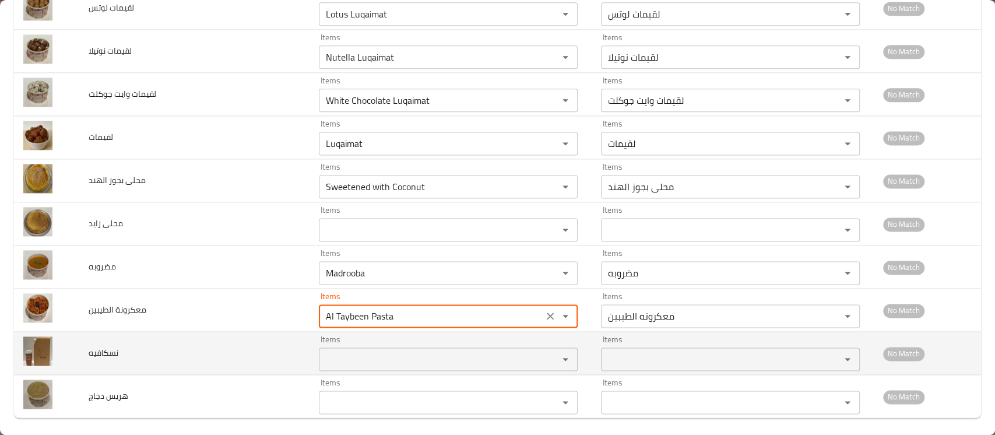
type الطيبين "Al Taybeen Pasta"
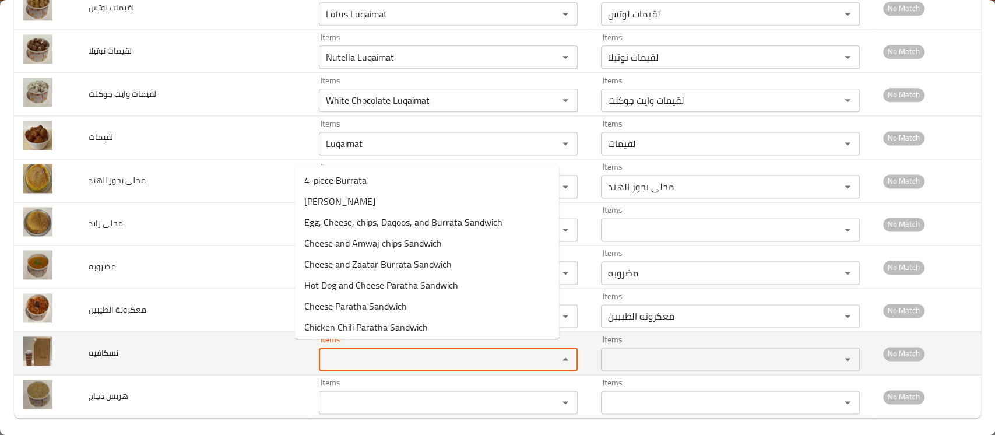
click at [326, 351] on input "Items" at bounding box center [430, 359] width 217 height 16
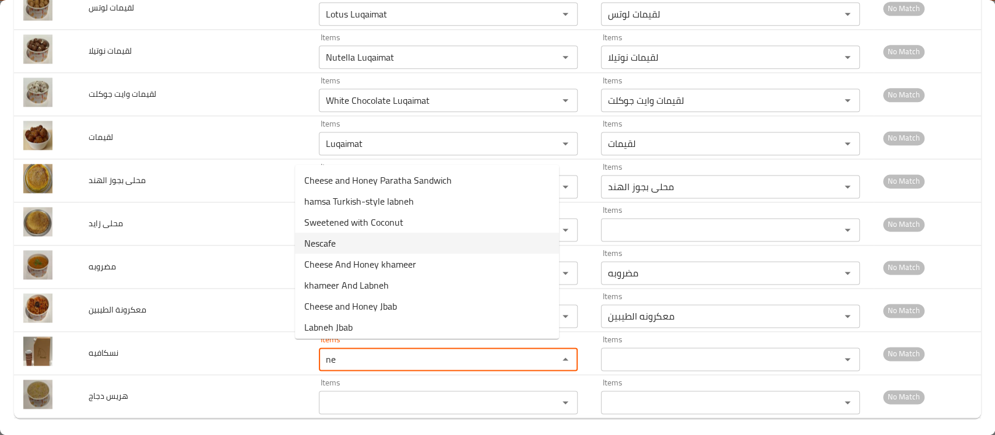
click at [338, 242] on li "Nescafe" at bounding box center [427, 243] width 264 height 21
type input "Nescafe"
type input "نسكافيه"
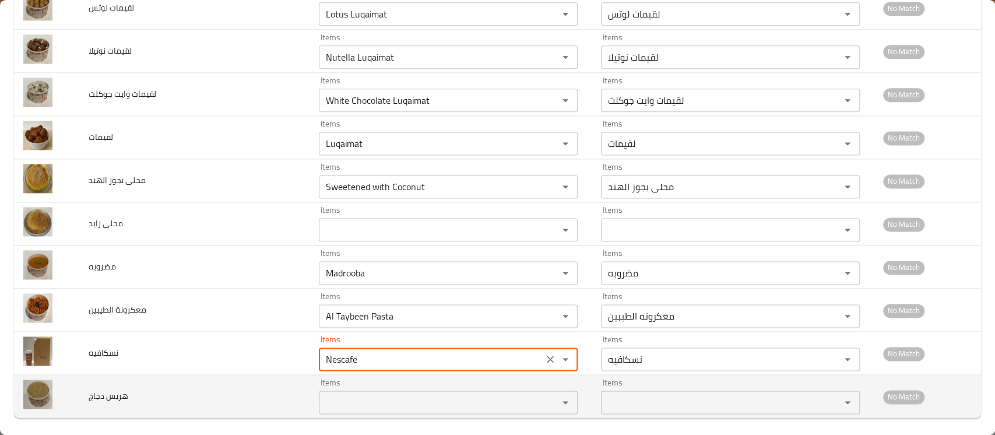
type input "Nescafe"
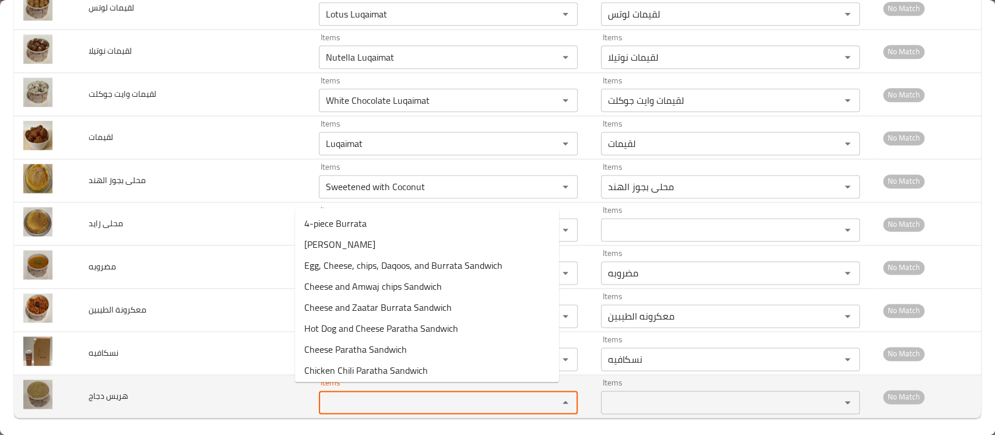
click at [330, 396] on دجاج "Items" at bounding box center [430, 402] width 217 height 16
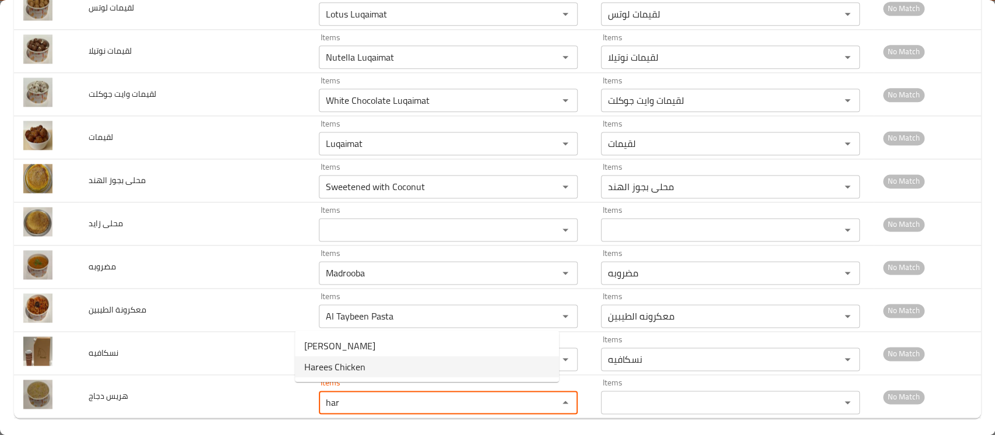
click at [362, 363] on span "Harees Chicken" at bounding box center [334, 367] width 61 height 14
type دجاج "Harees Chicken"
type دجاج-ar "هریس دجاج"
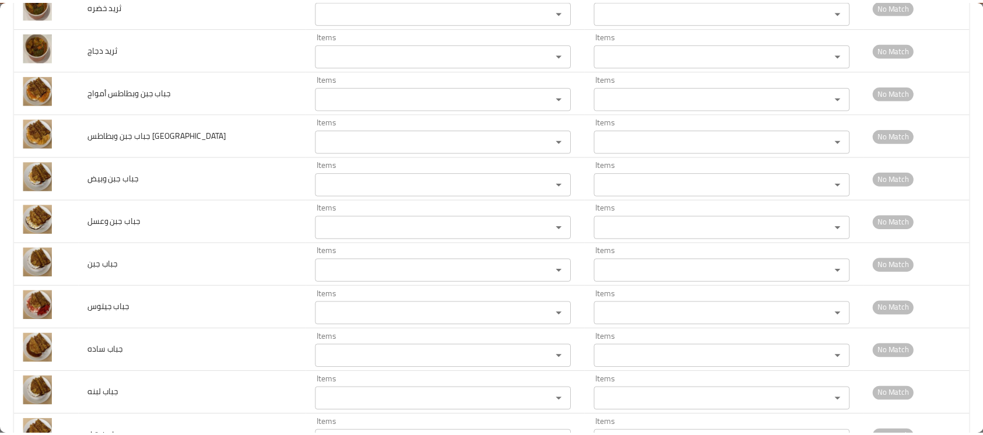
scroll to position [0, 0]
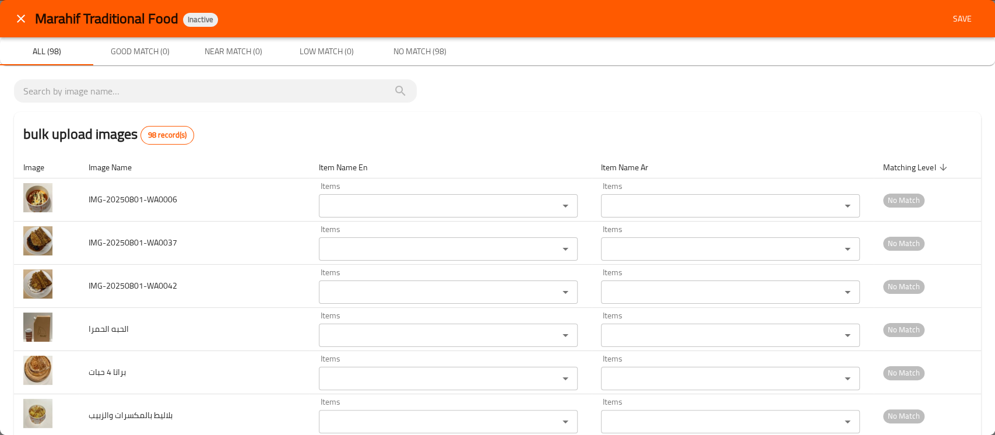
type دجاج "Harees Chicken"
click at [956, 12] on span "Save" at bounding box center [962, 19] width 28 height 15
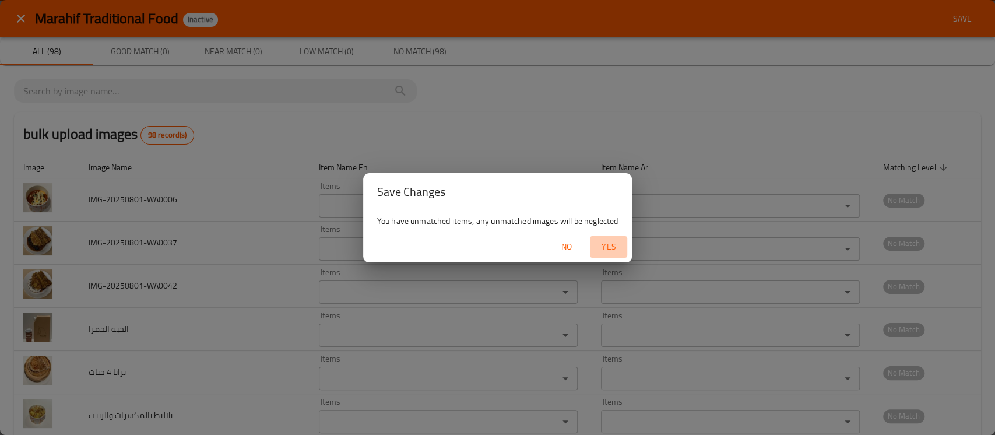
click at [609, 245] on span "Yes" at bounding box center [609, 247] width 28 height 15
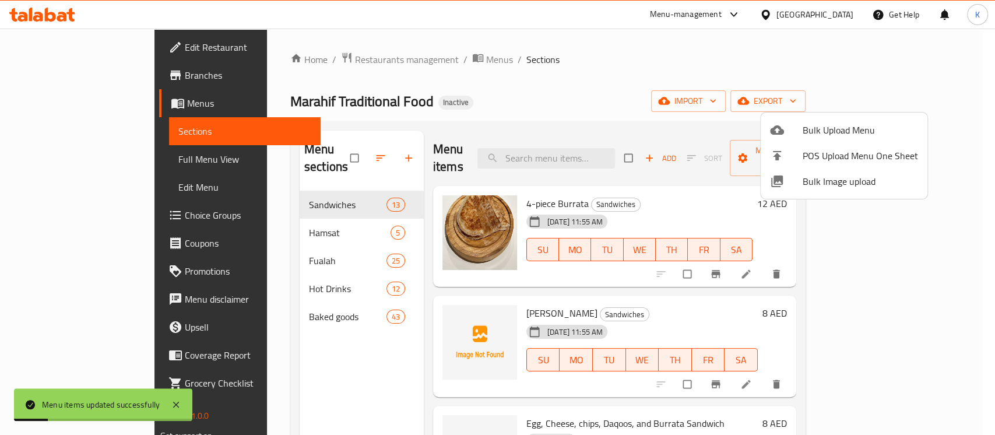
click at [100, 163] on div at bounding box center [497, 217] width 995 height 435
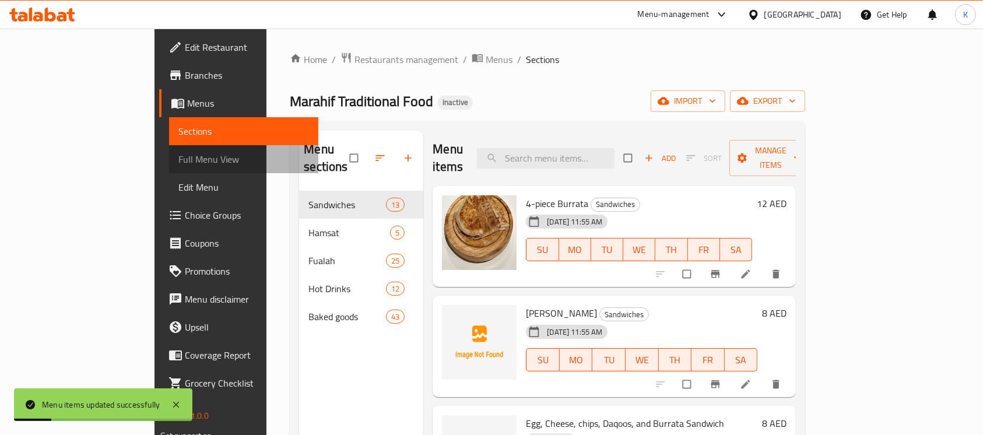
click at [178, 163] on span "Full Menu View" at bounding box center [243, 159] width 131 height 14
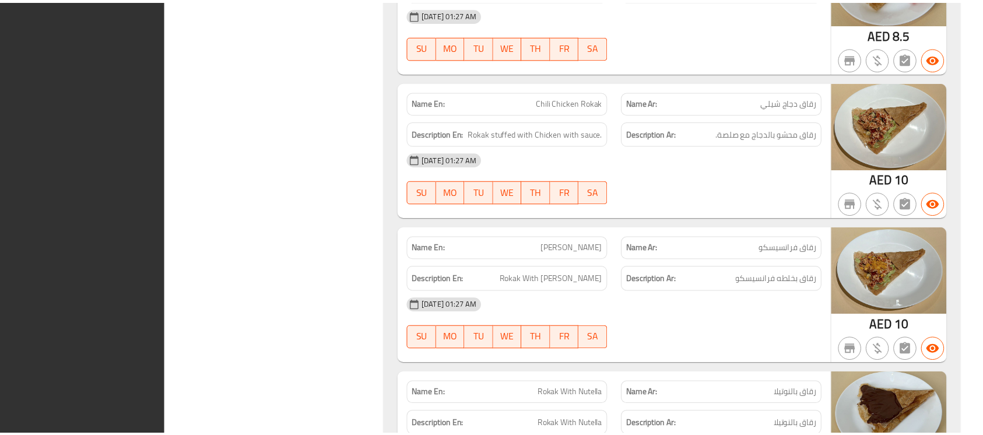
scroll to position [18159, 0]
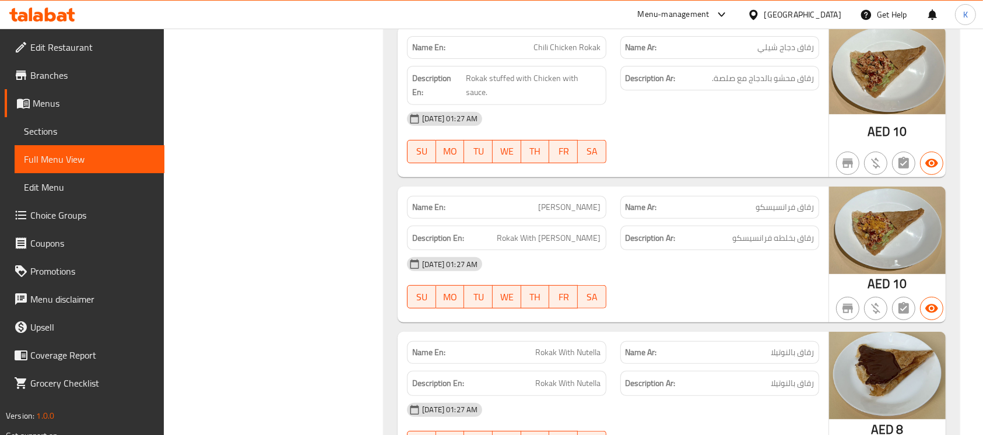
click at [626, 156] on div at bounding box center [719, 163] width 213 height 14
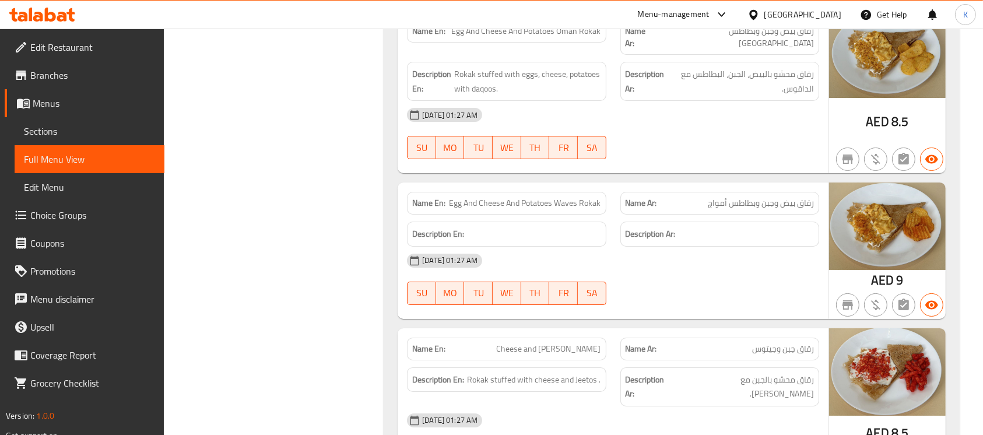
scroll to position [17668, 0]
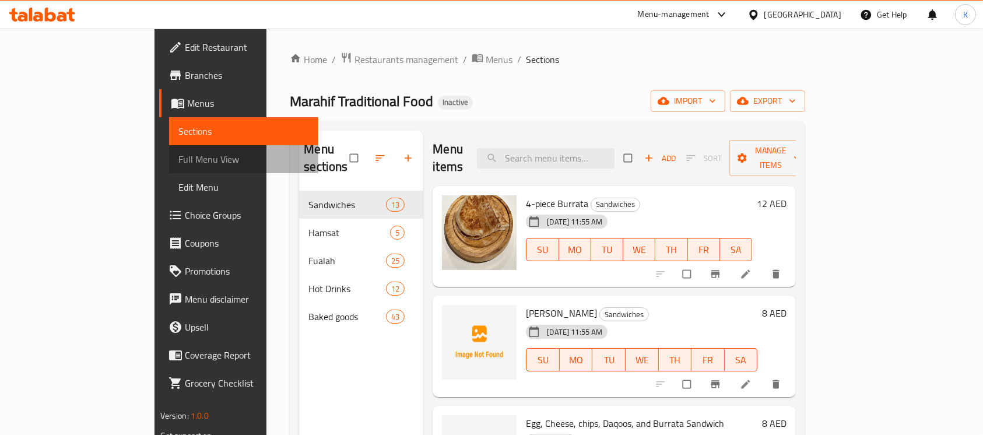
click at [169, 172] on link "Full Menu View" at bounding box center [244, 159] width 150 height 28
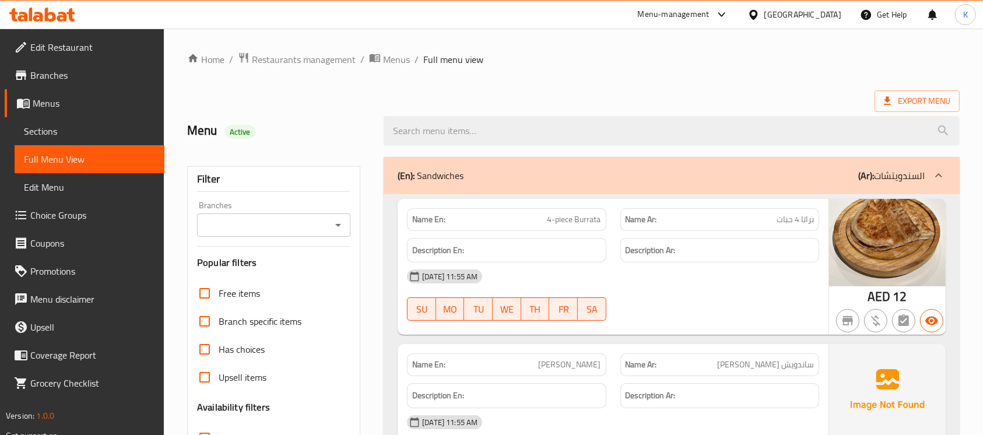
click at [466, 104] on div "Export Menu" at bounding box center [573, 101] width 772 height 22
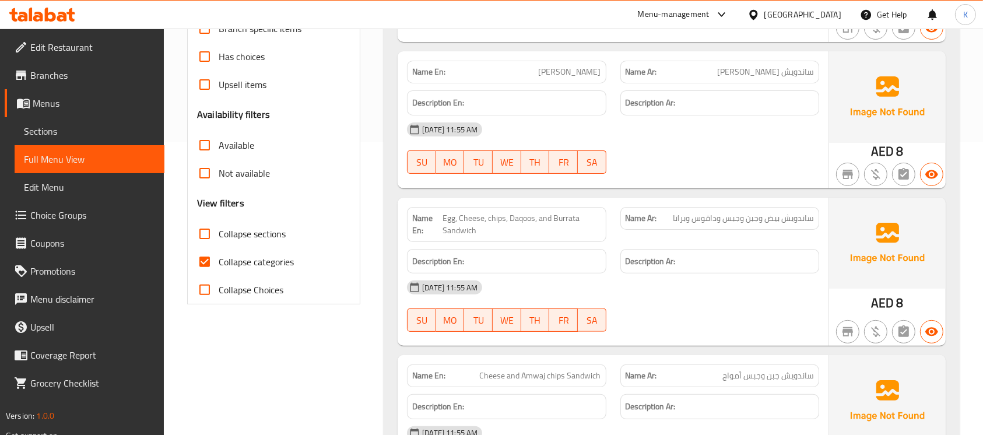
scroll to position [373, 0]
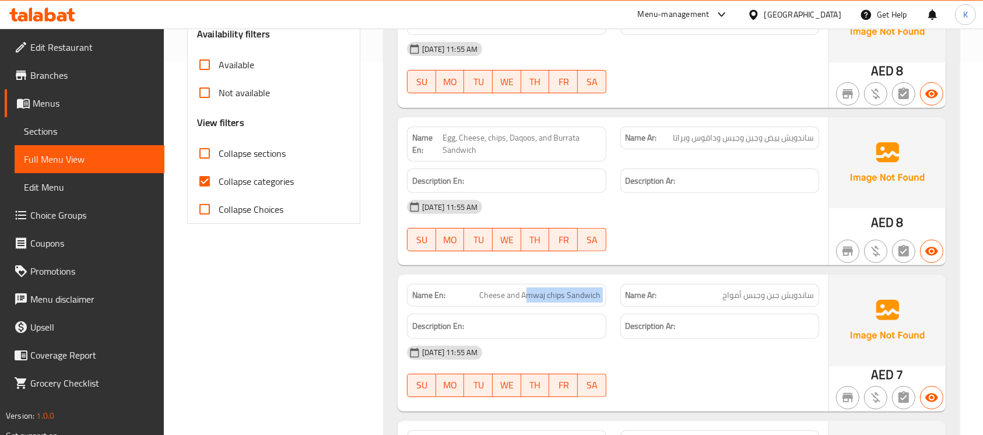
drag, startPoint x: 528, startPoint y: 293, endPoint x: 613, endPoint y: 301, distance: 85.5
click at [613, 301] on div "Name En: Cheese and Amwaj chips Sandwich Name Ar: ساندويش جبن وجبس أمواج" at bounding box center [613, 295] width 426 height 37
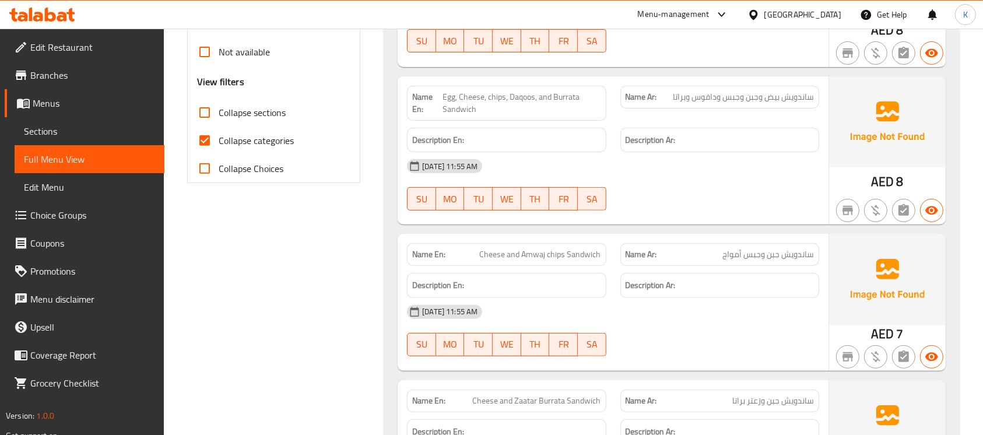
scroll to position [5461, 0]
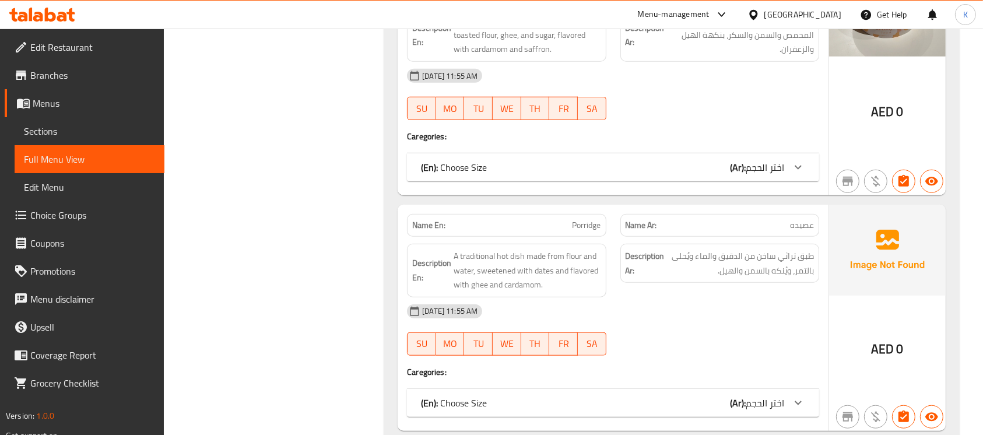
click at [595, 219] on span "Porridge" at bounding box center [586, 225] width 29 height 12
copy span "Porridge"
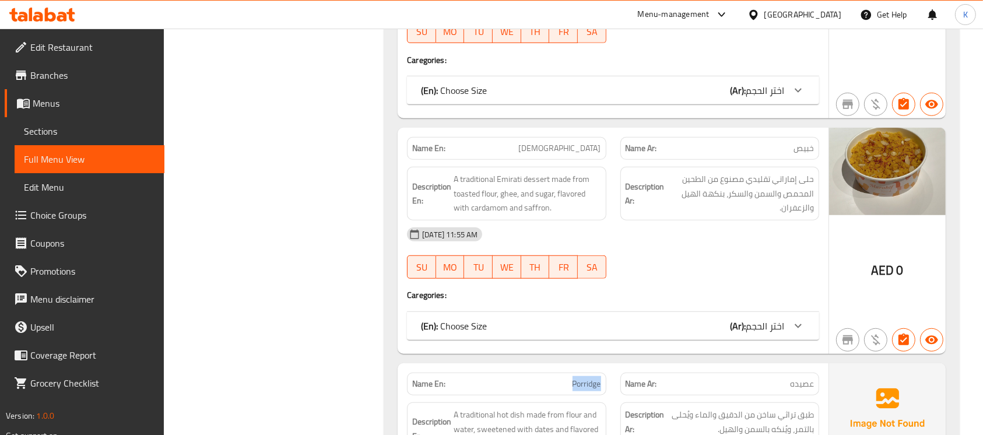
scroll to position [5302, 0]
click at [782, 21] on div "[GEOGRAPHIC_DATA]" at bounding box center [794, 15] width 113 height 28
click at [781, 16] on div "[GEOGRAPHIC_DATA]" at bounding box center [802, 14] width 77 height 13
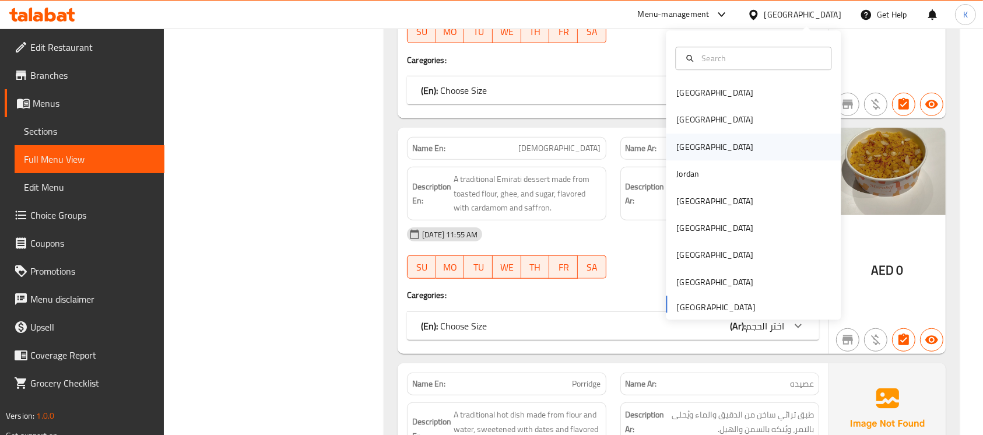
click at [695, 143] on div "Iraq" at bounding box center [753, 146] width 175 height 27
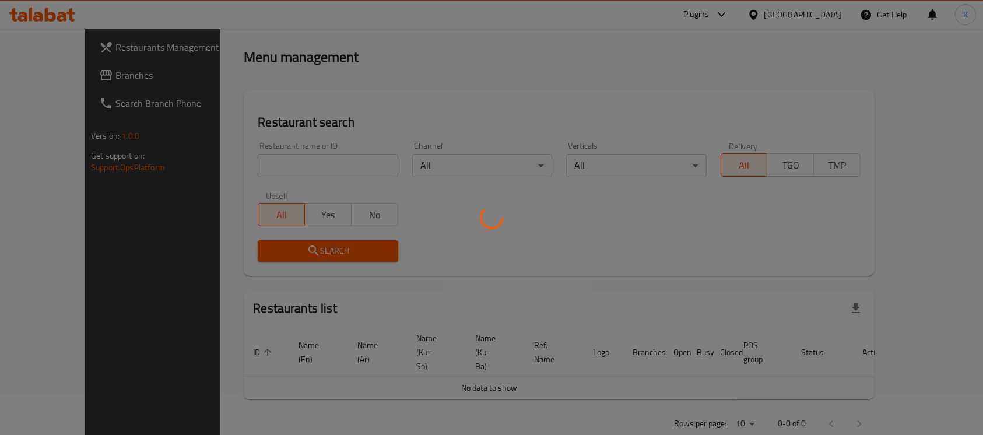
scroll to position [453, 0]
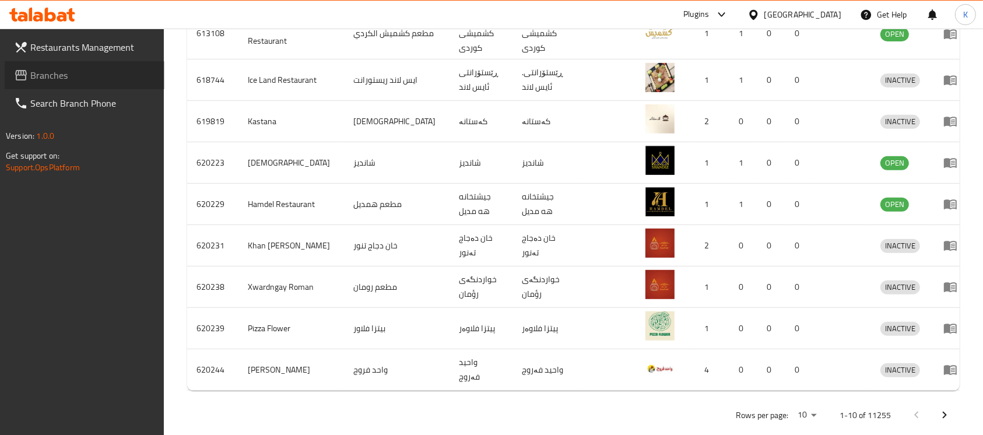
click at [44, 75] on span "Branches" at bounding box center [92, 75] width 125 height 14
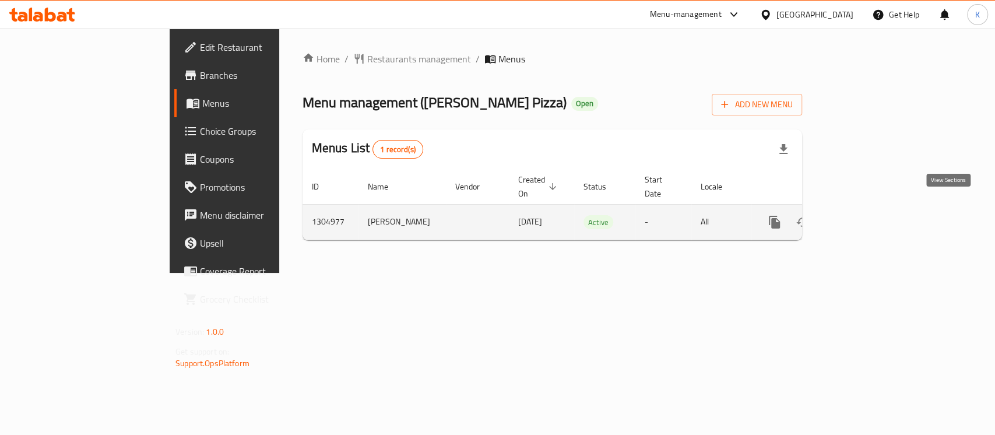
click at [864, 217] on icon "enhanced table" at bounding box center [858, 222] width 10 height 10
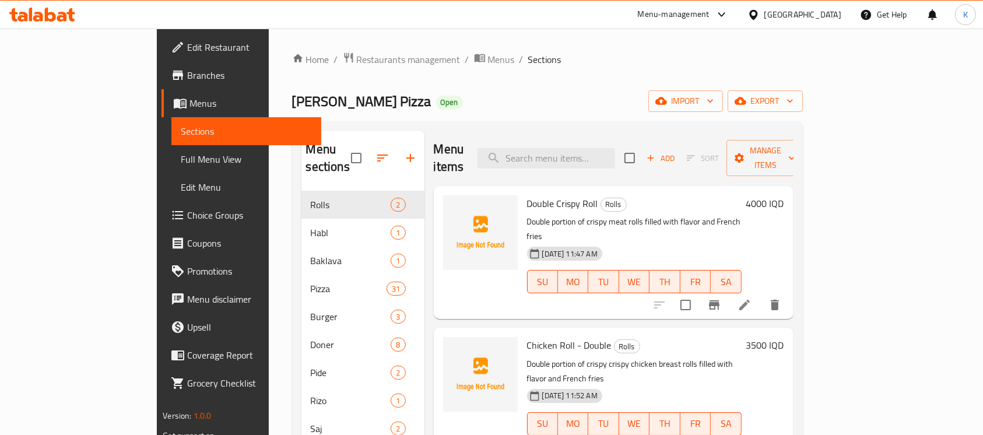
click at [803, 112] on div "Home / Restaurants management / Menus / Sections Harman Pizza Open import expor…" at bounding box center [547, 313] width 511 height 523
click at [713, 103] on span "import" at bounding box center [686, 101] width 56 height 15
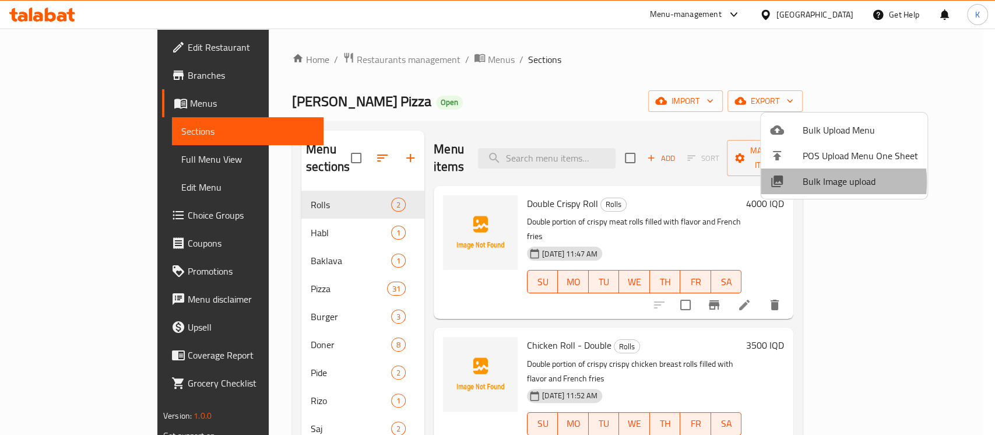
click at [813, 182] on span "Bulk Image upload" at bounding box center [860, 181] width 115 height 14
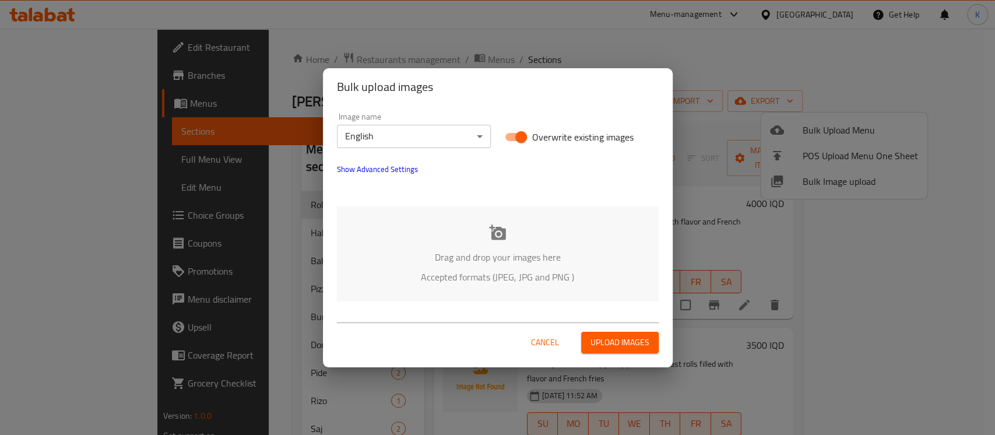
click at [487, 228] on div "Drag and drop your images here Accepted formats (JPEG, JPG and PNG )" at bounding box center [498, 253] width 322 height 95
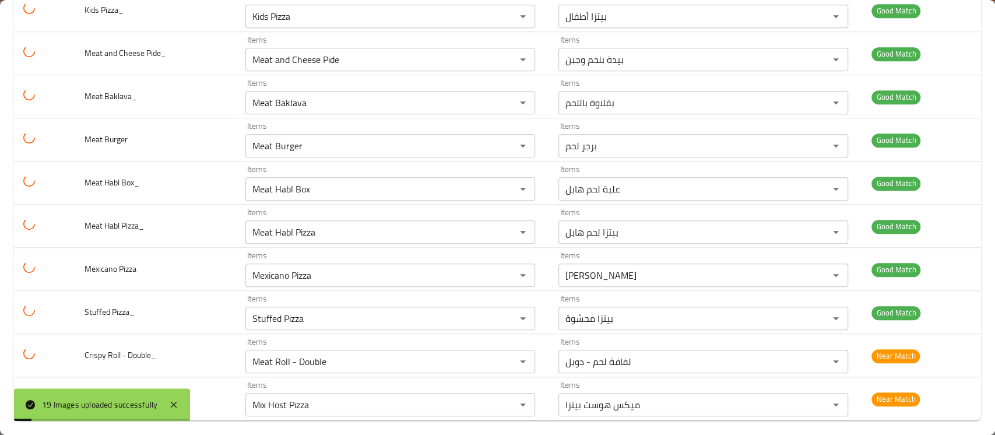
scroll to position [586, 0]
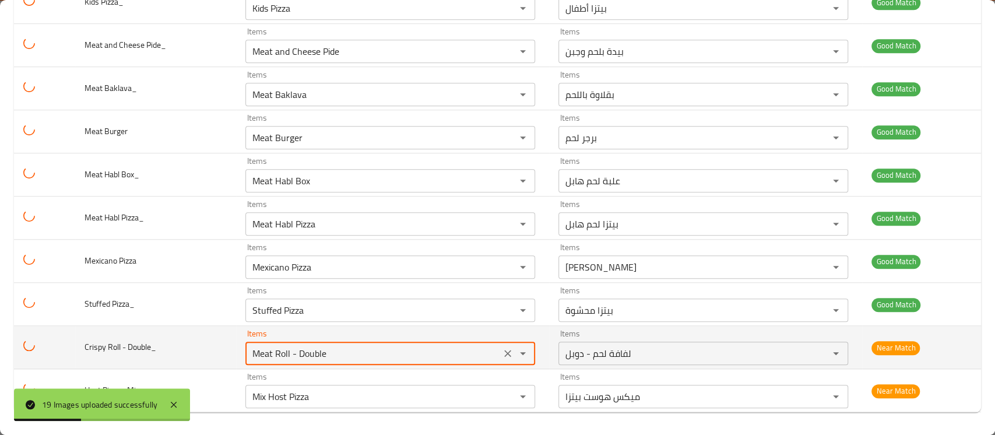
drag, startPoint x: 326, startPoint y: 352, endPoint x: 224, endPoint y: 343, distance: 102.3
click at [224, 343] on tr "Crispy Roll - Double_ Items Meat Roll - Double Items Items لفافة لحم - دوبل Ite…" at bounding box center [497, 347] width 967 height 43
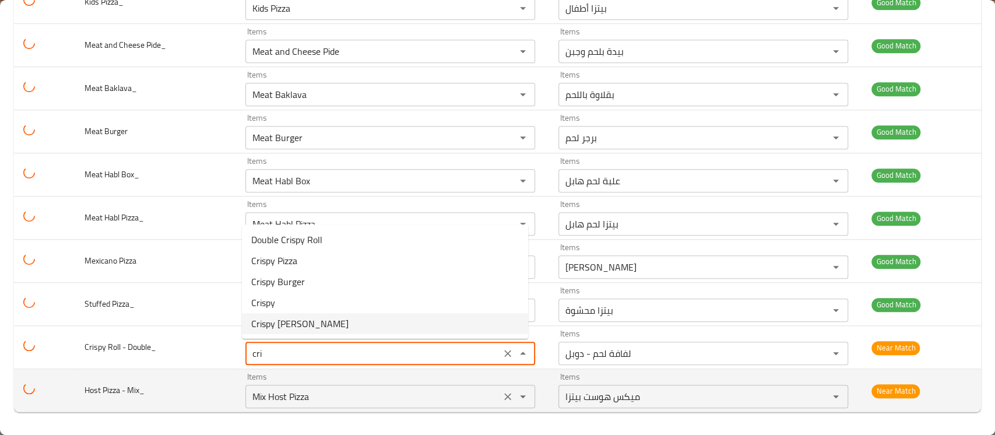
type Double_ "Meat Roll - Double"
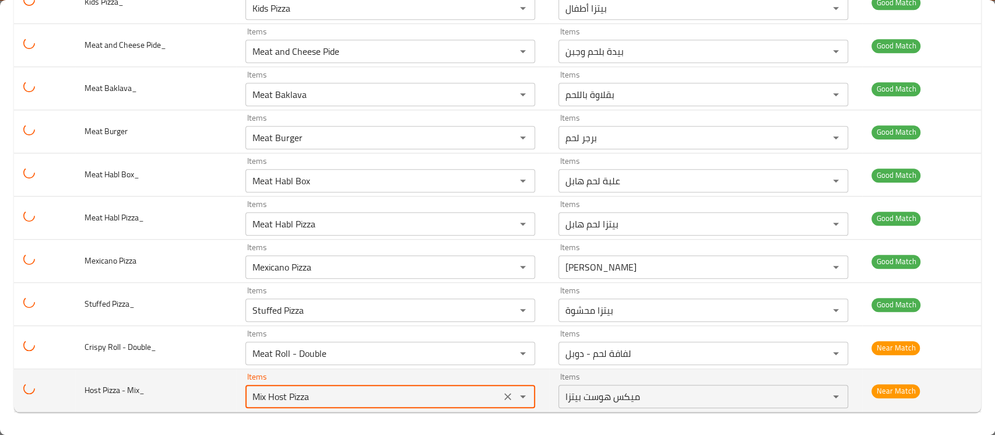
click at [278, 400] on Mix_ "Mix Host Pizza" at bounding box center [373, 396] width 248 height 16
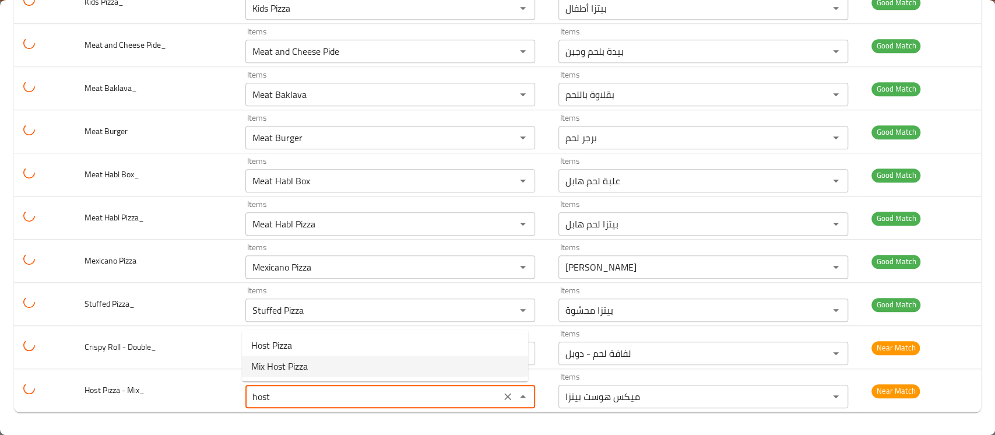
click at [283, 368] on span "Mix Host Pizza" at bounding box center [279, 366] width 57 height 14
type Mix_ "Mix Host Pizza"
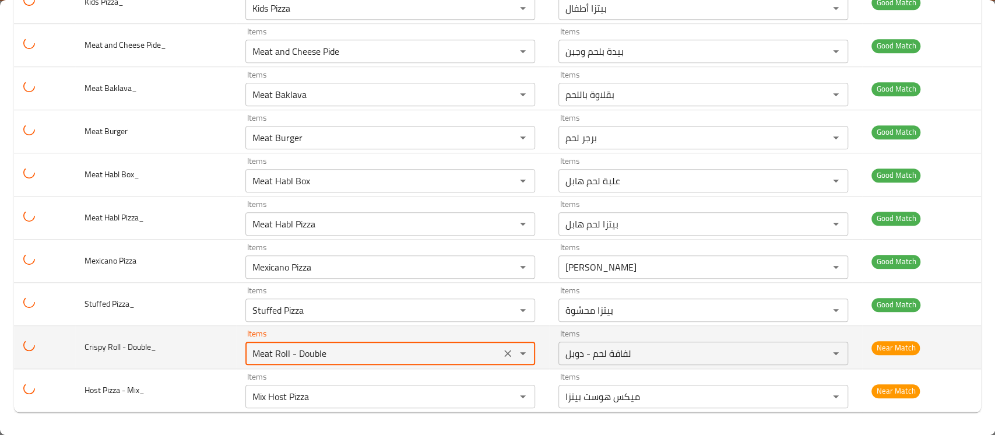
click at [270, 350] on Double_ "Meat Roll - Double" at bounding box center [373, 353] width 248 height 16
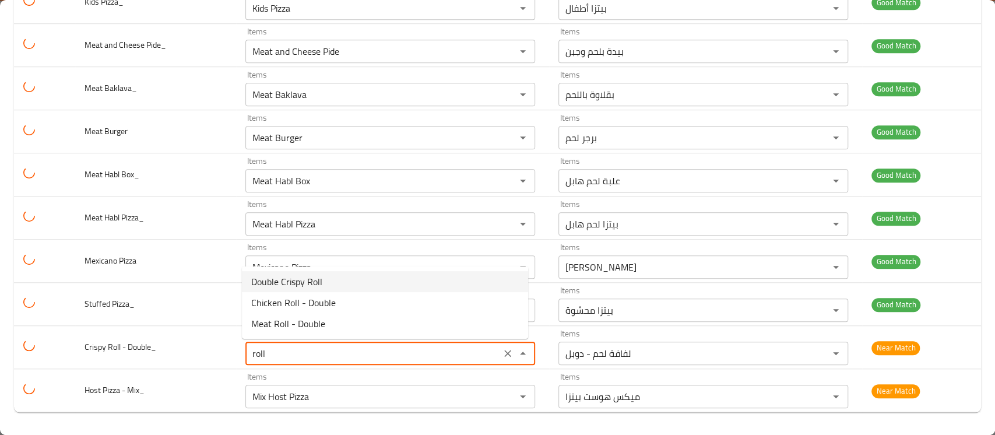
click at [293, 285] on span "Double Crispy Roll" at bounding box center [286, 282] width 71 height 14
type Double_ "Double Crispy Roll"
type Double_-ar "دوبل كريسبي رولز"
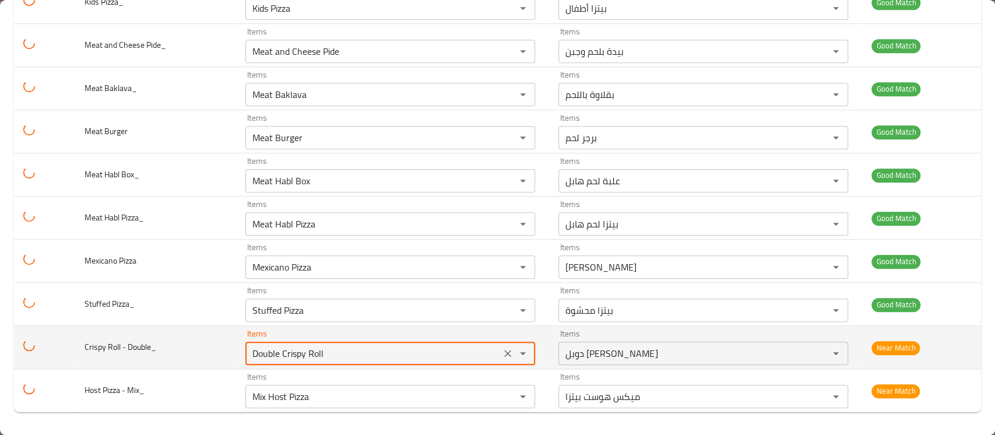
drag, startPoint x: 333, startPoint y: 352, endPoint x: 104, endPoint y: 337, distance: 230.2
click at [104, 337] on tr "Crispy Roll - Double_ Items Double Crispy Roll Items Items دوبل كريسبي رولز Ite…" at bounding box center [497, 347] width 967 height 43
type Double_ "Double Crispy Roll"
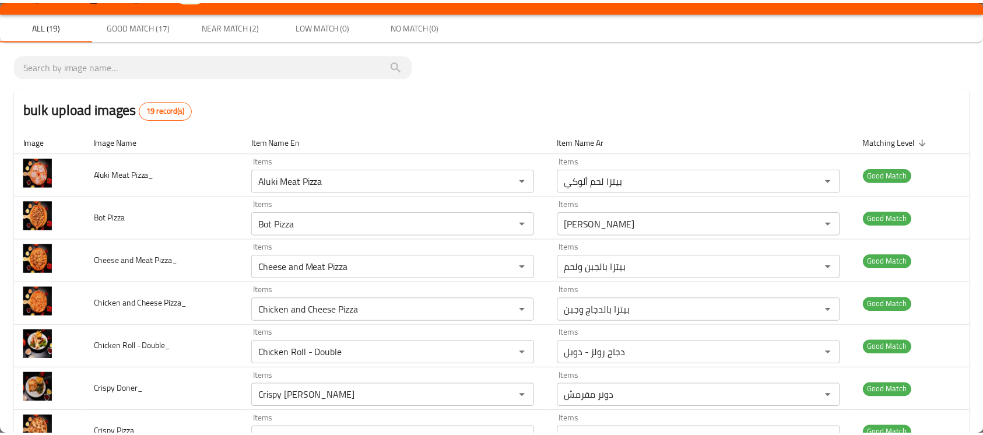
scroll to position [0, 0]
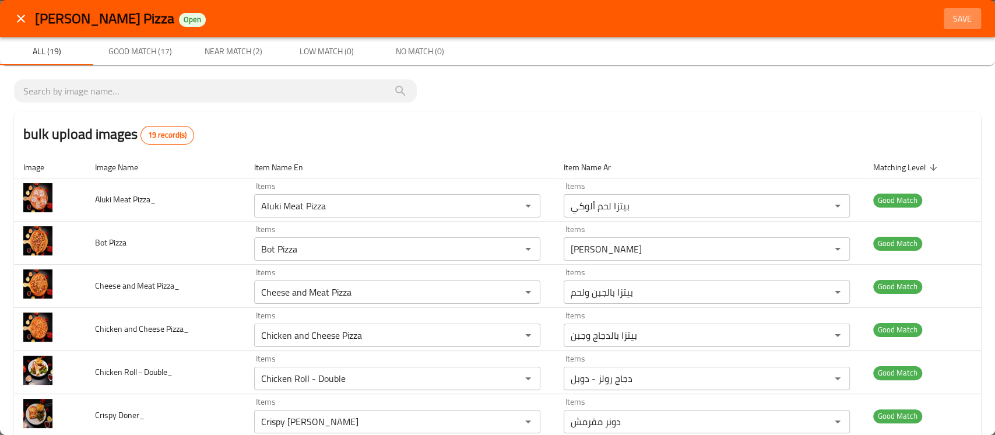
click at [948, 26] on span "Save" at bounding box center [962, 19] width 28 height 15
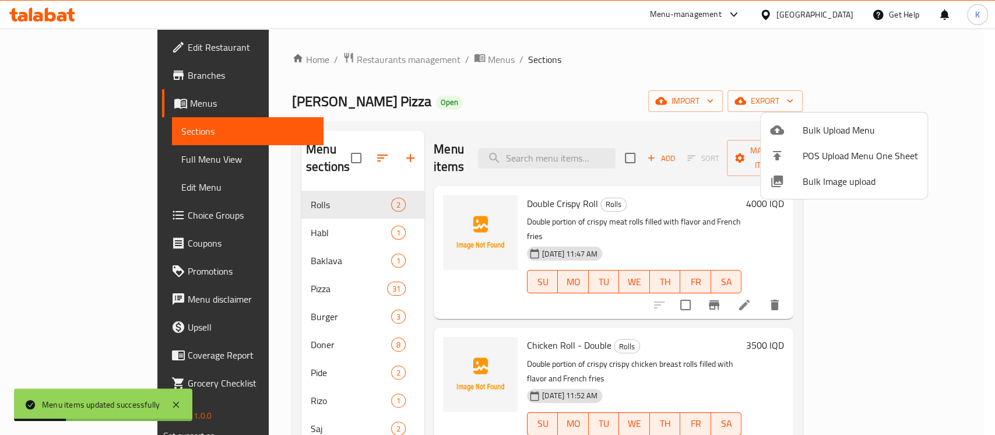
click at [473, 105] on div at bounding box center [497, 217] width 995 height 435
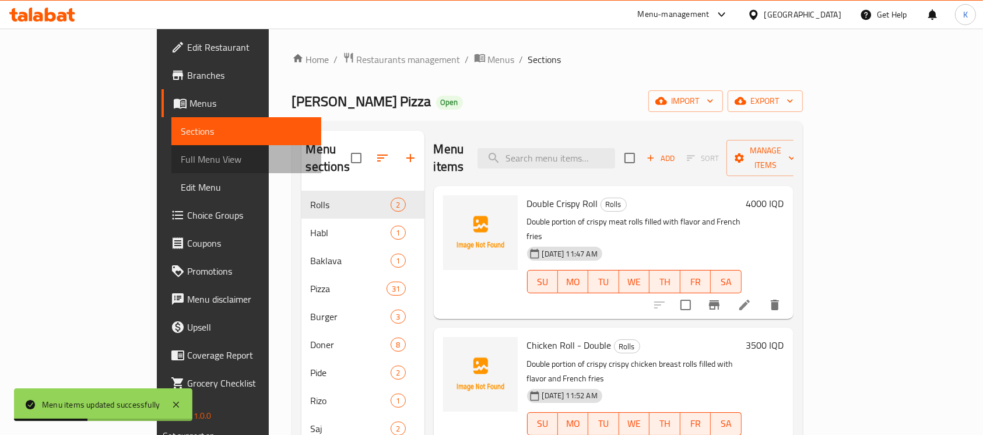
click at [181, 157] on span "Full Menu View" at bounding box center [246, 159] width 131 height 14
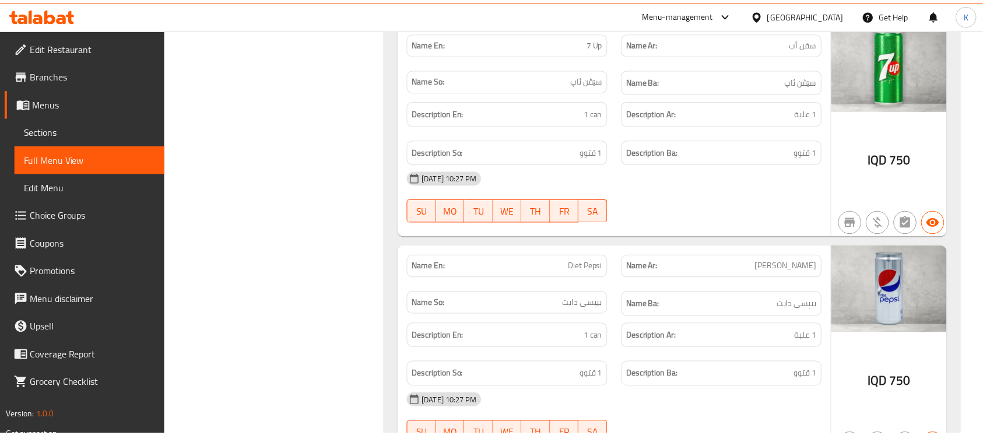
scroll to position [16350, 0]
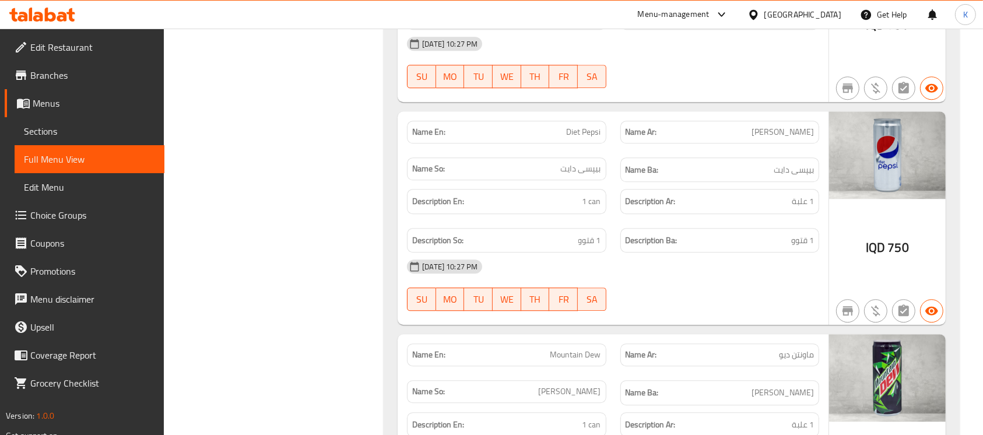
click at [764, 12] on div at bounding box center [755, 14] width 17 height 13
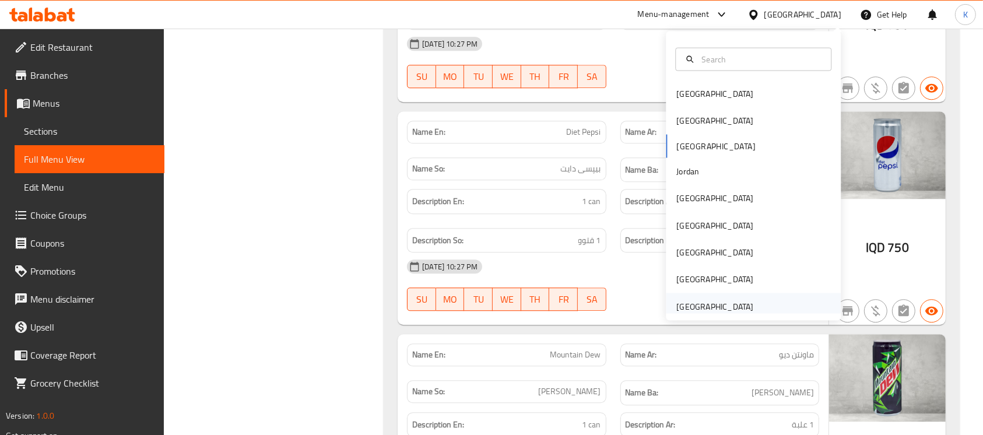
click at [722, 304] on div "[GEOGRAPHIC_DATA]" at bounding box center [714, 306] width 77 height 13
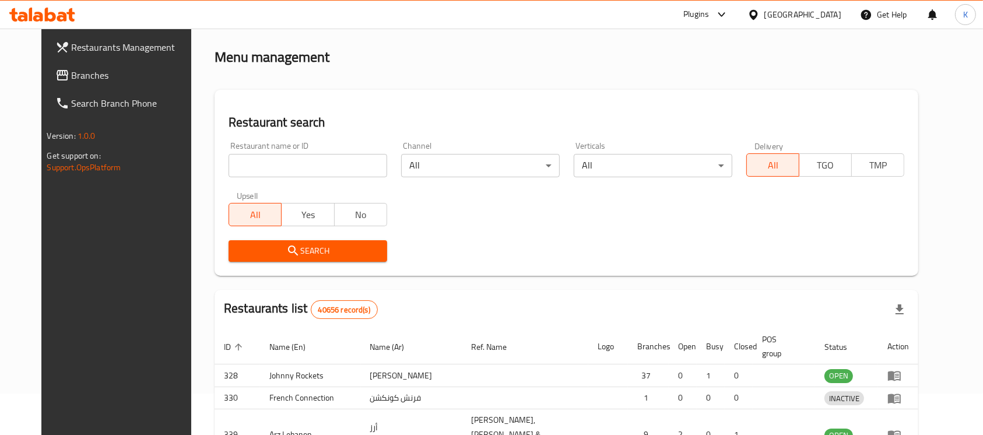
scroll to position [429, 0]
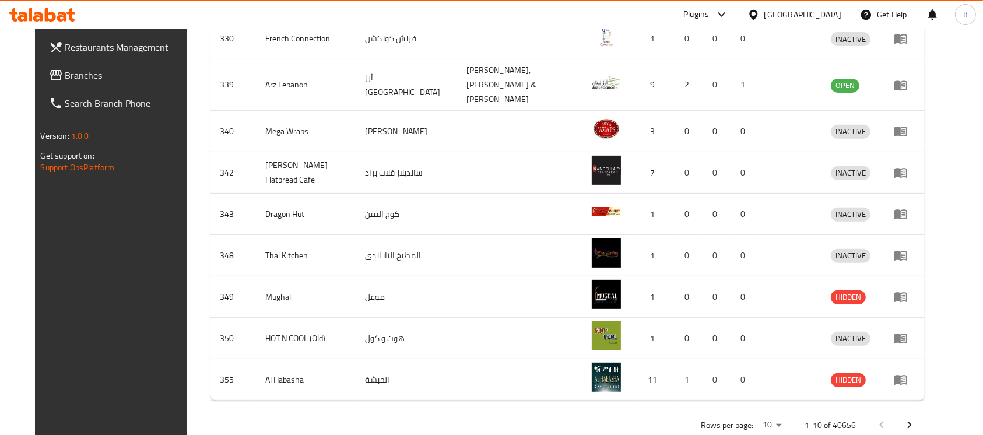
click at [65, 75] on span "Branches" at bounding box center [127, 75] width 125 height 14
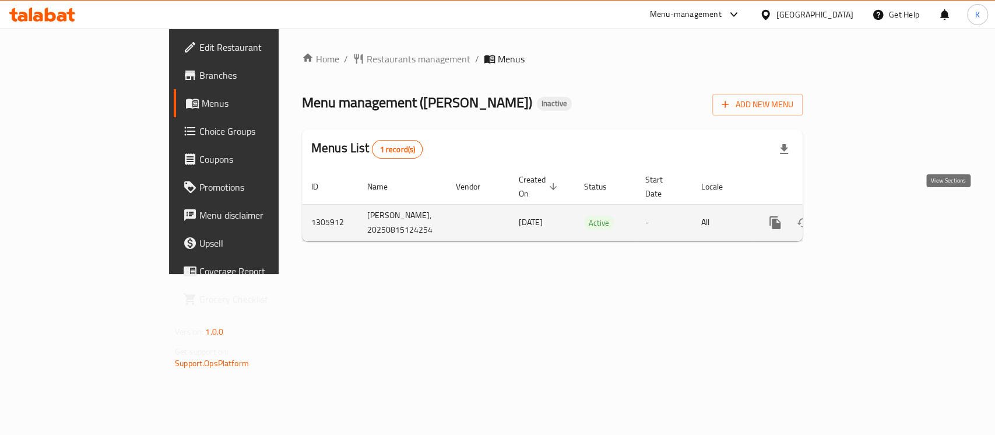
click at [866, 216] on icon "enhanced table" at bounding box center [859, 223] width 14 height 14
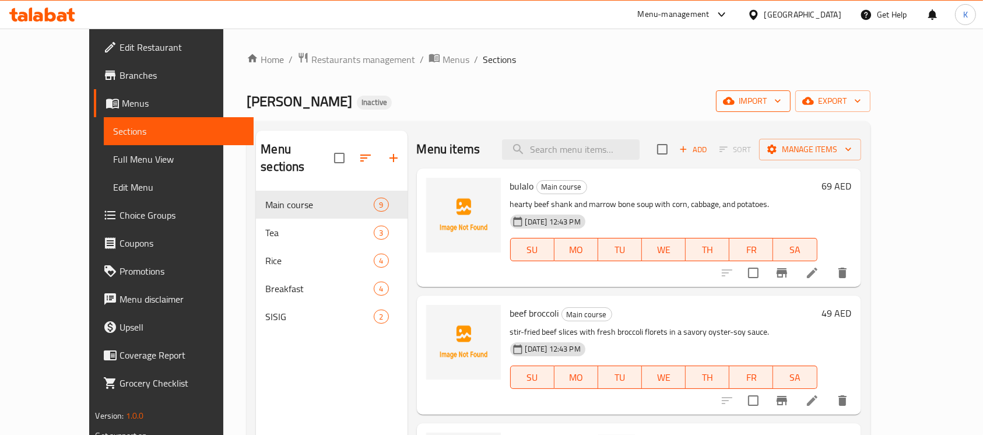
click at [783, 102] on icon "button" at bounding box center [778, 101] width 12 height 12
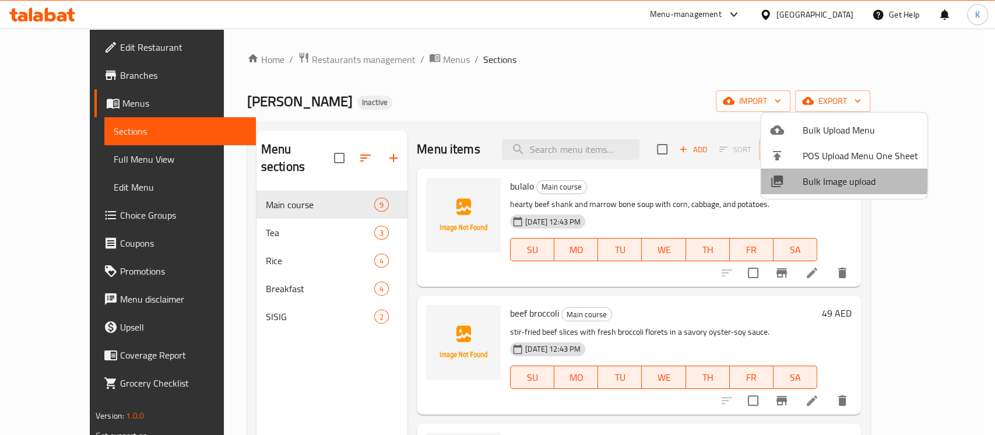
click at [817, 177] on span "Bulk Image upload" at bounding box center [860, 181] width 115 height 14
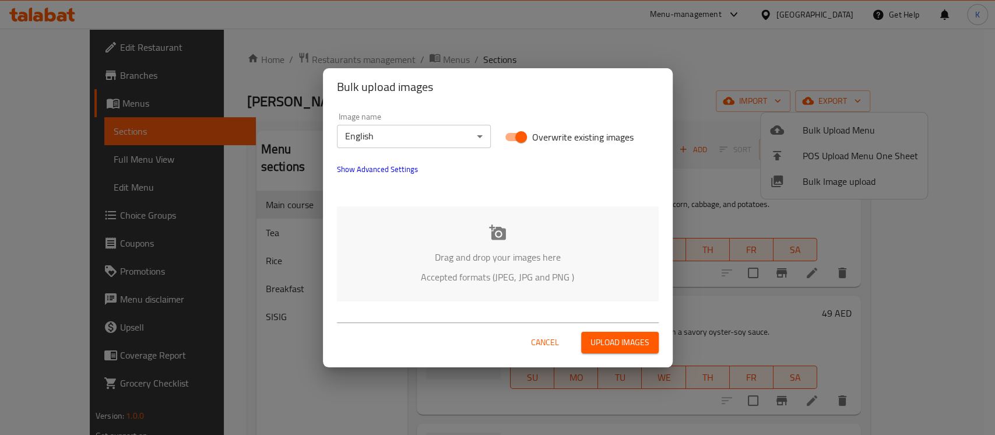
click at [489, 224] on icon at bounding box center [497, 232] width 17 height 17
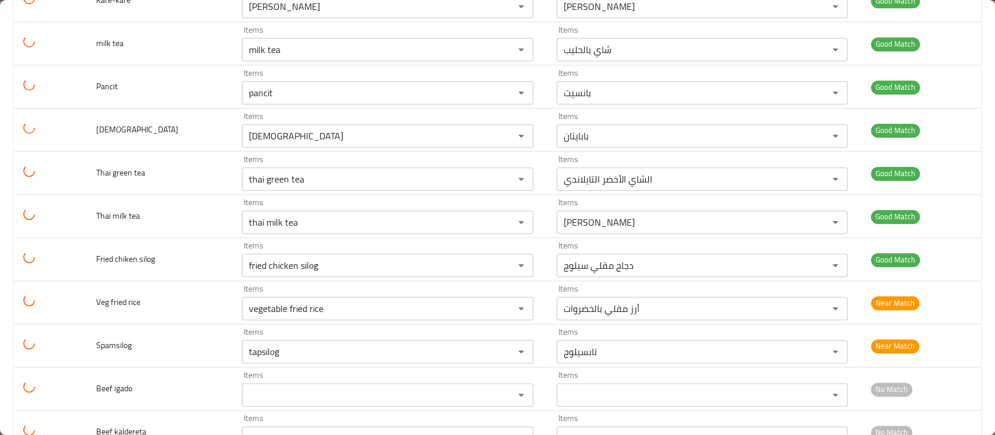
scroll to position [1017, 0]
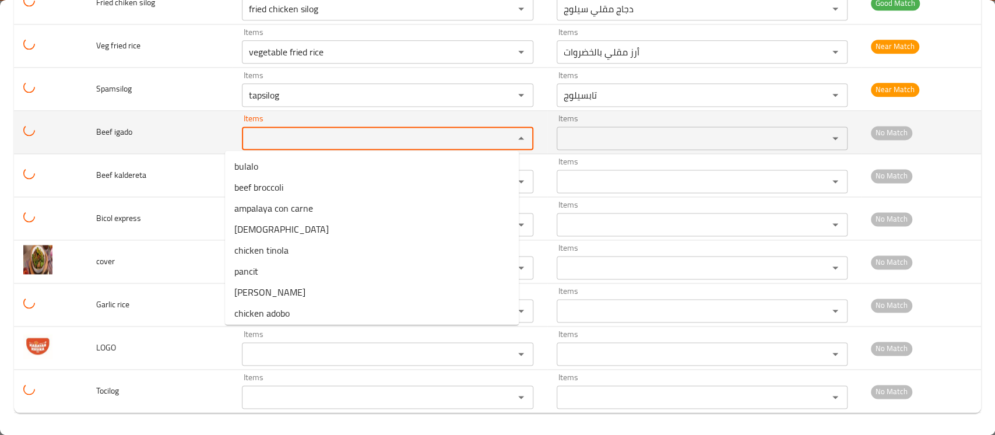
click at [256, 143] on igado "Items" at bounding box center [370, 138] width 250 height 16
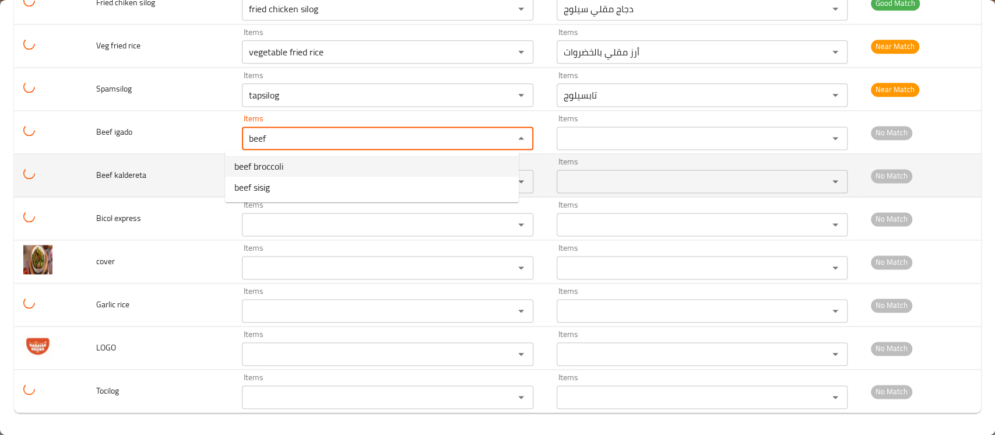
type igado "beef"
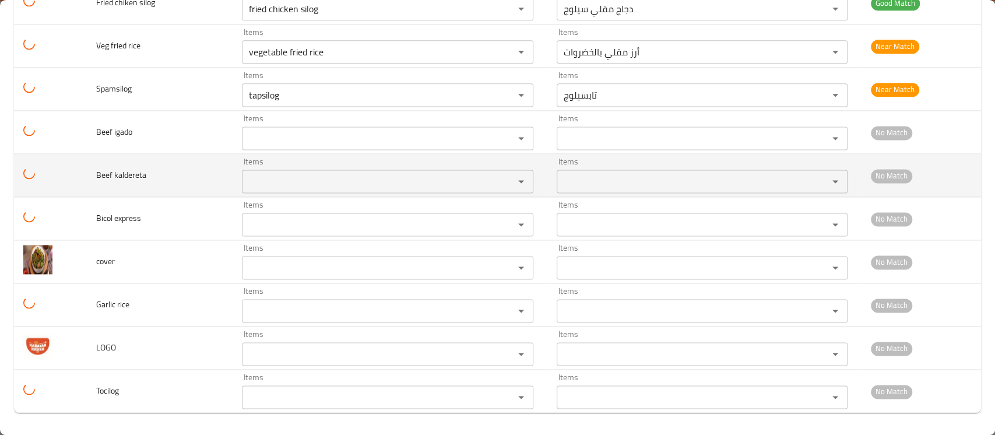
click at [159, 181] on td "Beef kaldereta" at bounding box center [160, 175] width 146 height 43
click at [258, 181] on kaldereta "Items" at bounding box center [370, 181] width 250 height 16
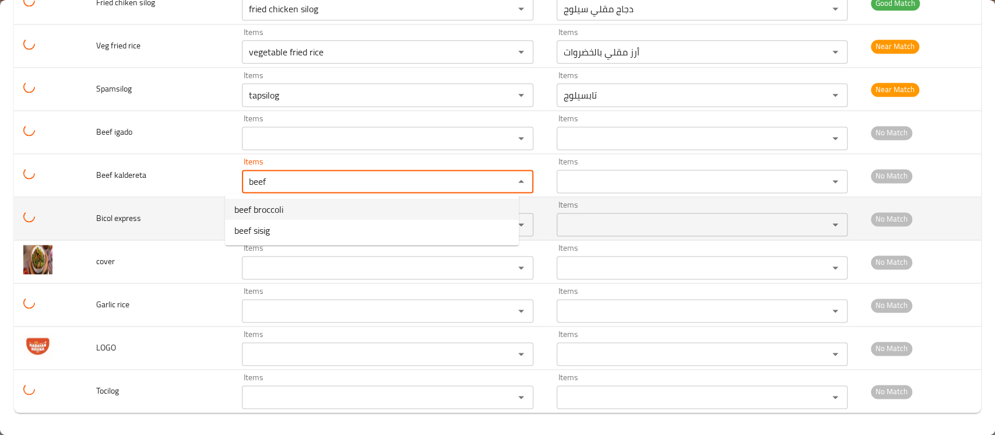
type kaldereta "beef"
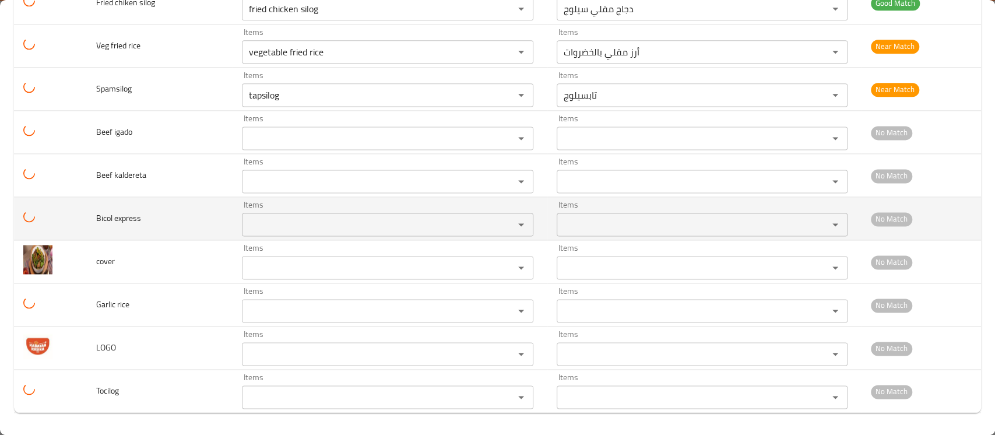
click at [181, 212] on td "Bicol express" at bounding box center [160, 218] width 146 height 43
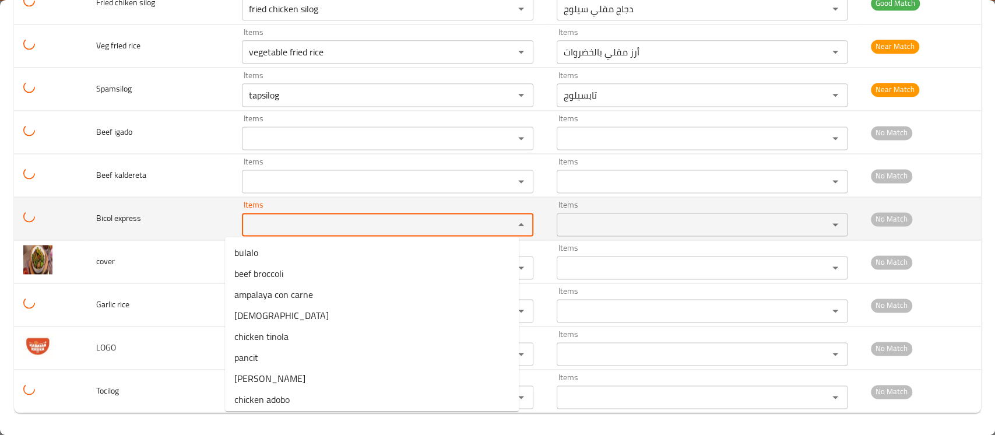
click at [264, 218] on express "Items" at bounding box center [370, 224] width 250 height 16
type express "e"
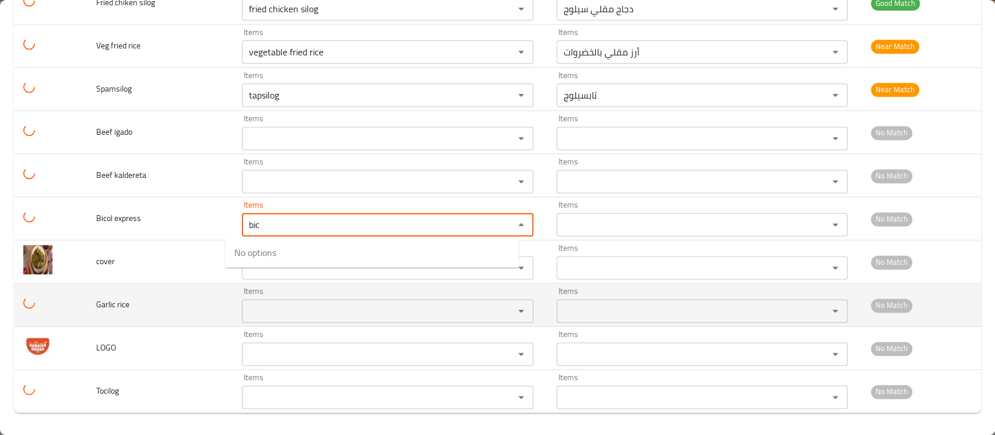
type express "bic"
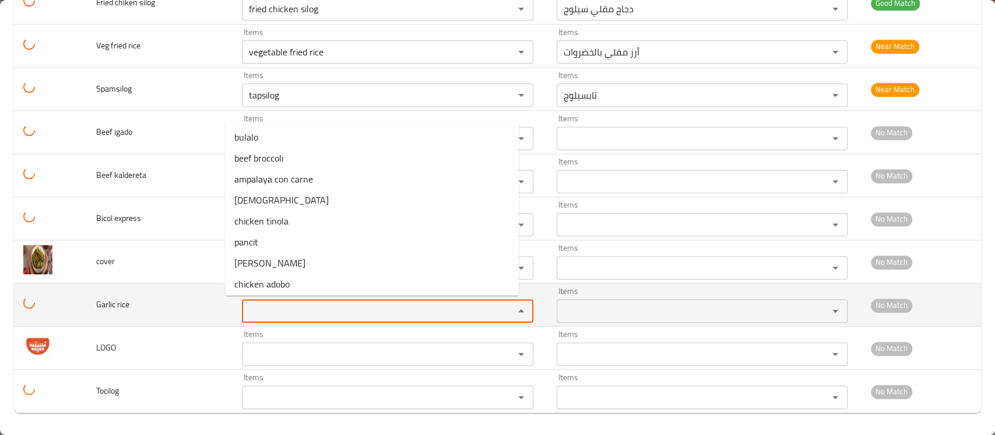
click at [248, 303] on rice "Items" at bounding box center [370, 311] width 250 height 16
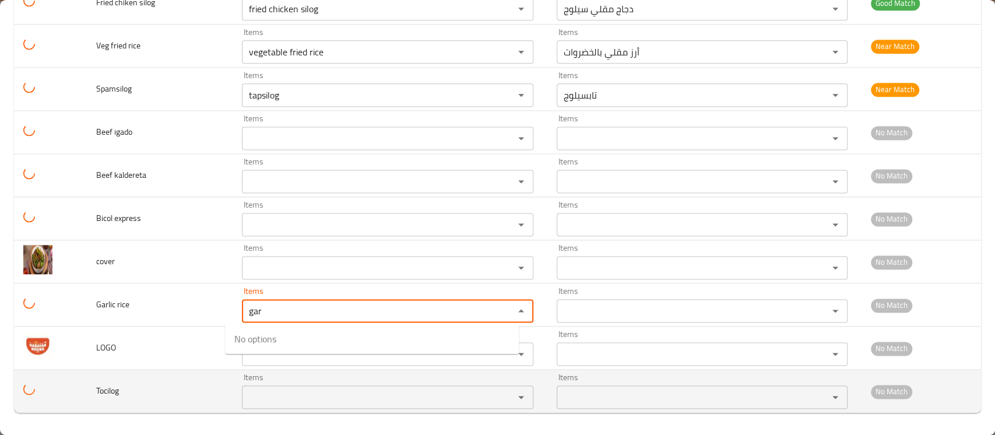
type rice "gar"
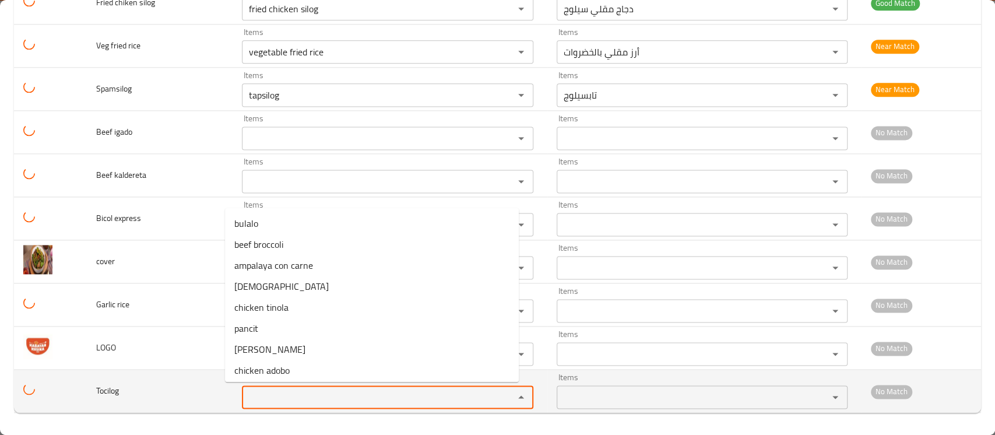
click at [247, 391] on input "Items" at bounding box center [370, 397] width 250 height 16
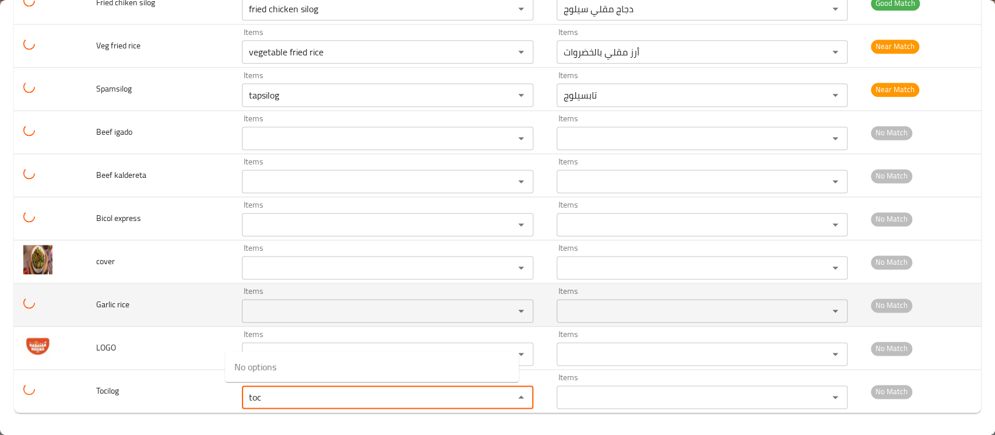
type input "toc"
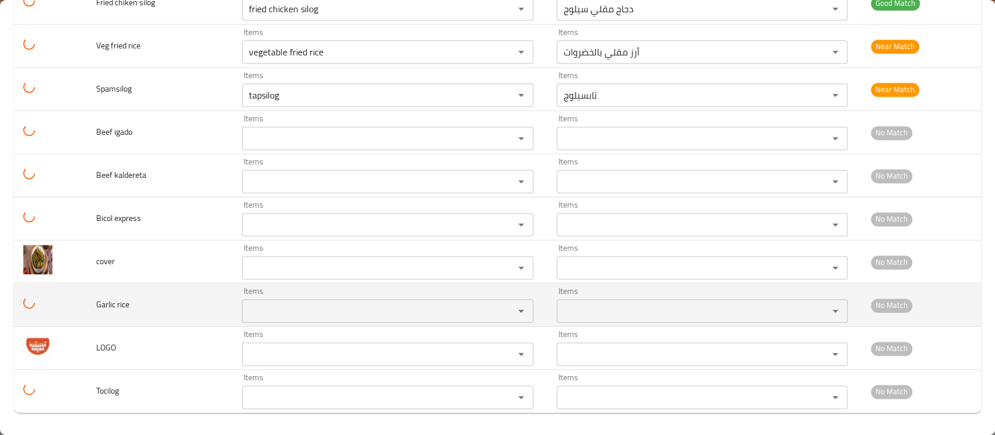
click at [169, 294] on td "Garlic rice" at bounding box center [160, 304] width 146 height 43
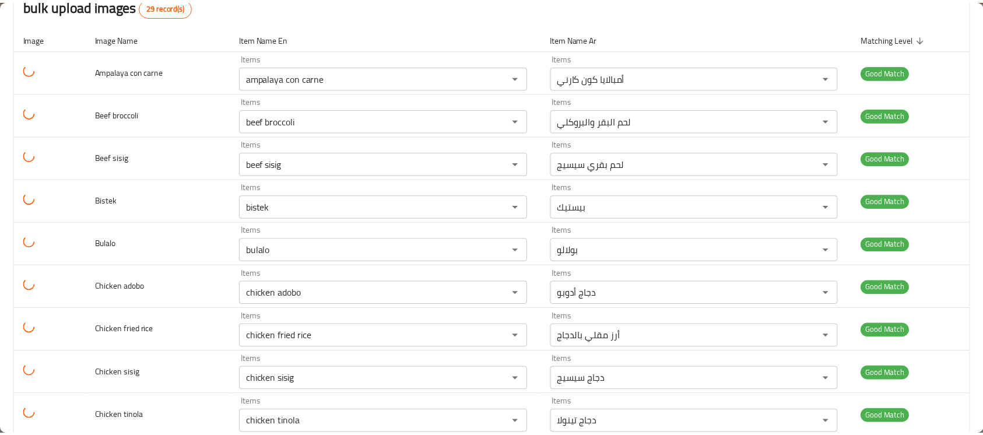
scroll to position [0, 0]
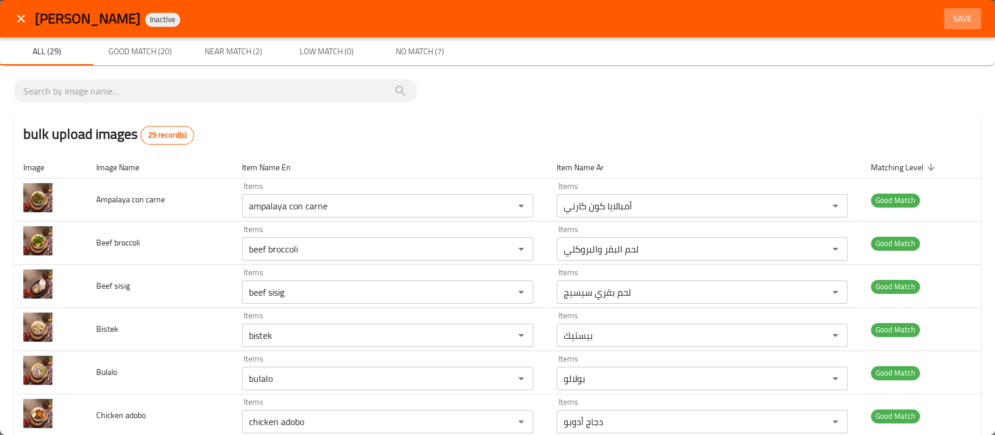
click at [948, 17] on span "Save" at bounding box center [962, 19] width 28 height 15
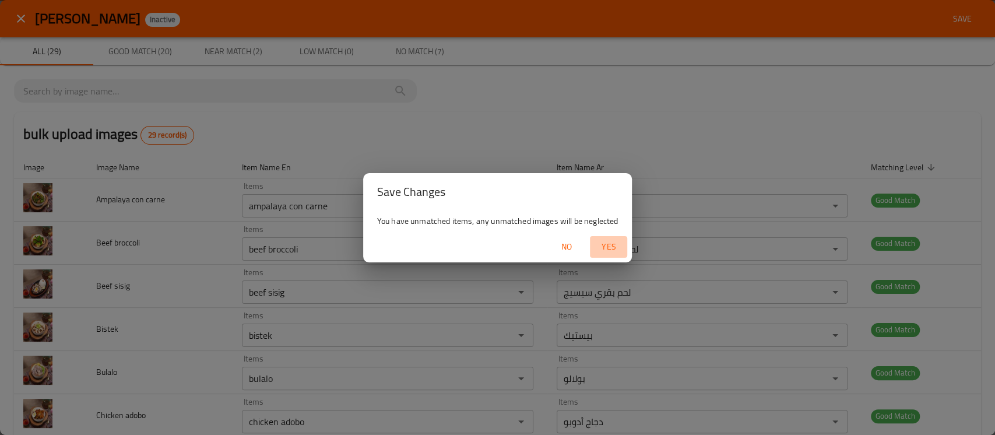
click at [616, 254] on span "Yes" at bounding box center [609, 247] width 28 height 15
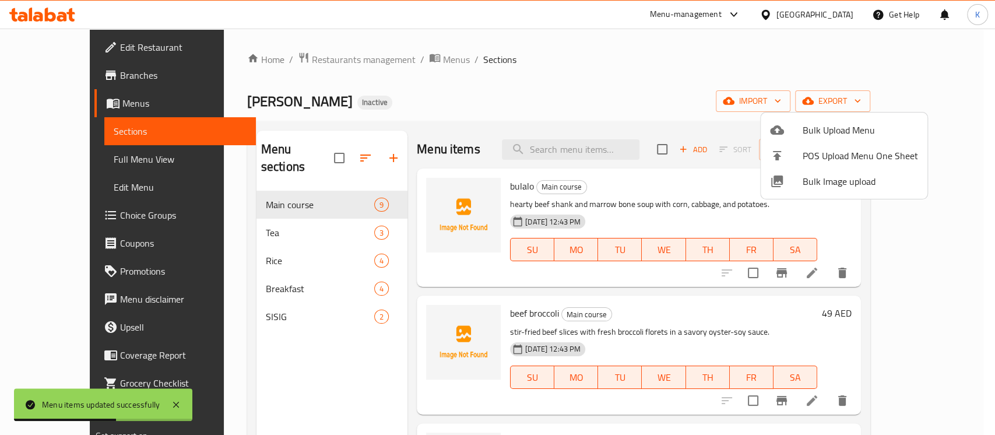
click at [46, 159] on div at bounding box center [497, 217] width 995 height 435
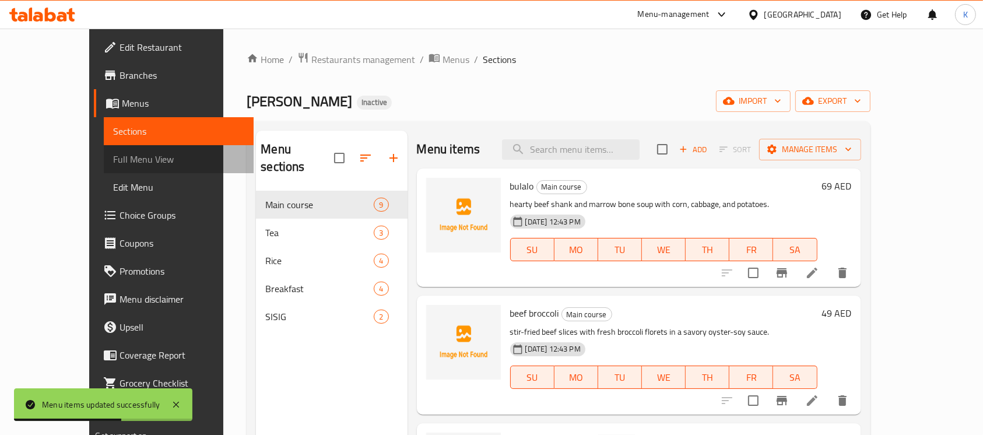
click at [113, 159] on span "Full Menu View" at bounding box center [178, 159] width 131 height 14
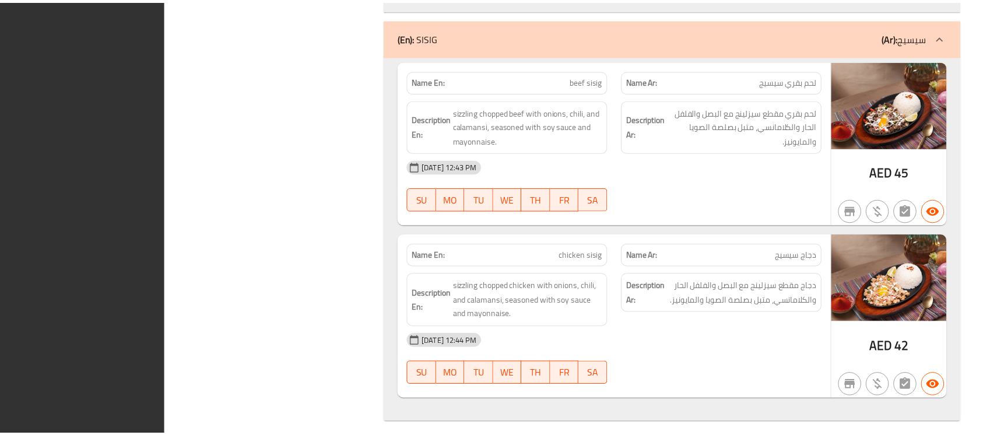
scroll to position [3810, 0]
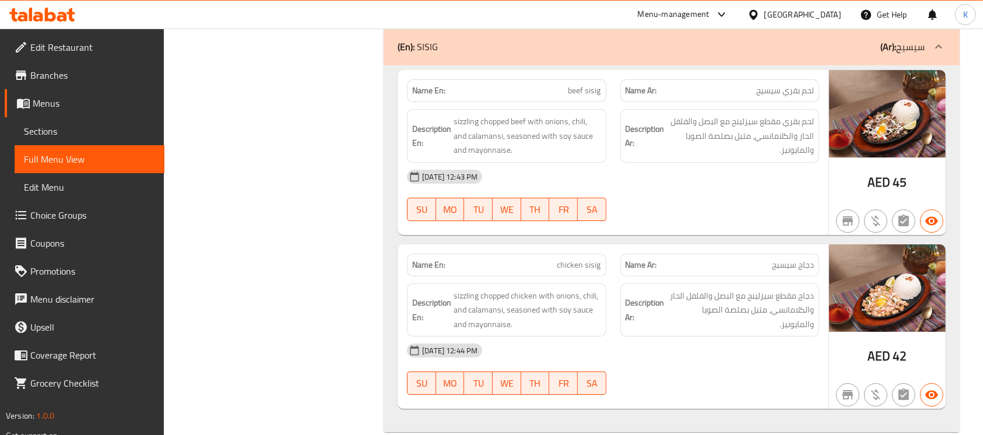
click at [29, 14] on icon at bounding box center [30, 14] width 3 height 13
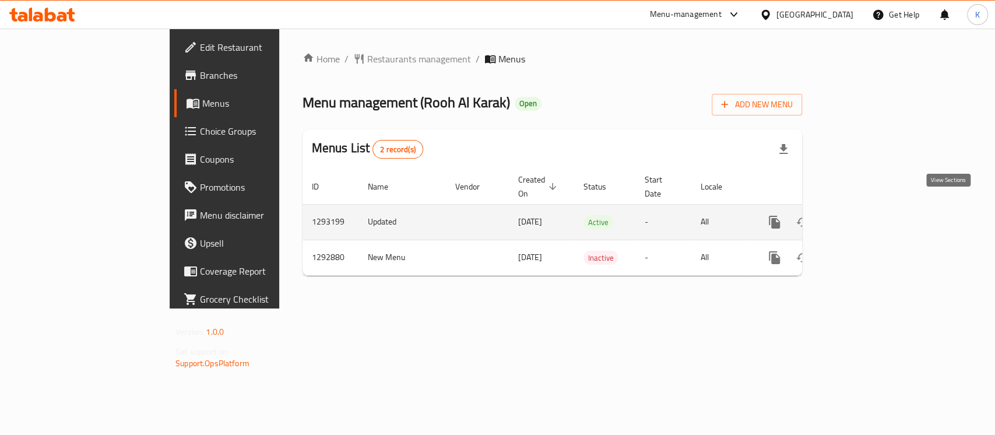
click at [873, 208] on link "enhanced table" at bounding box center [859, 222] width 28 height 28
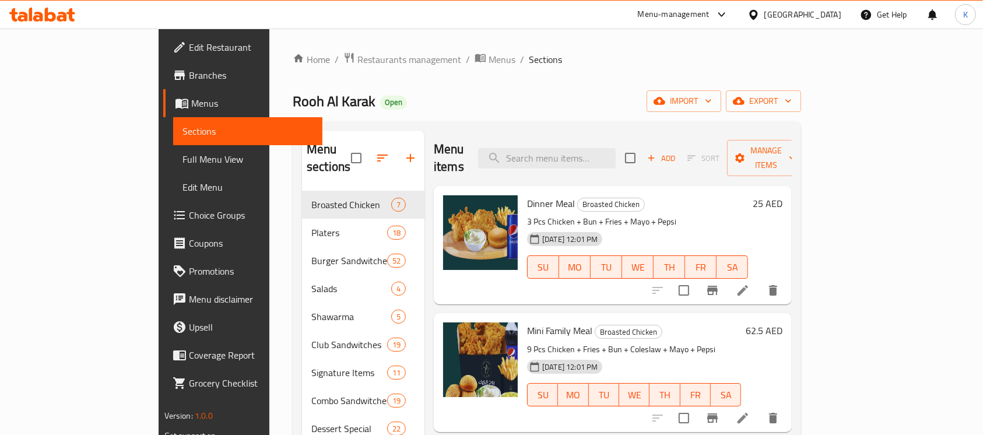
click at [632, 106] on div "Rooh Al Karak Open import export" at bounding box center [547, 101] width 508 height 22
click at [712, 105] on span "import" at bounding box center [684, 101] width 56 height 15
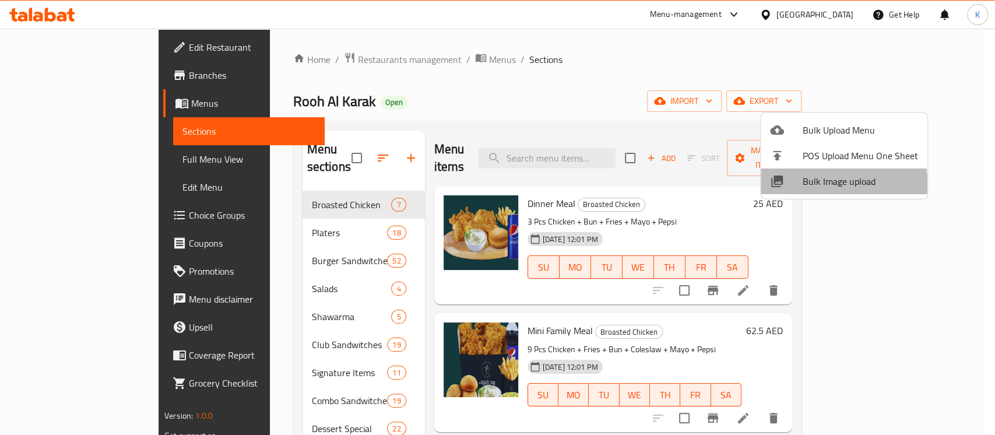
click at [789, 184] on div at bounding box center [786, 181] width 33 height 14
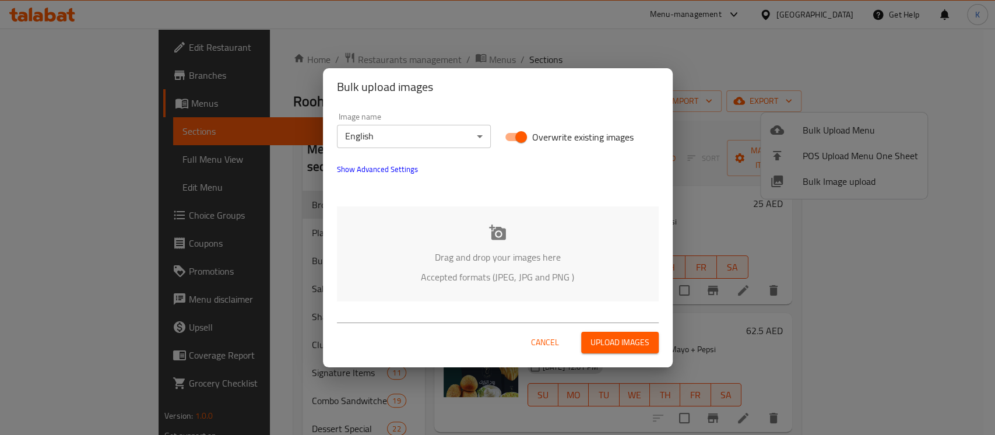
click at [522, 250] on p "Drag and drop your images here" at bounding box center [497, 257] width 287 height 14
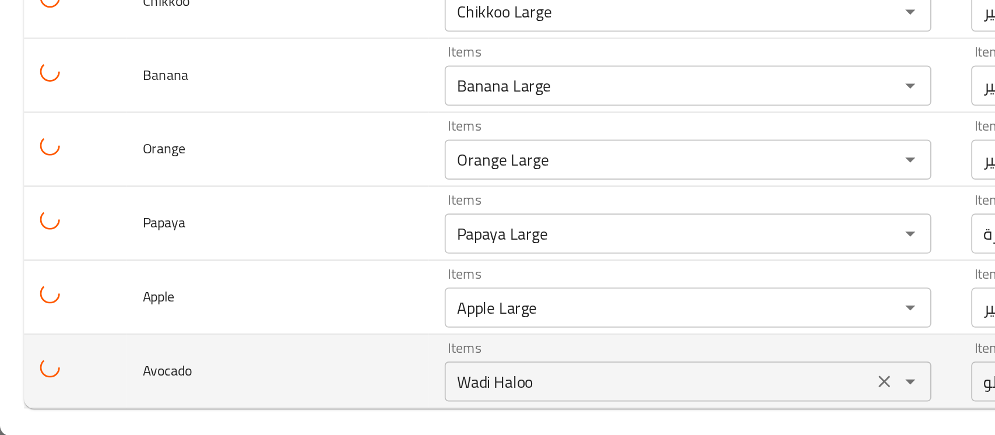
click at [324, 395] on input "Wadi Haloo" at bounding box center [384, 403] width 242 height 16
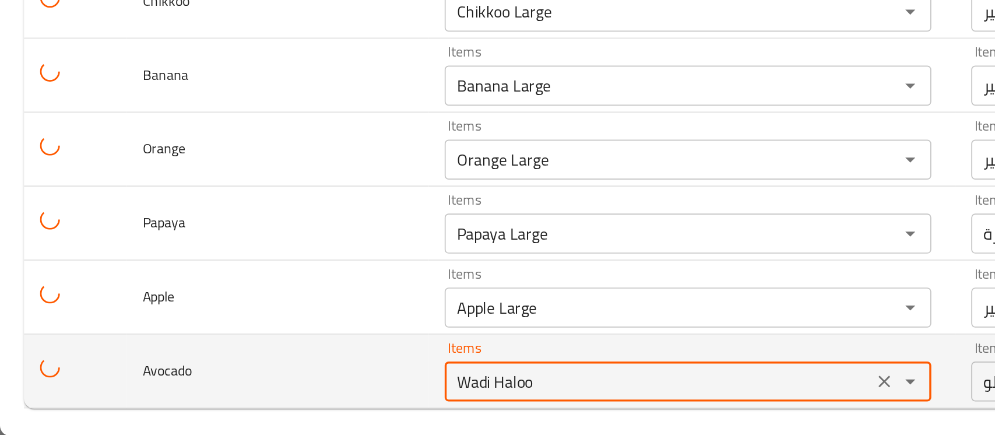
click at [324, 395] on input "Wadi Haloo" at bounding box center [384, 403] width 242 height 16
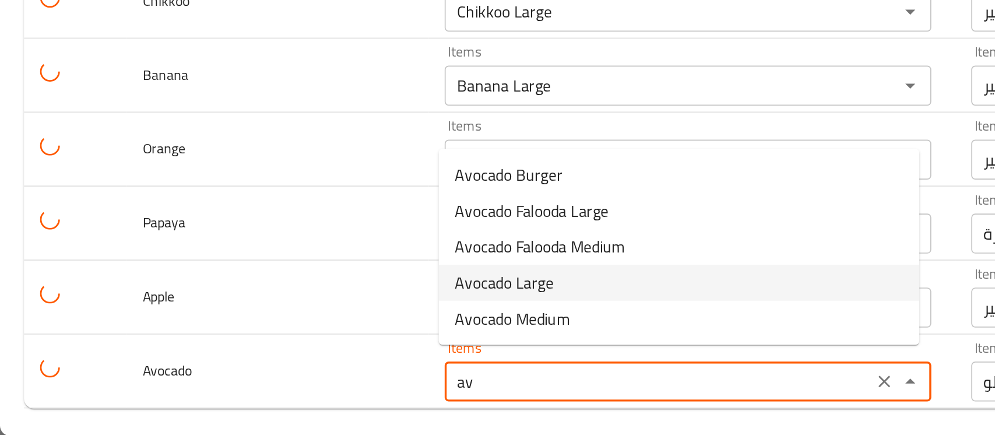
click at [300, 352] on span "Avocado Large" at bounding box center [294, 346] width 58 height 14
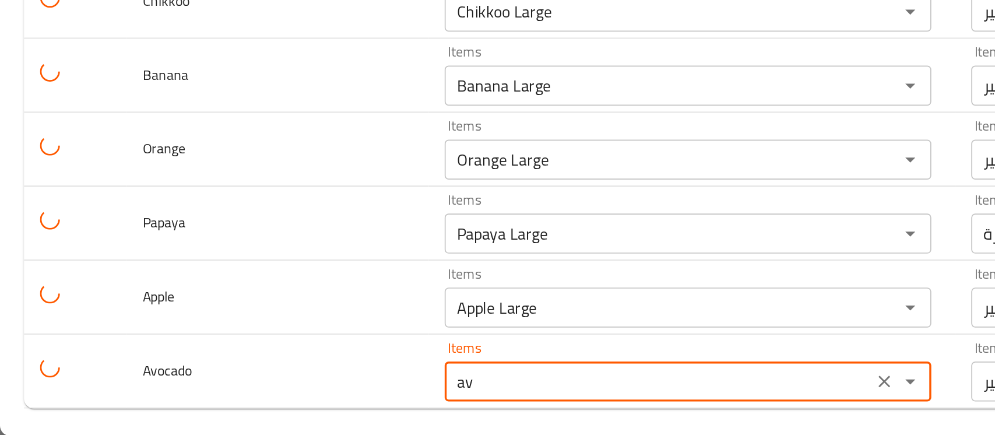
type input "Avocado Large"
type input "أفوكادو كبير"
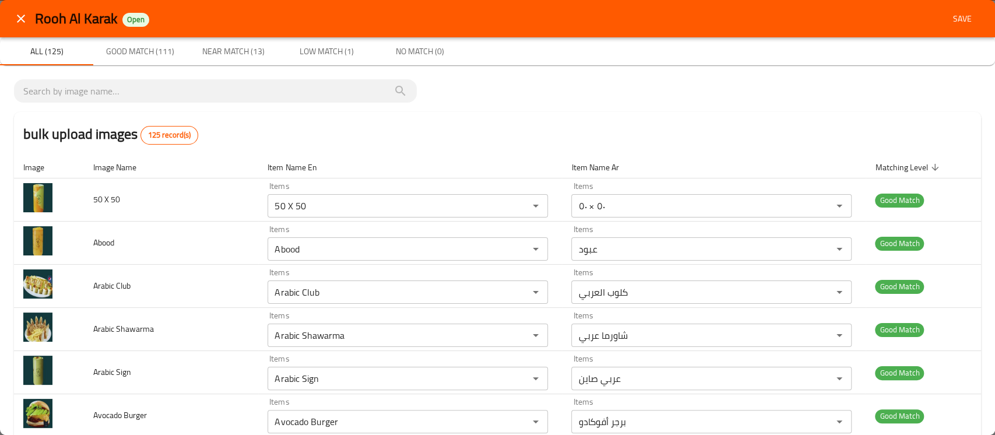
type input "Avocado Large"
click at [948, 16] on span "Save" at bounding box center [962, 19] width 28 height 15
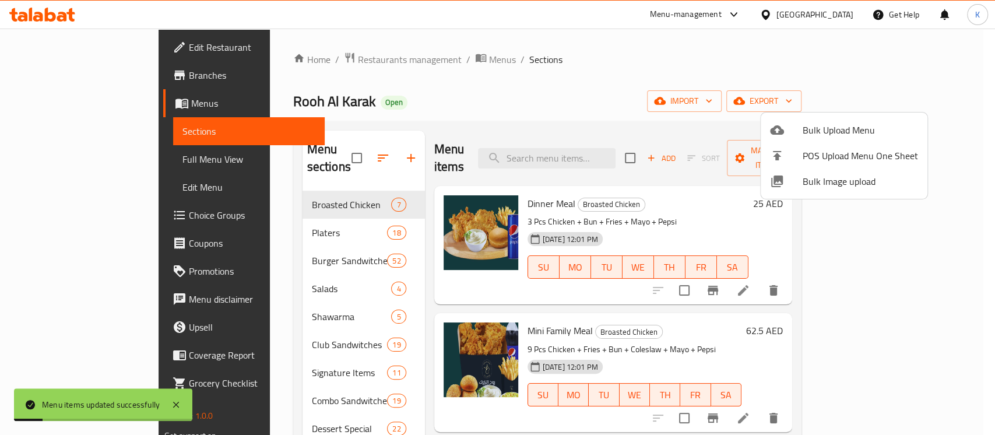
click at [49, 155] on div at bounding box center [497, 217] width 995 height 435
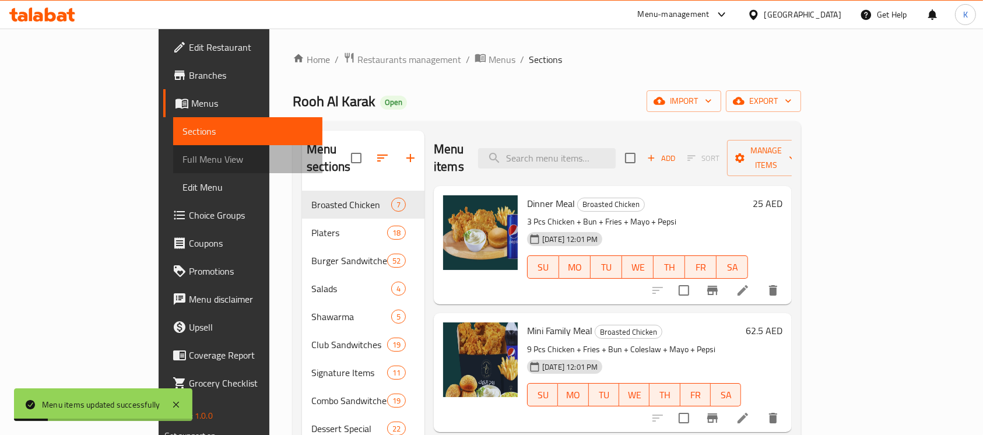
click at [182, 155] on span "Full Menu View" at bounding box center [247, 159] width 131 height 14
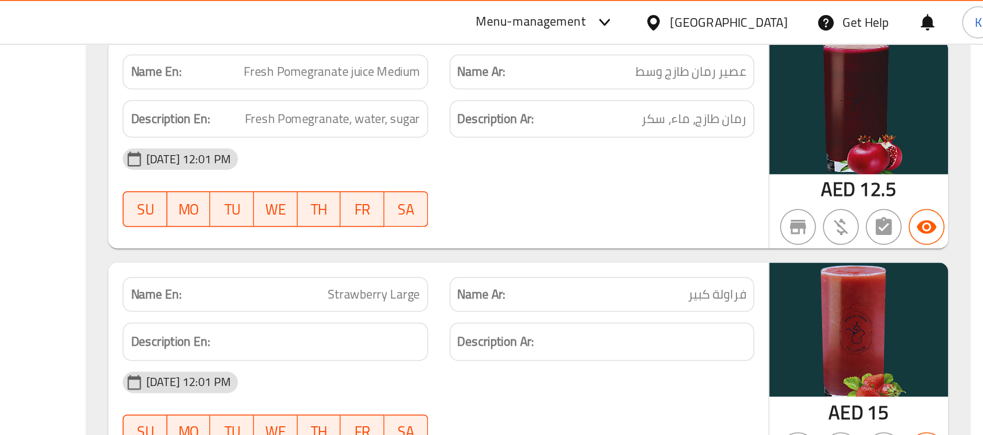
scroll to position [33968, 0]
